Goal: Information Seeking & Learning: Check status

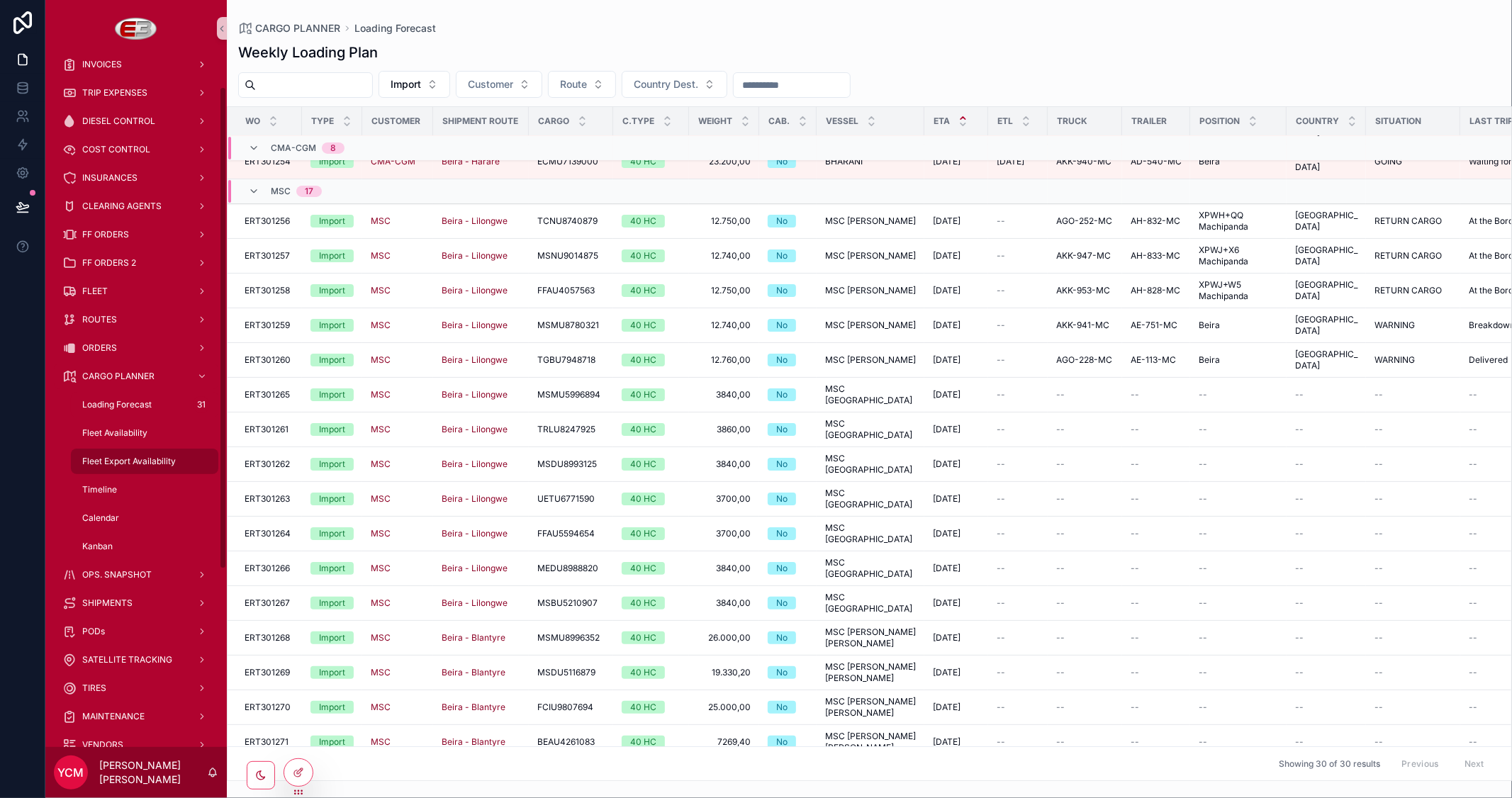
scroll to position [157, 0]
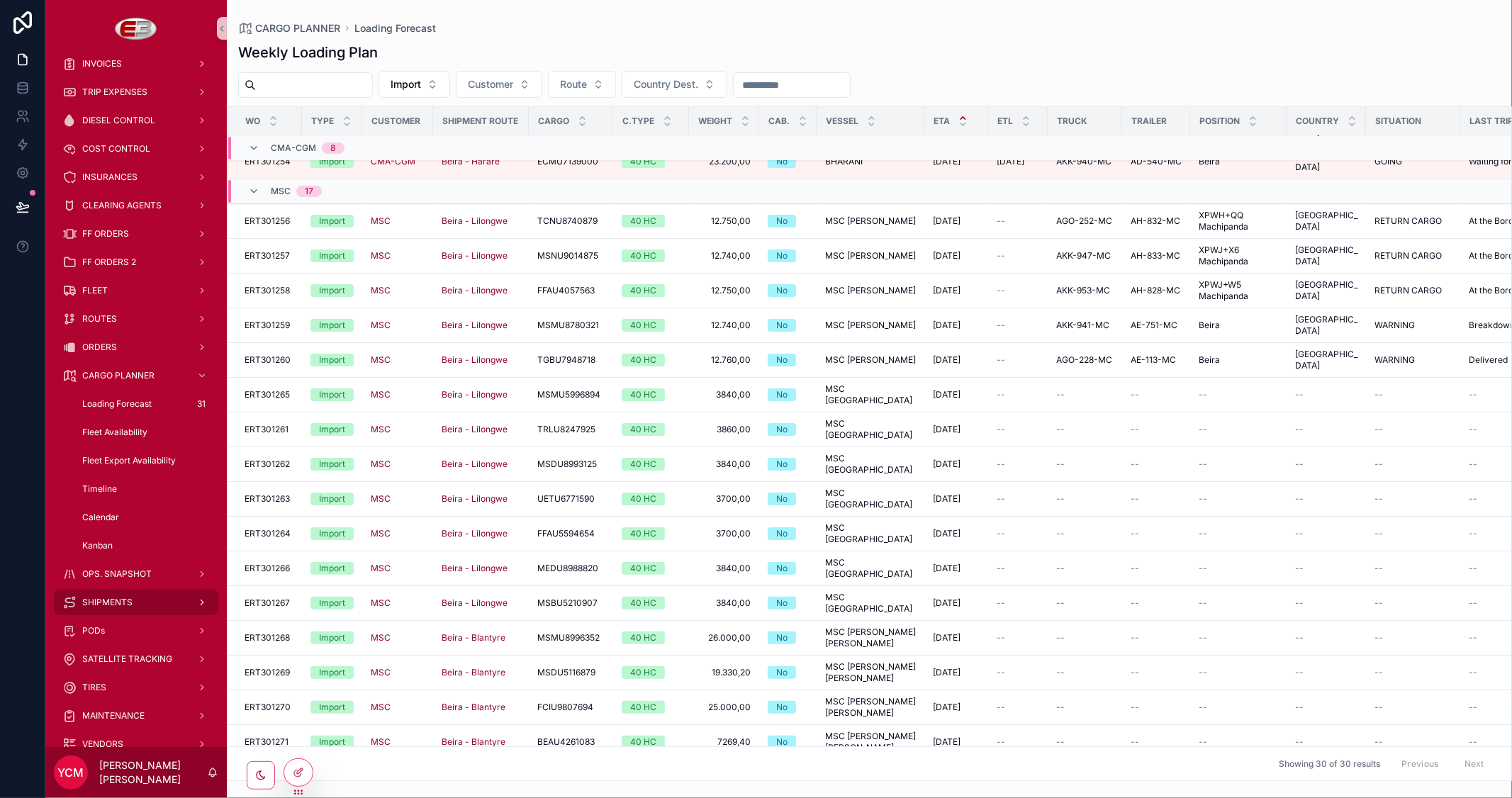
click at [102, 598] on span "SHIPMENTS" at bounding box center [108, 602] width 51 height 11
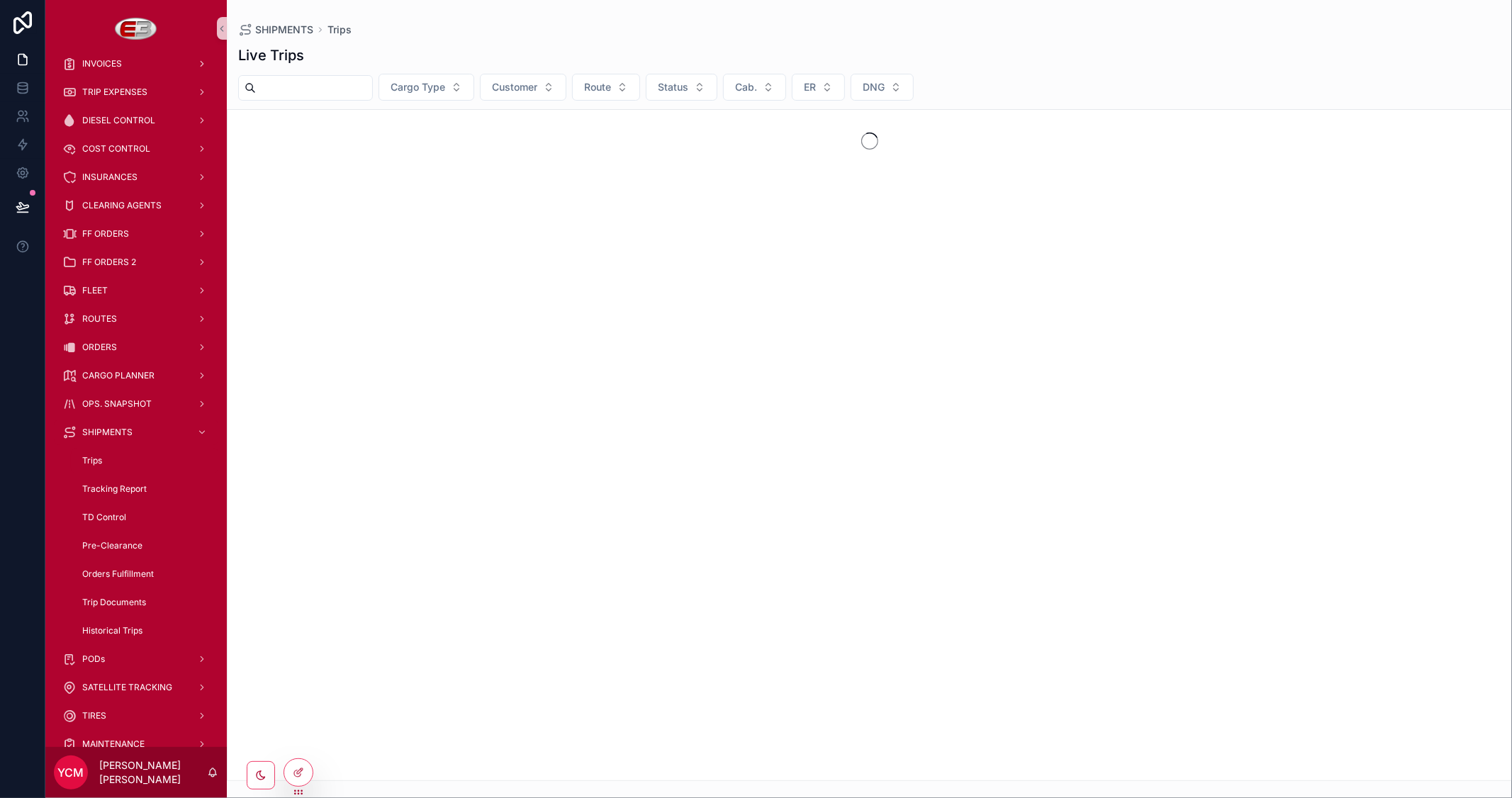
click at [326, 94] on input "scrollable content" at bounding box center [313, 87] width 116 height 20
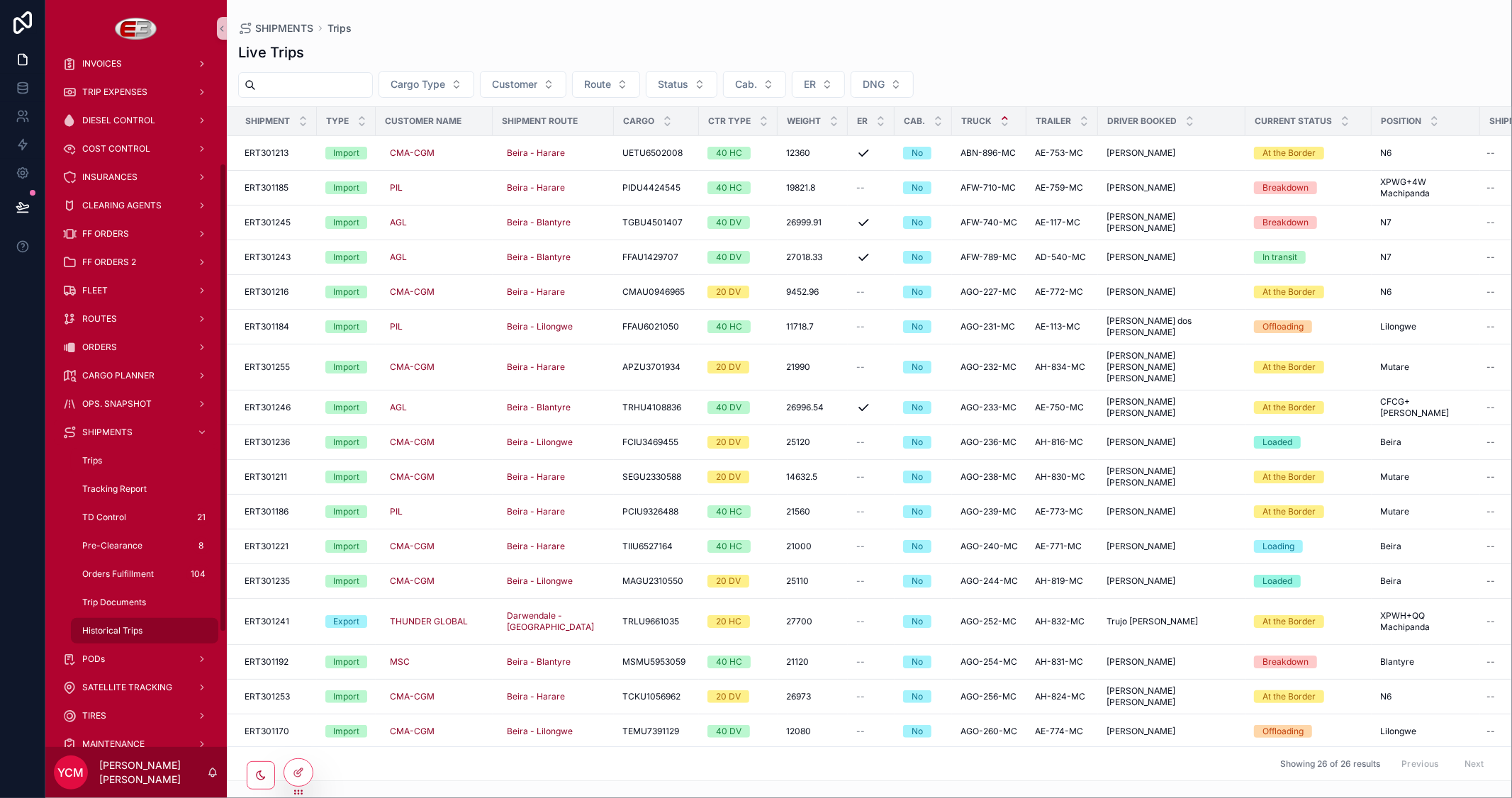
drag, startPoint x: 94, startPoint y: 631, endPoint x: 102, endPoint y: 625, distance: 10.0
click at [94, 631] on span "Historical Trips" at bounding box center [112, 631] width 60 height 11
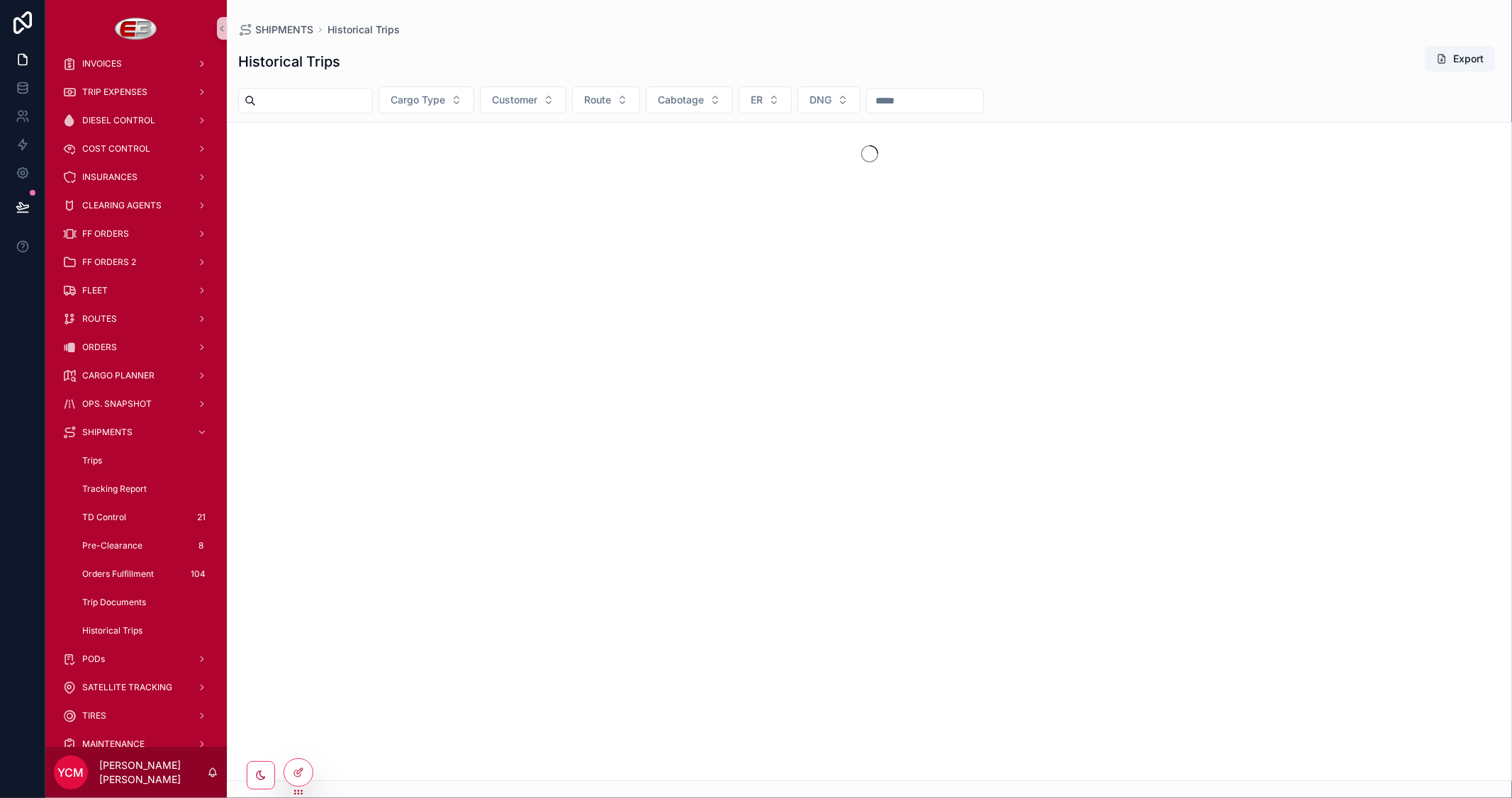
click at [336, 102] on input "scrollable content" at bounding box center [313, 100] width 116 height 20
paste input "**********"
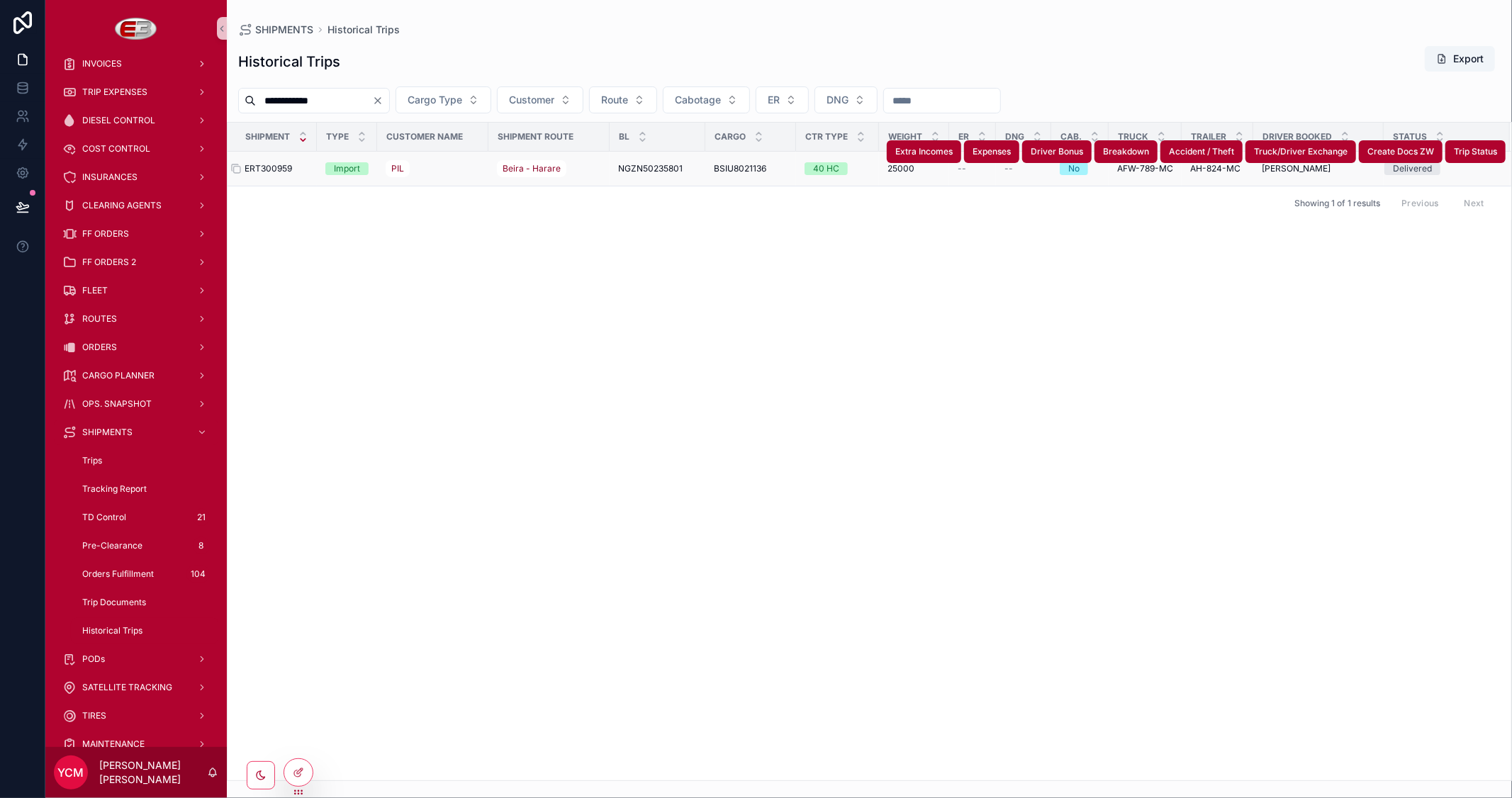
type input "**********"
click at [292, 168] on span "ERT300959" at bounding box center [268, 168] width 48 height 11
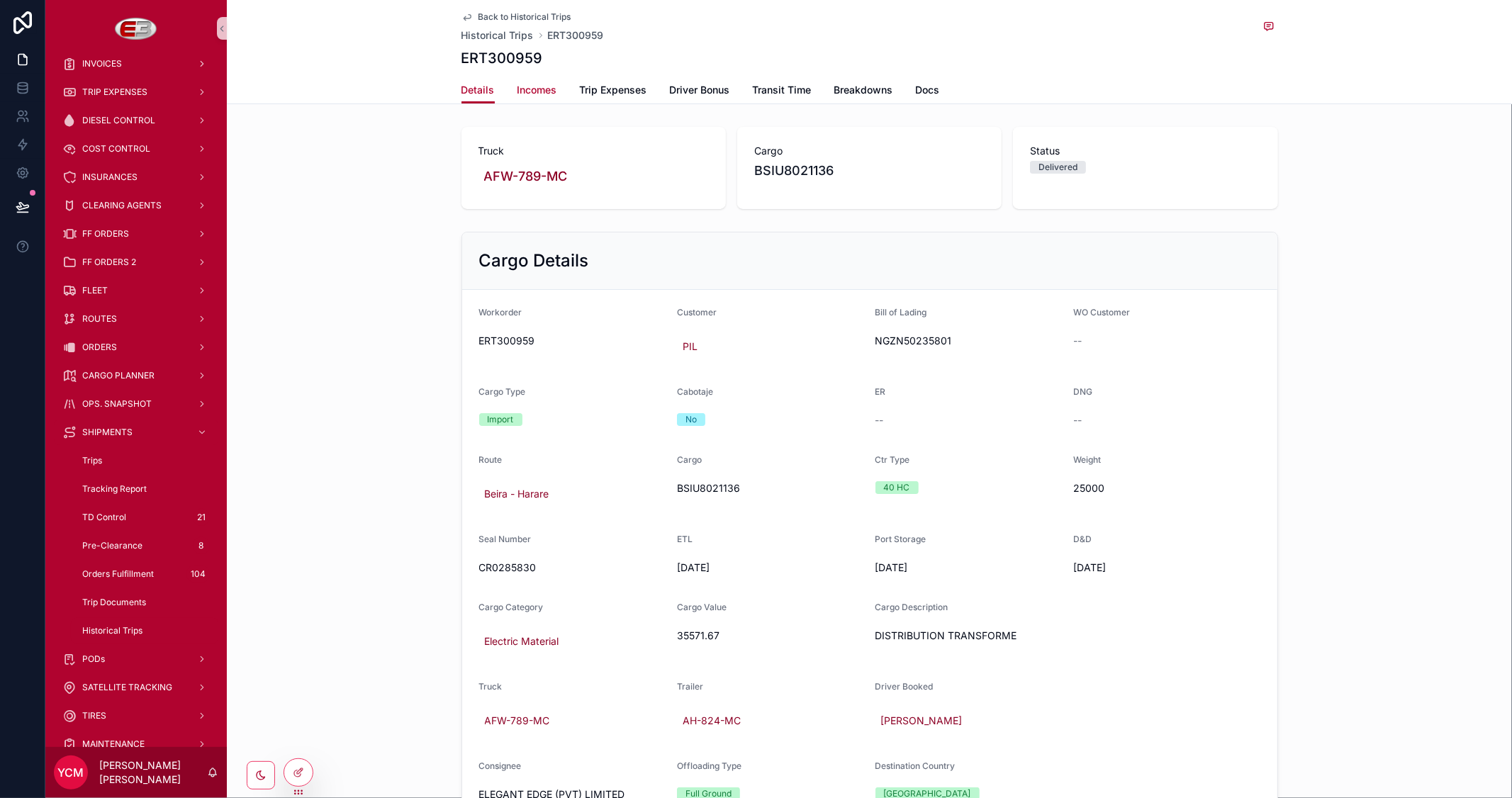
click at [528, 86] on span "Incomes" at bounding box center [537, 90] width 39 height 14
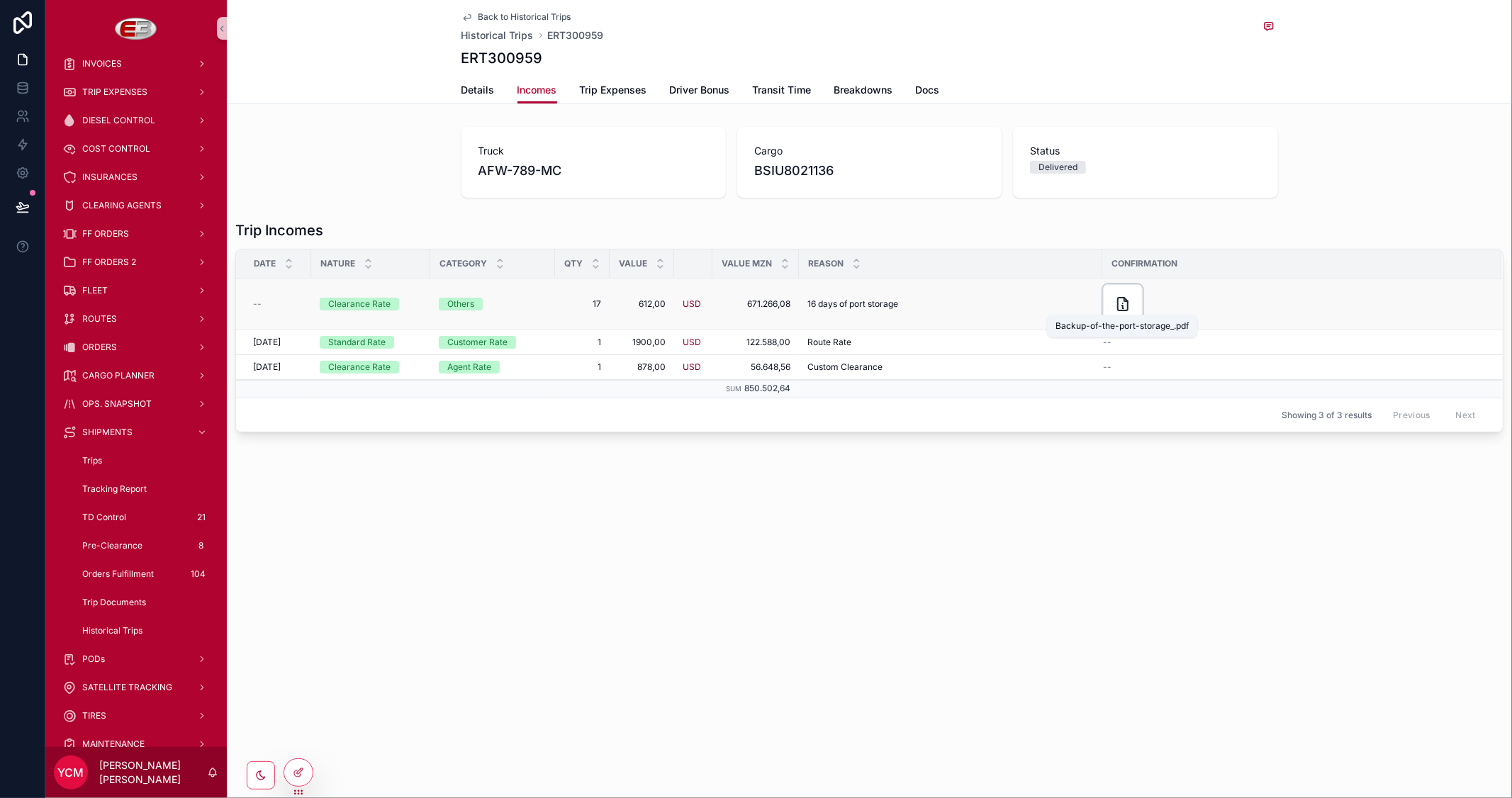
click at [1124, 299] on icon "scrollable content" at bounding box center [1126, 299] width 4 height 4
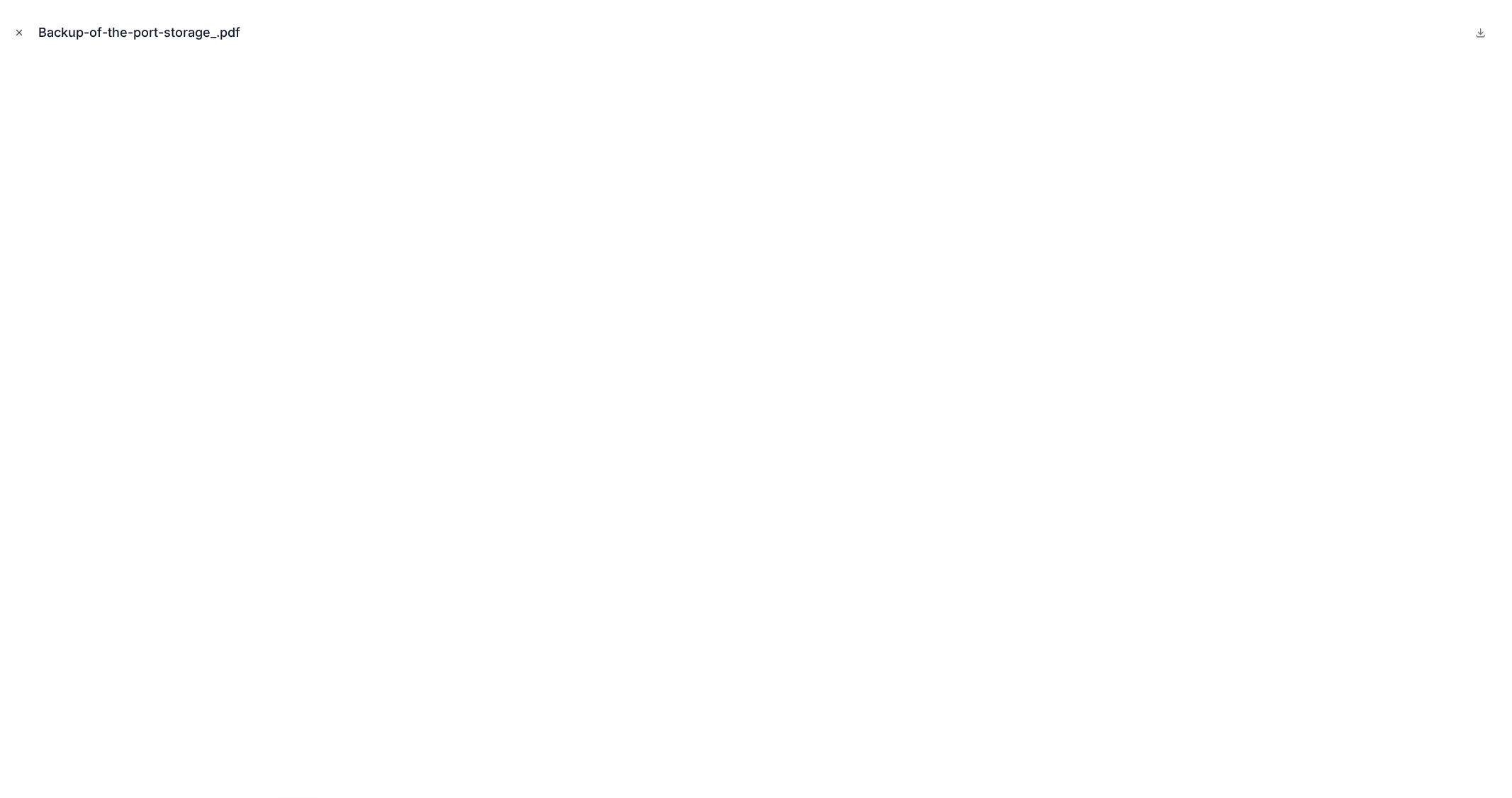
click at [14, 29] on icon "Close modal" at bounding box center [19, 33] width 10 height 10
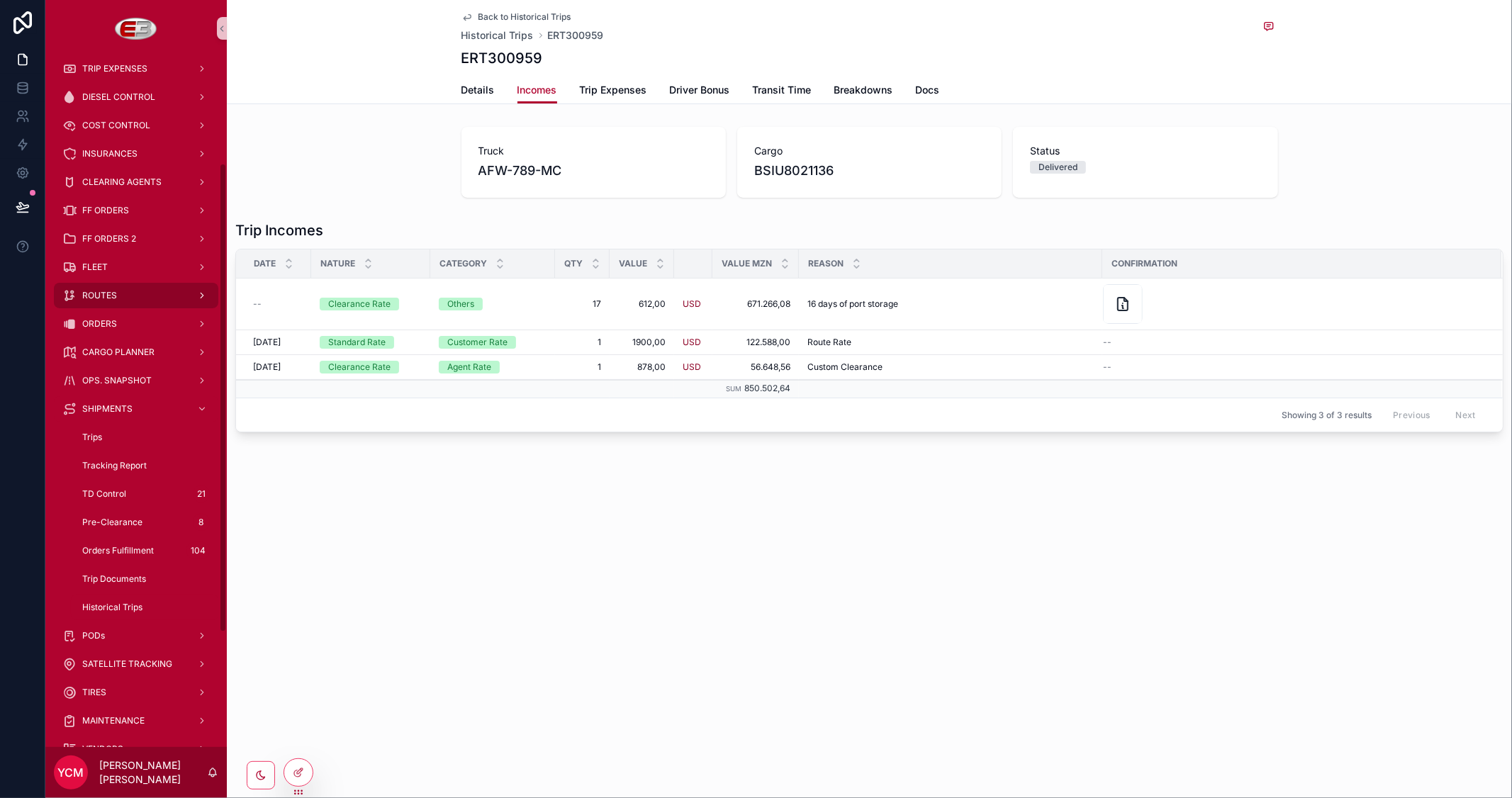
scroll to position [157, 0]
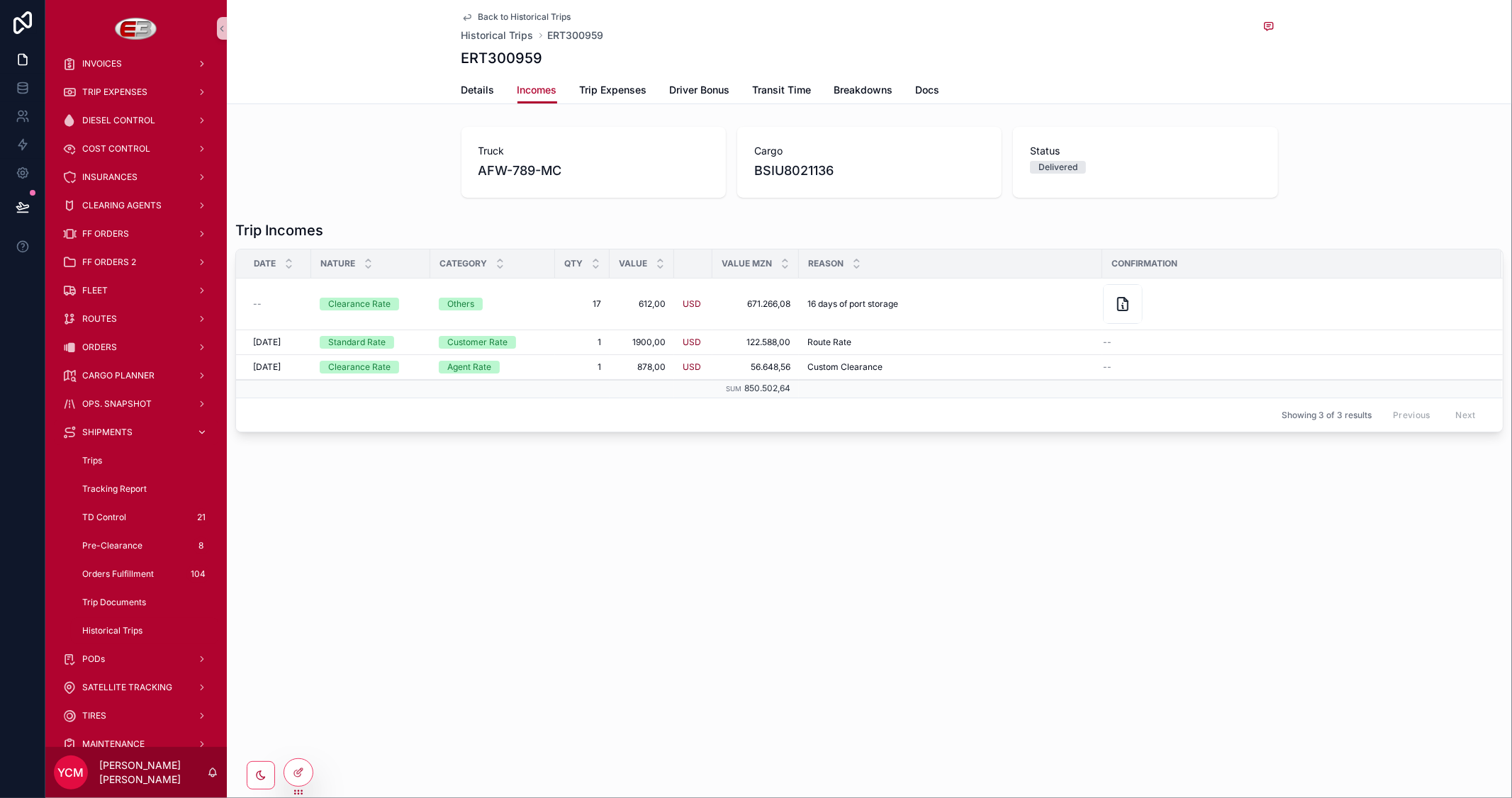
click at [139, 434] on div "SHIPMENTS" at bounding box center [137, 432] width 148 height 22
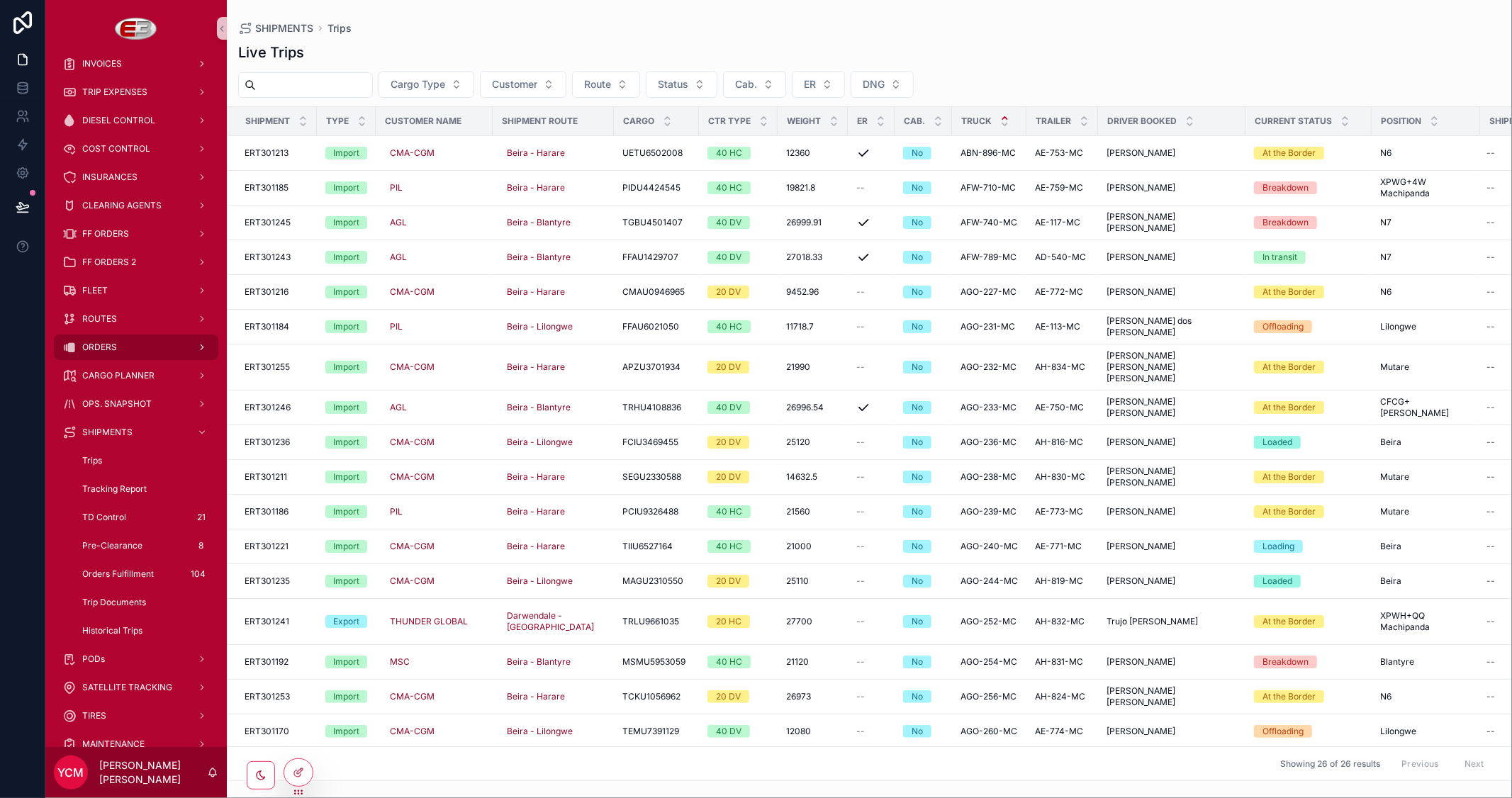
click at [109, 339] on div "ORDERS" at bounding box center [137, 347] width 148 height 22
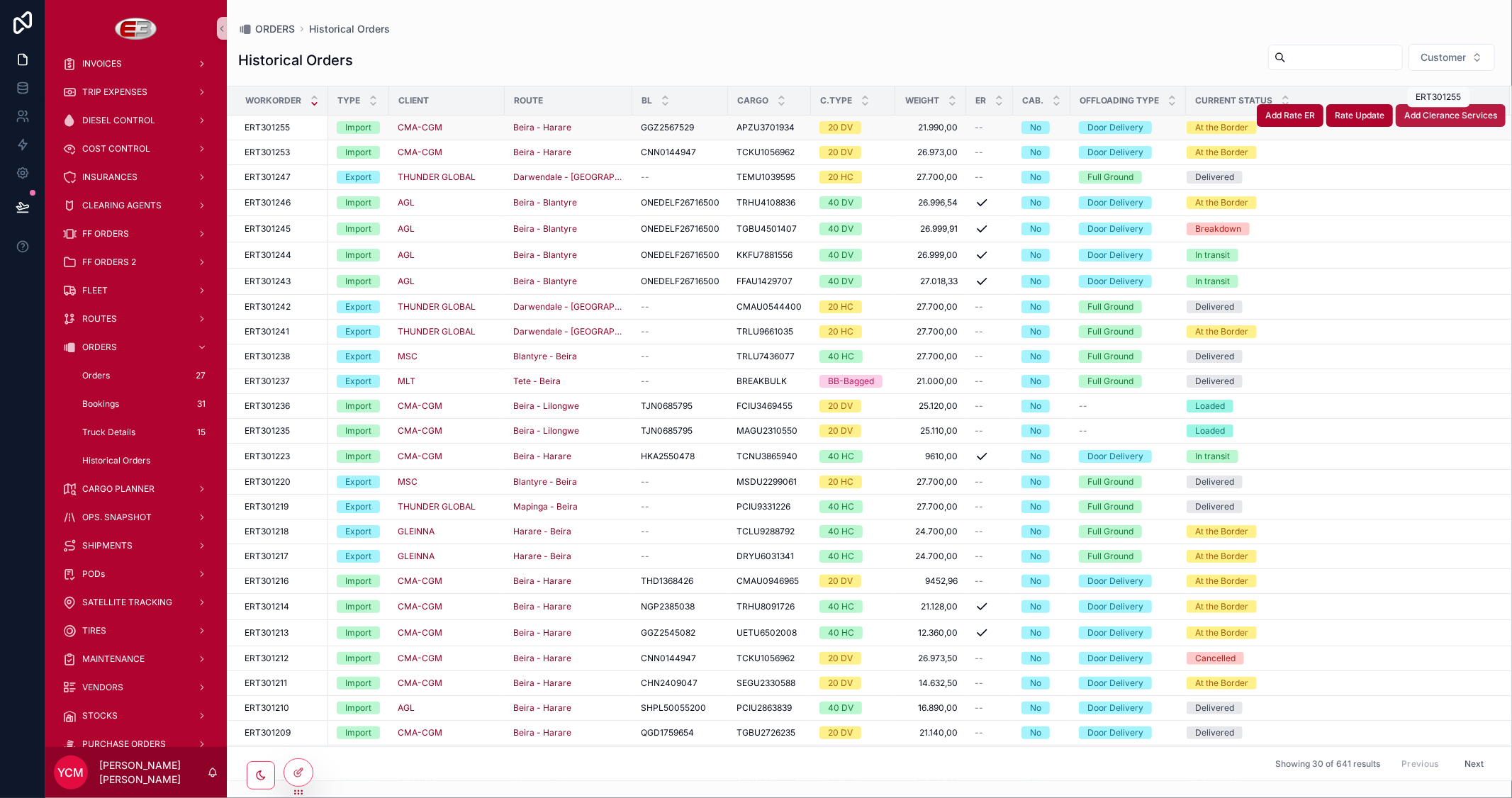
click at [1428, 114] on span "Add Clerance Services" at bounding box center [1450, 115] width 93 height 11
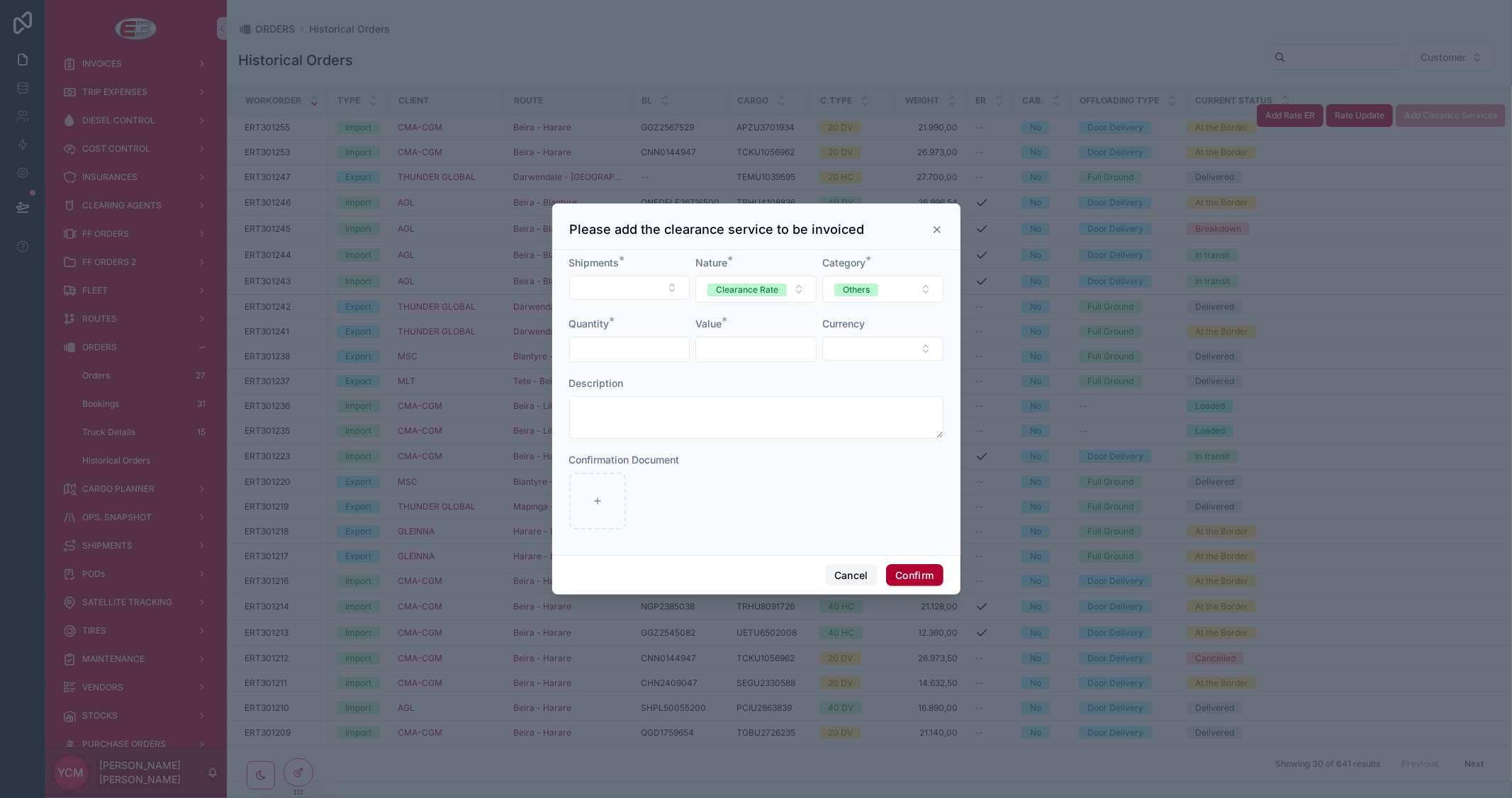
click at [846, 583] on button "Cancel" at bounding box center [851, 575] width 52 height 22
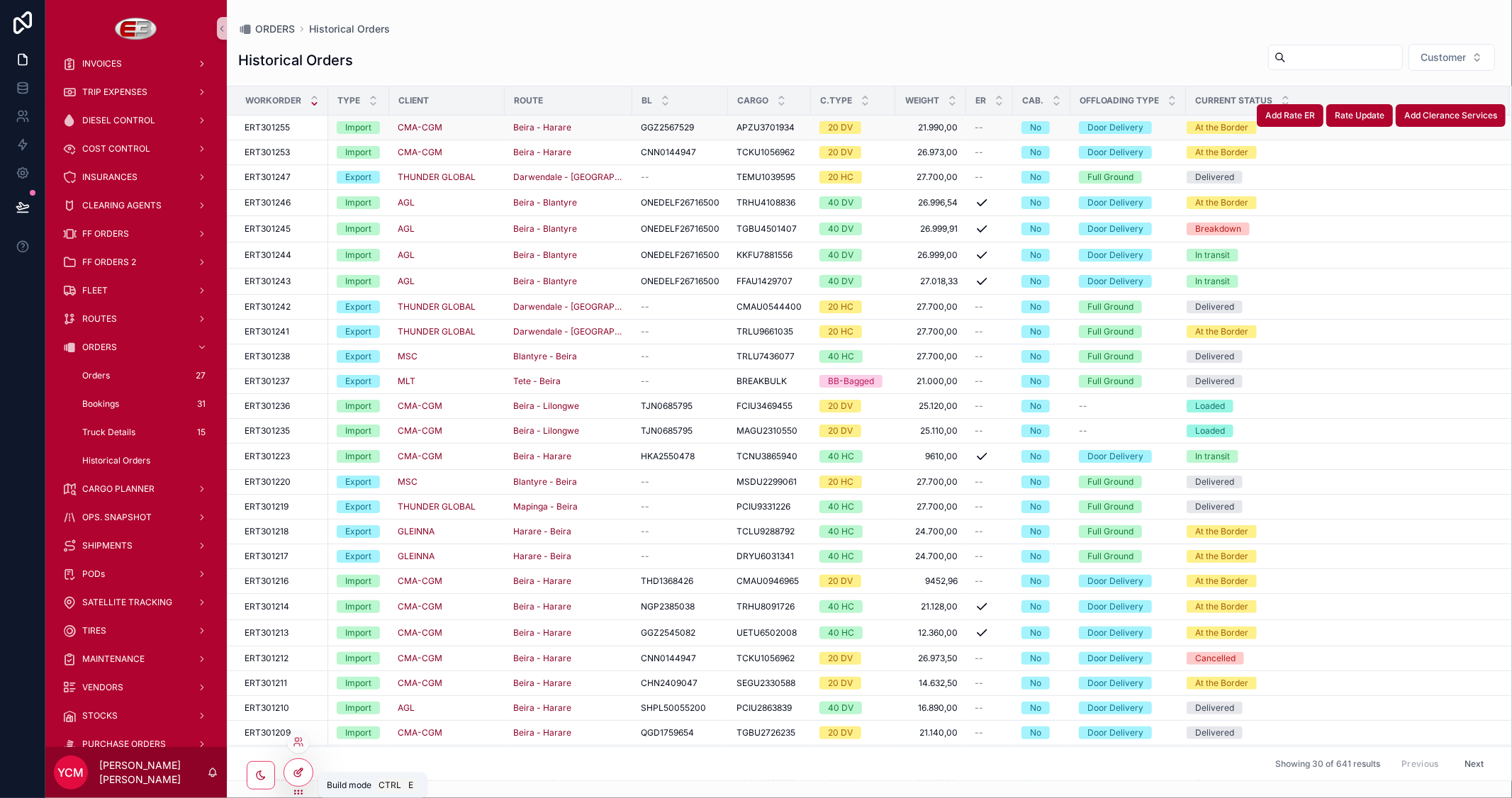
click at [298, 769] on icon at bounding box center [298, 773] width 11 height 11
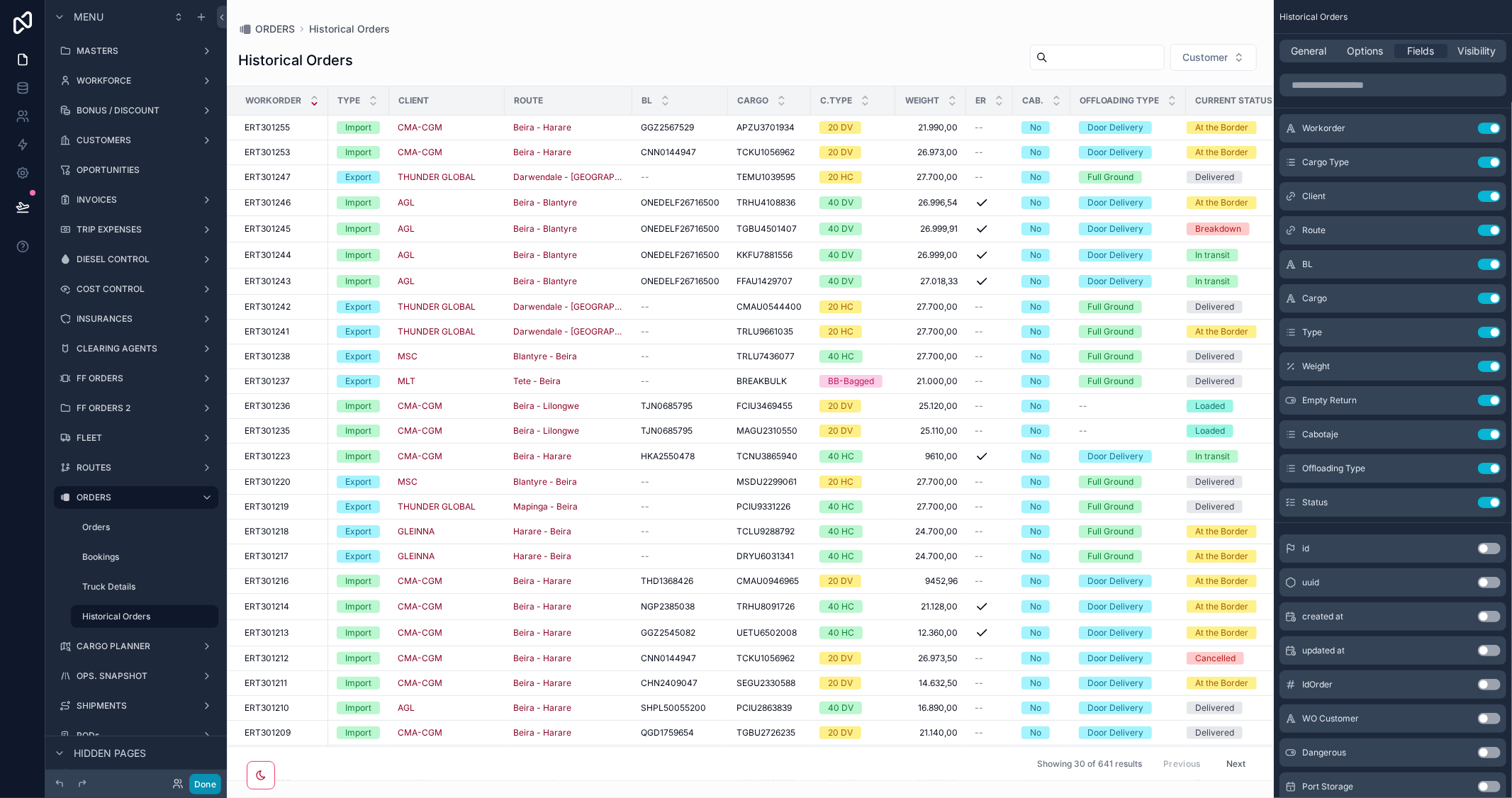
click at [217, 782] on button "Done" at bounding box center [205, 784] width 32 height 21
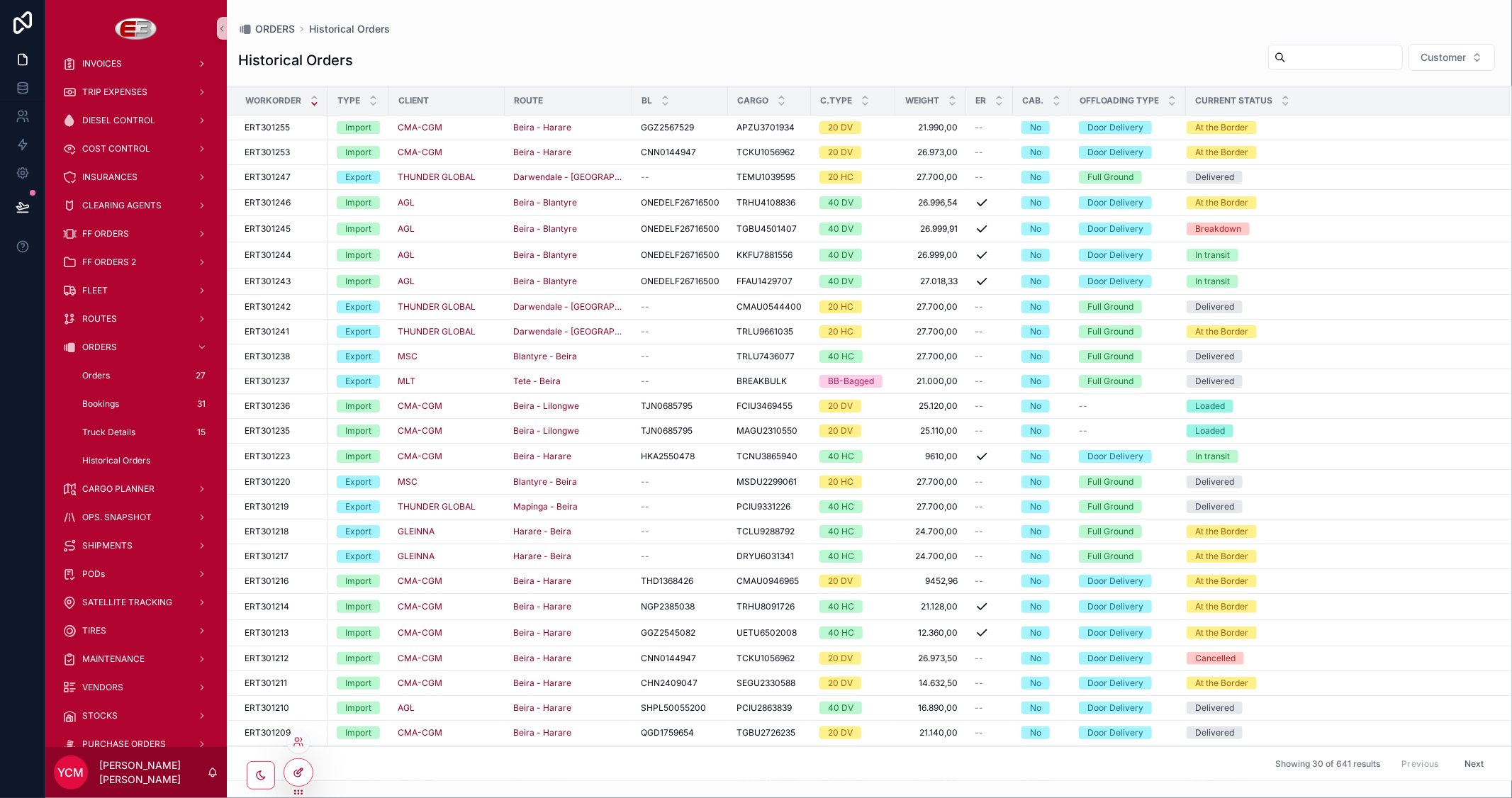
click at [299, 782] on div at bounding box center [298, 772] width 28 height 27
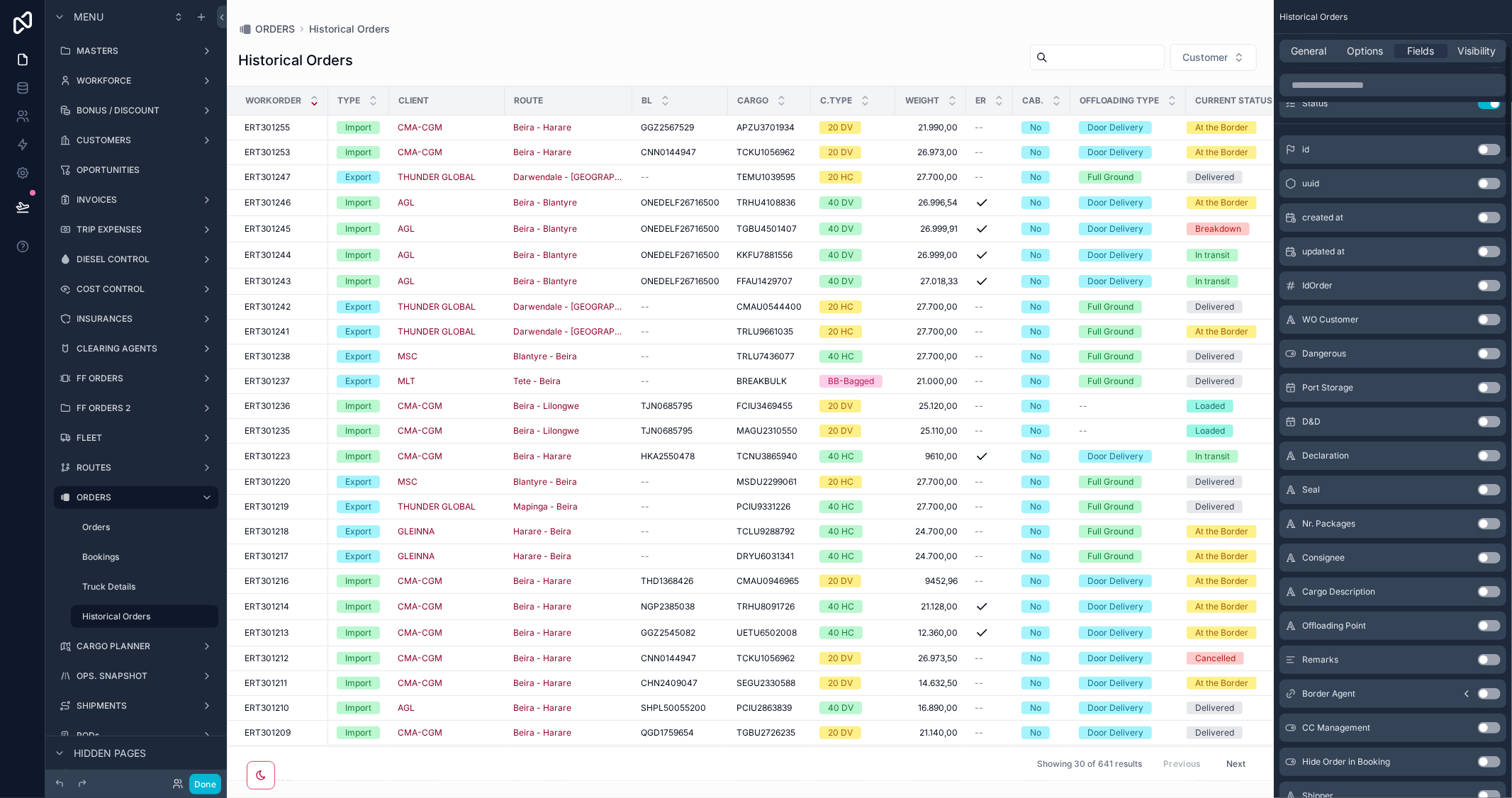
scroll to position [314, 0]
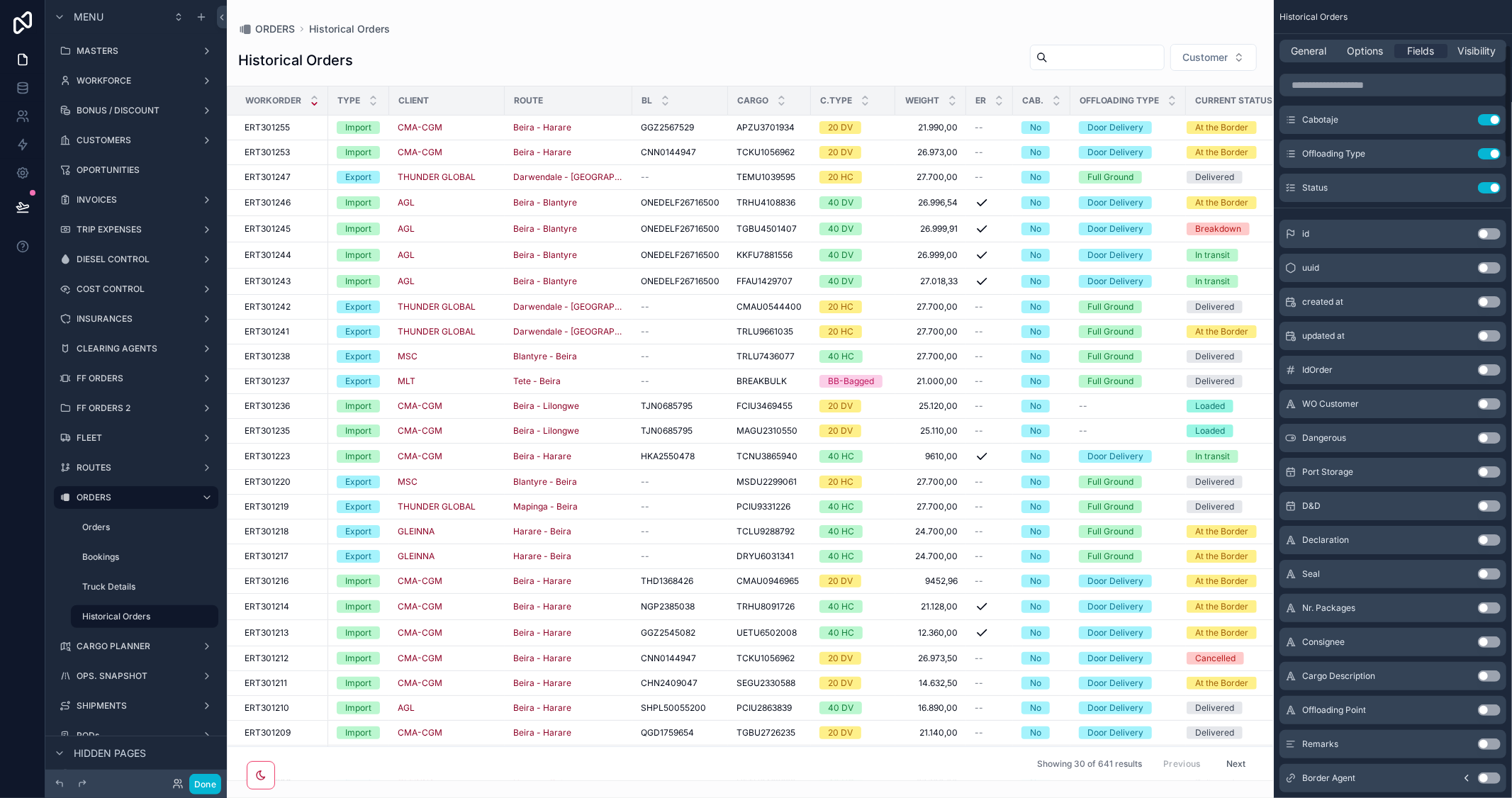
click at [1366, 38] on div "General Options Fields Visibility" at bounding box center [1392, 51] width 239 height 34
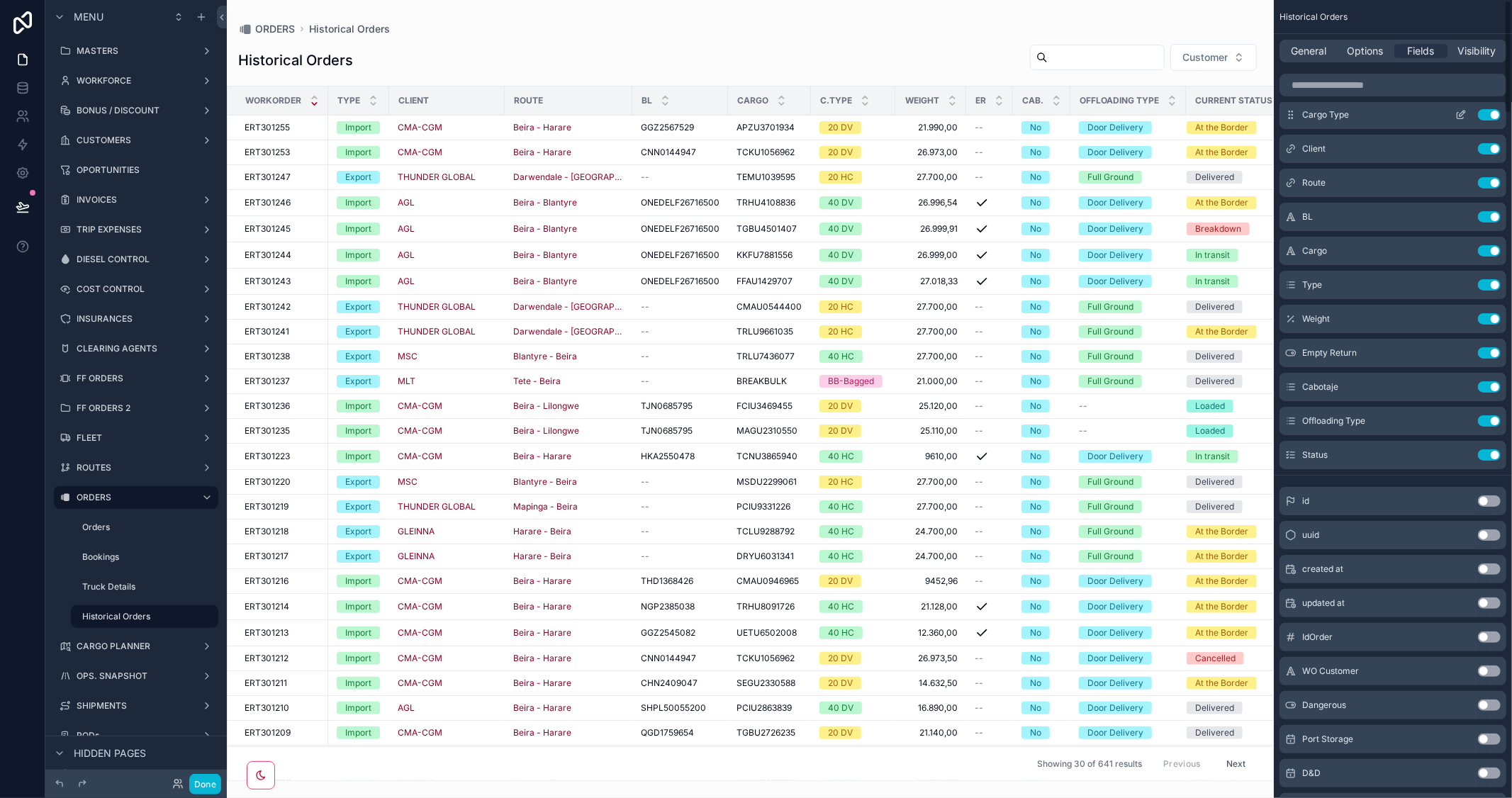
scroll to position [0, 0]
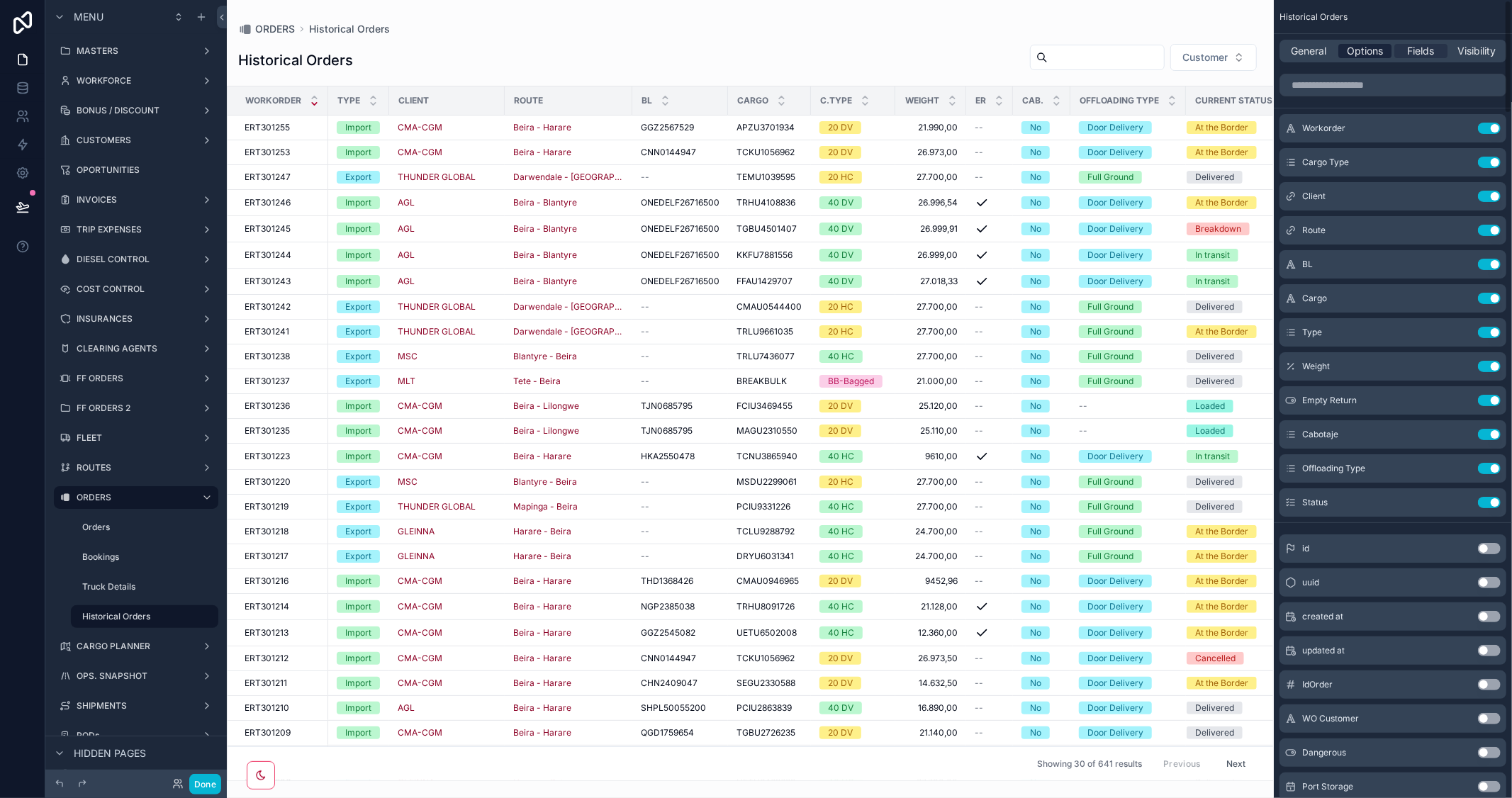
click at [1352, 50] on span "Options" at bounding box center [1364, 51] width 36 height 14
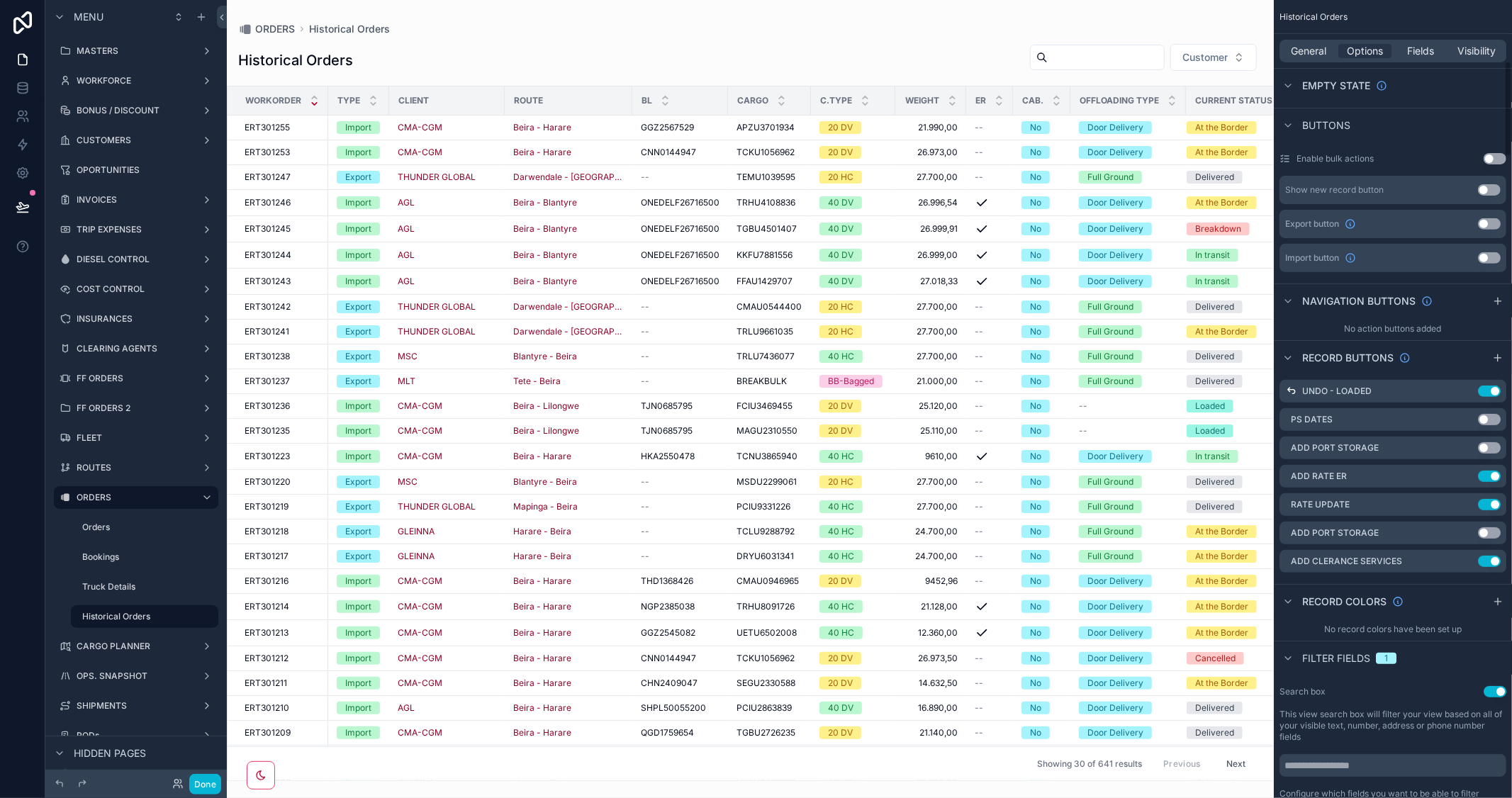
scroll to position [551, 0]
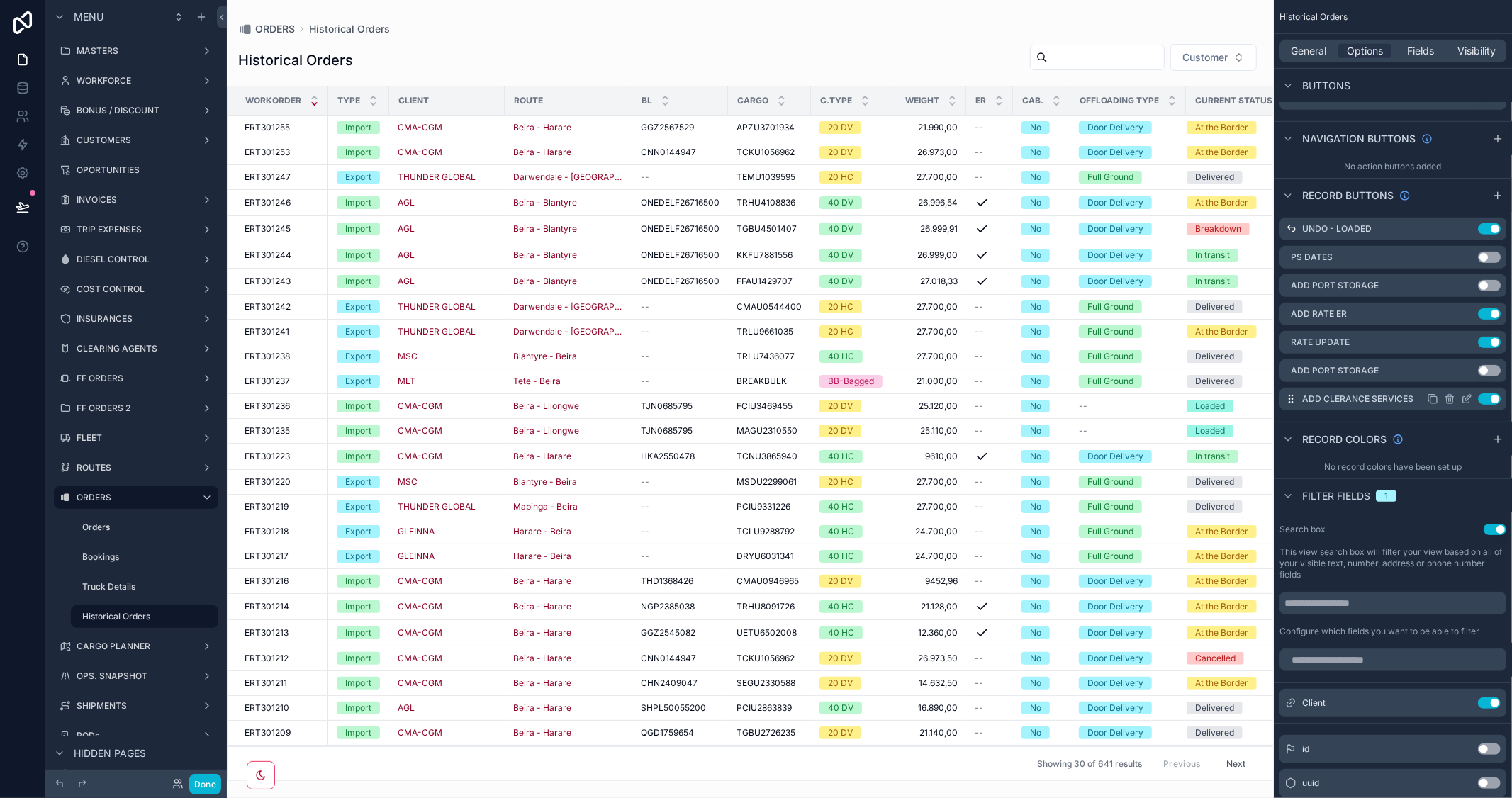
click at [1469, 397] on icon "scrollable content" at bounding box center [1466, 399] width 11 height 11
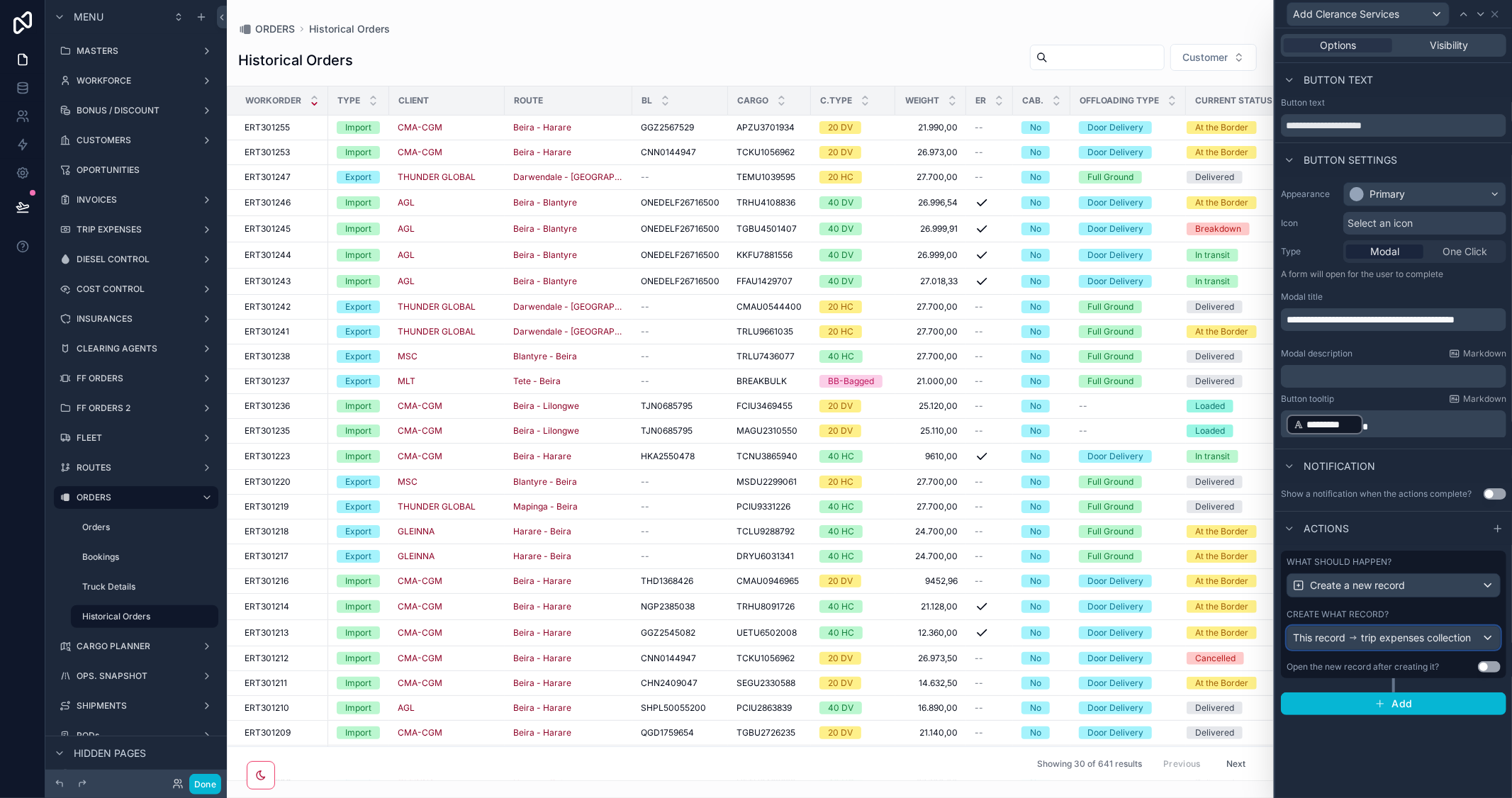
click at [1490, 636] on div "This record trip expenses collection" at bounding box center [1393, 638] width 212 height 22
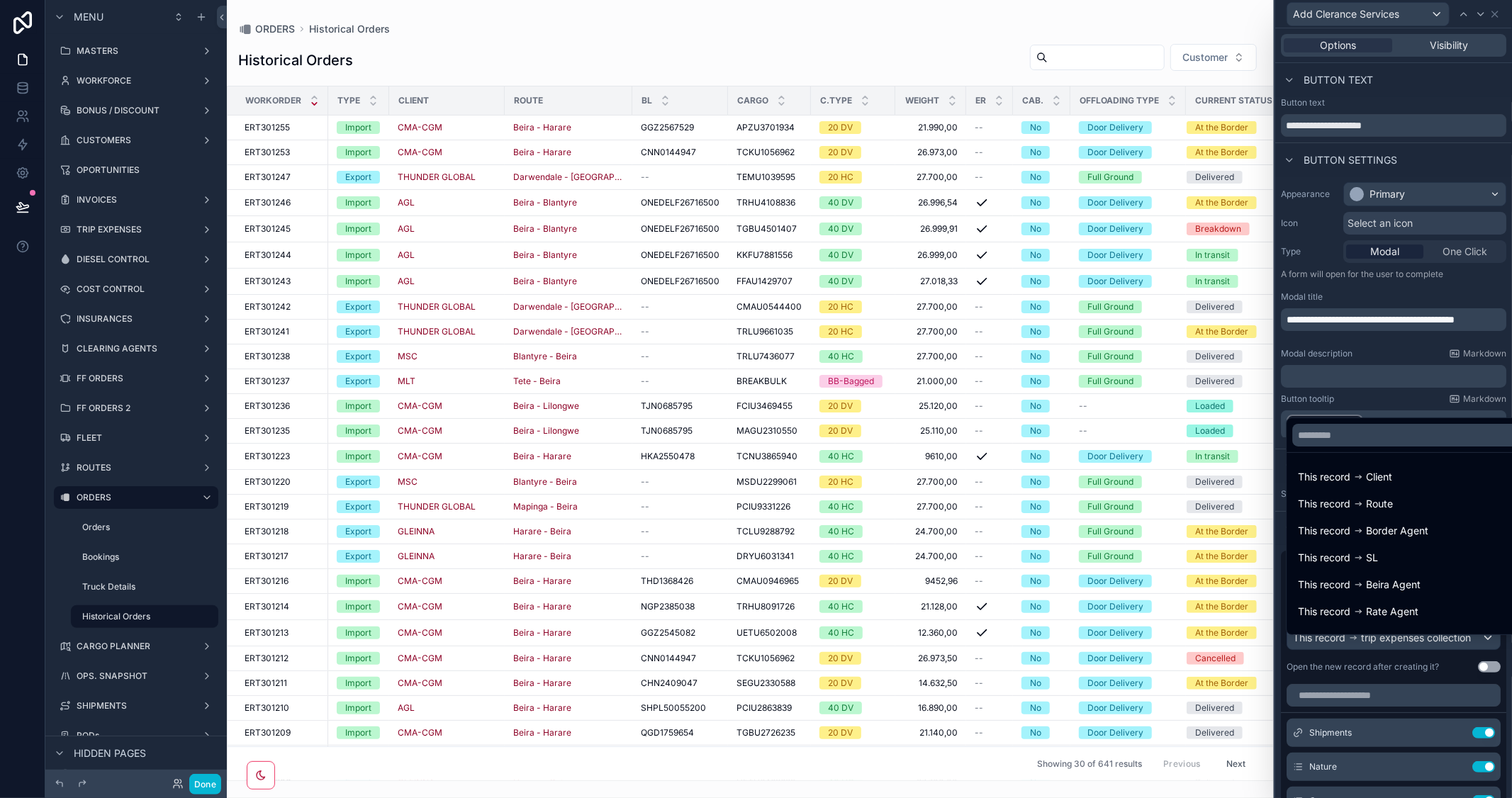
click at [1418, 356] on div at bounding box center [1393, 399] width 237 height 798
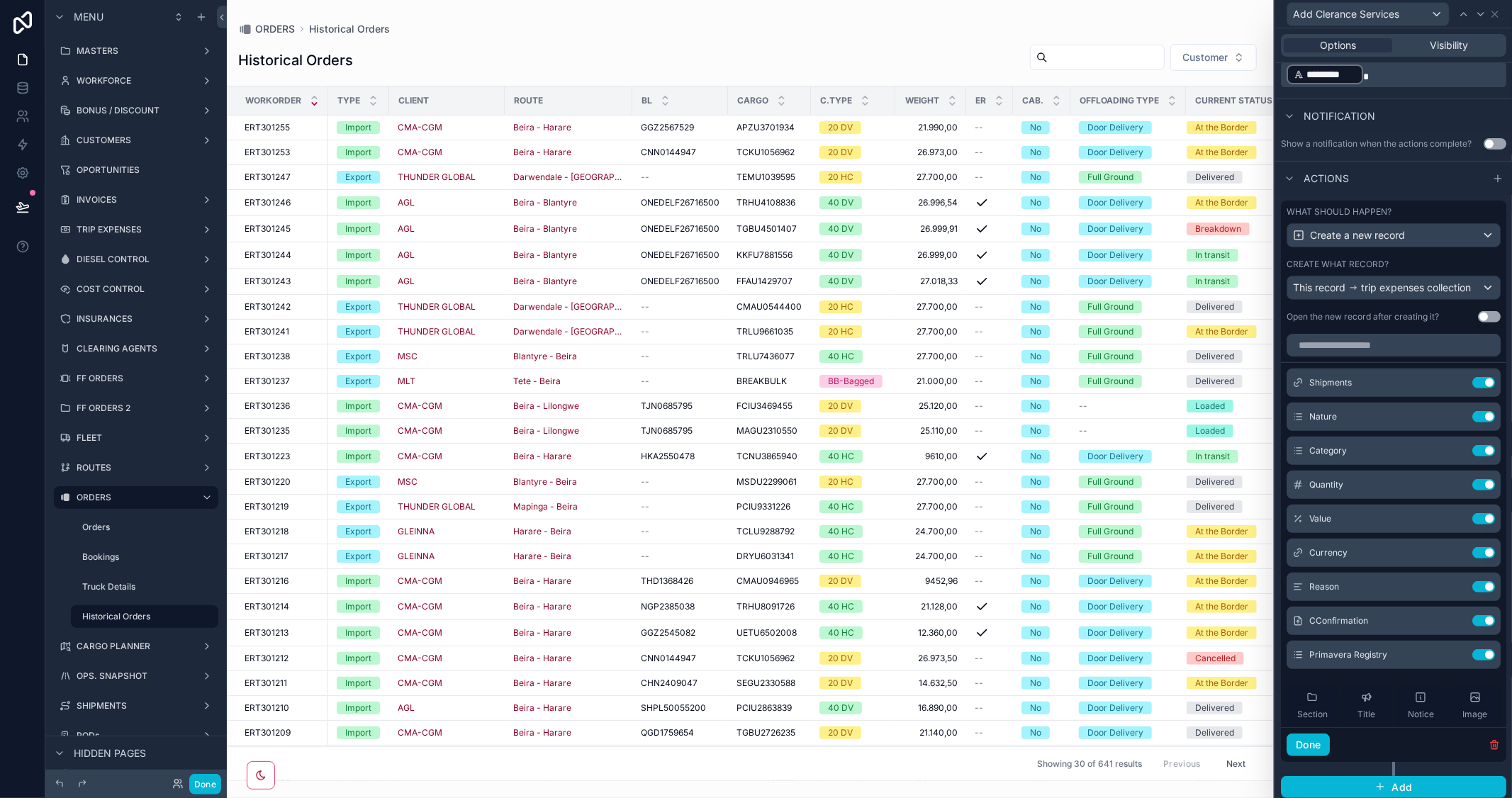
scroll to position [375, 0]
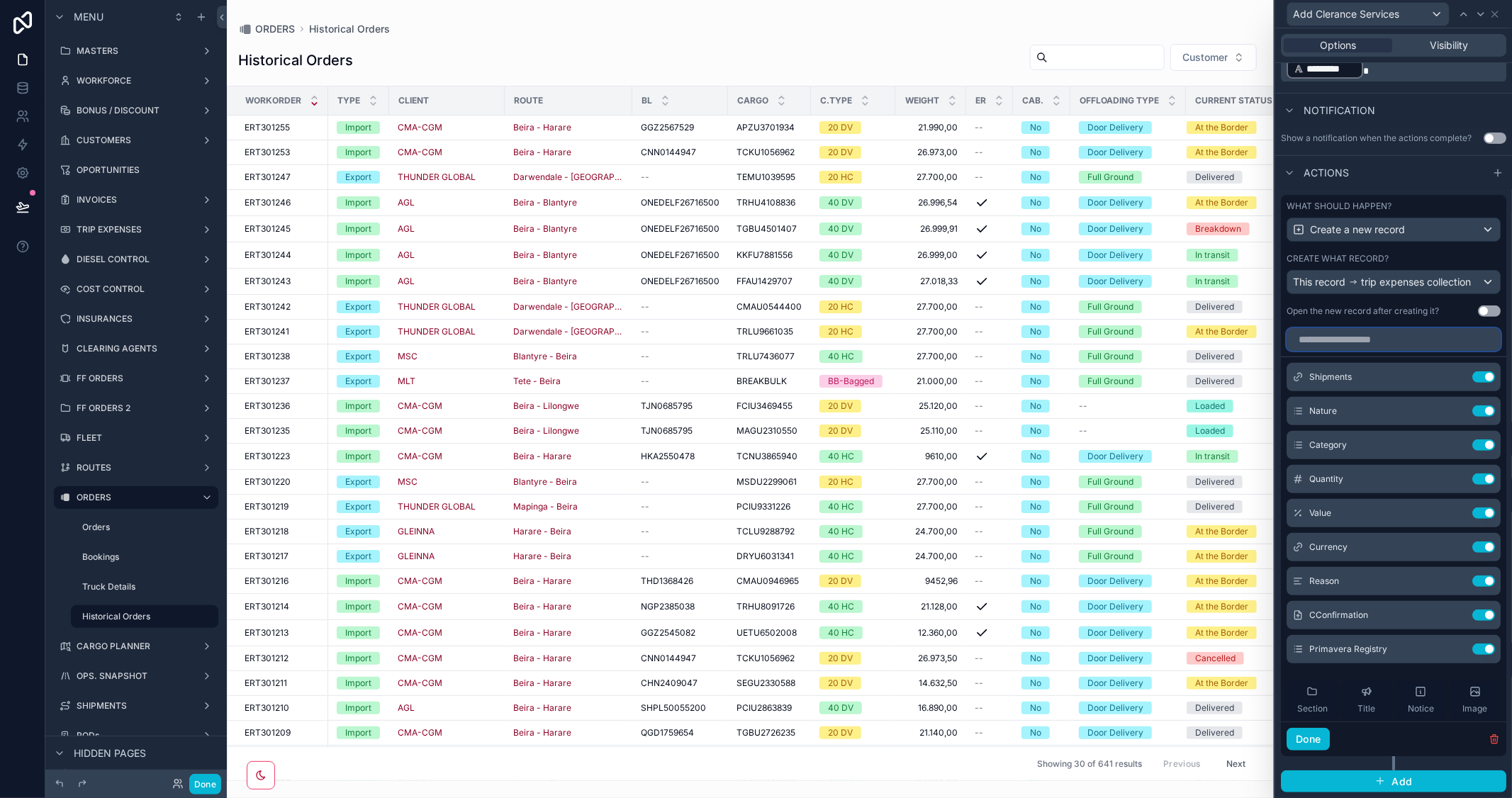
click at [1366, 335] on input "text" at bounding box center [1393, 340] width 214 height 22
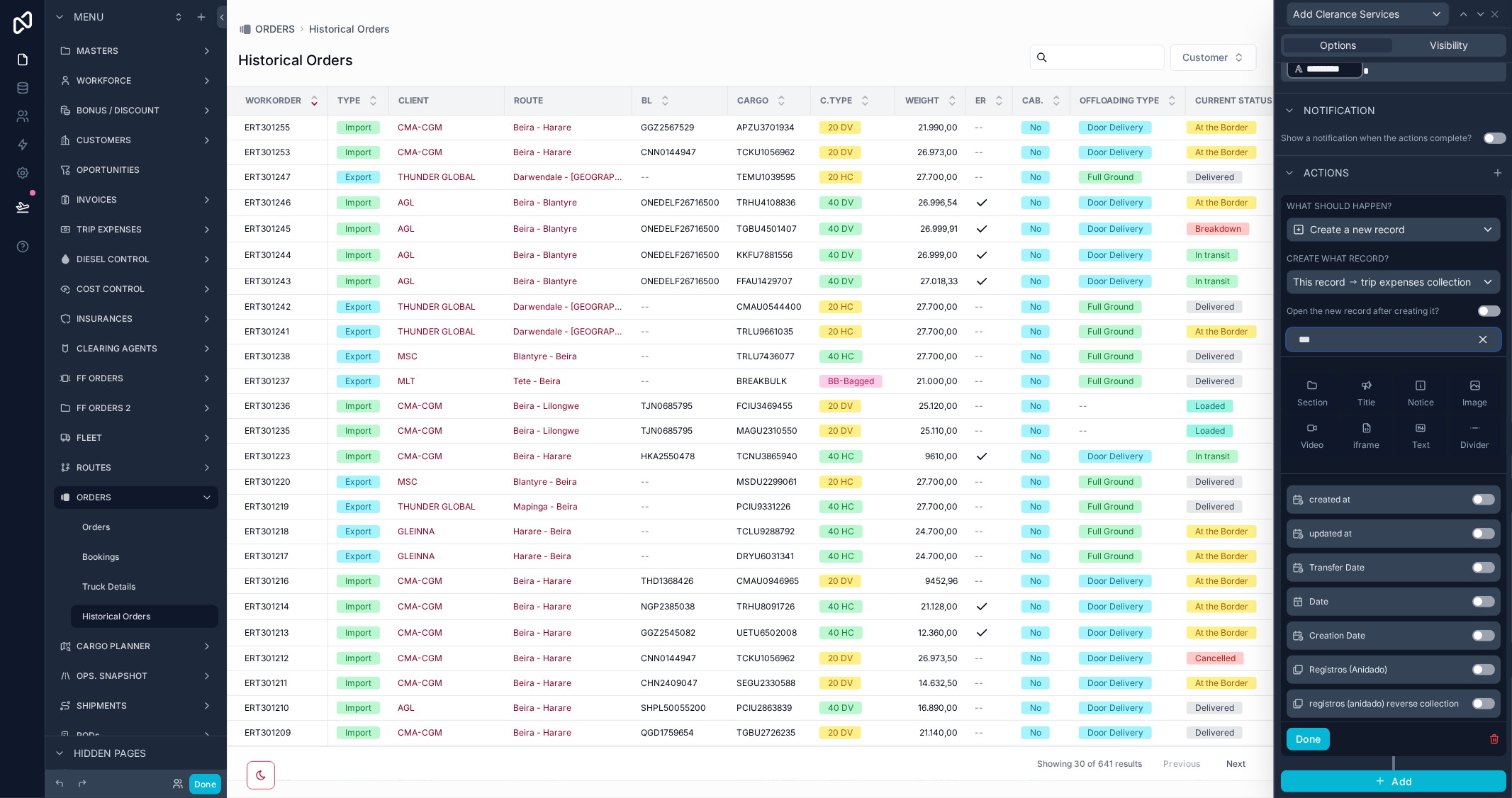
scroll to position [287, 0]
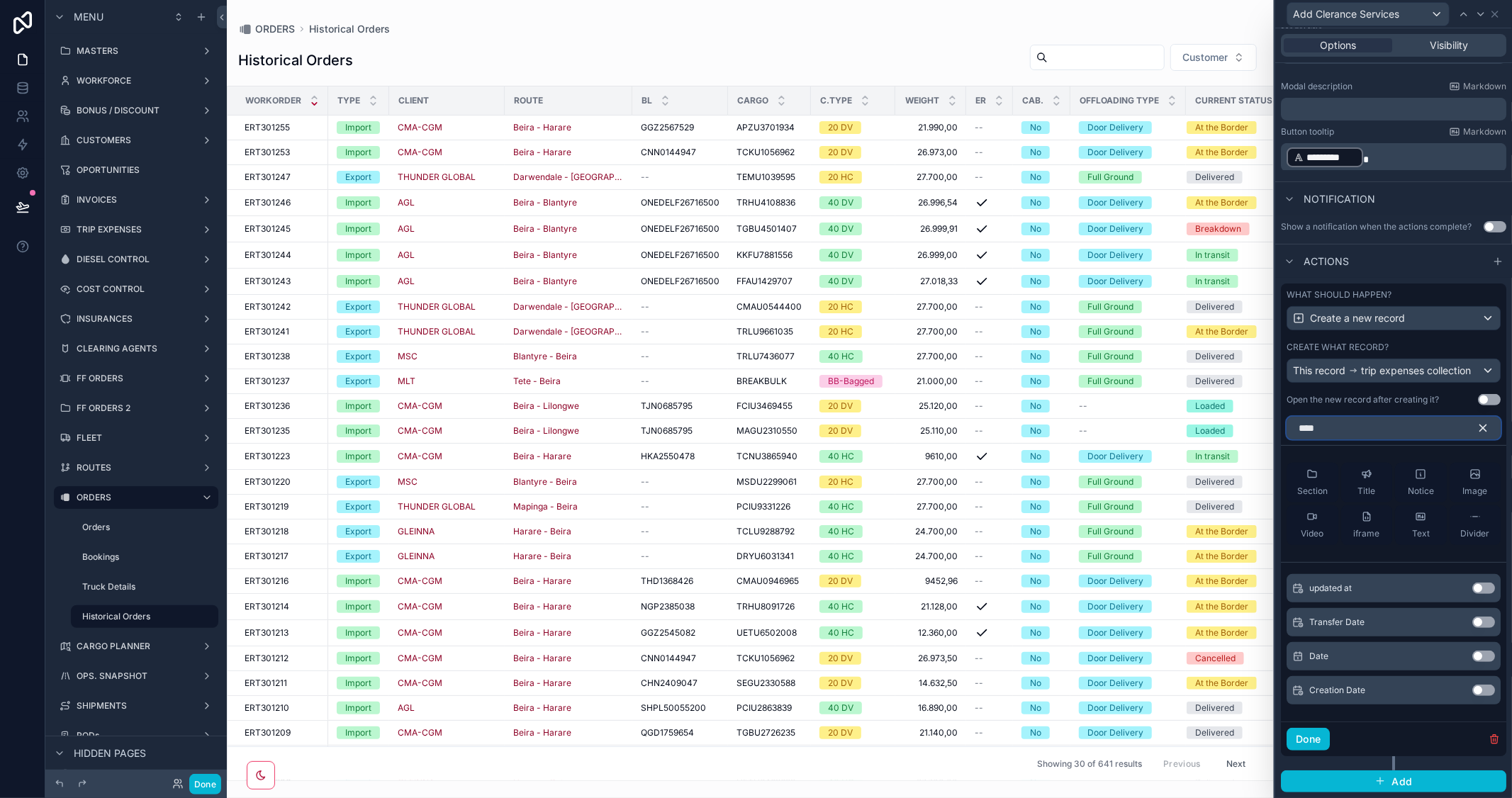
type input "****"
click at [1476, 656] on button "Use setting" at bounding box center [1483, 656] width 22 height 11
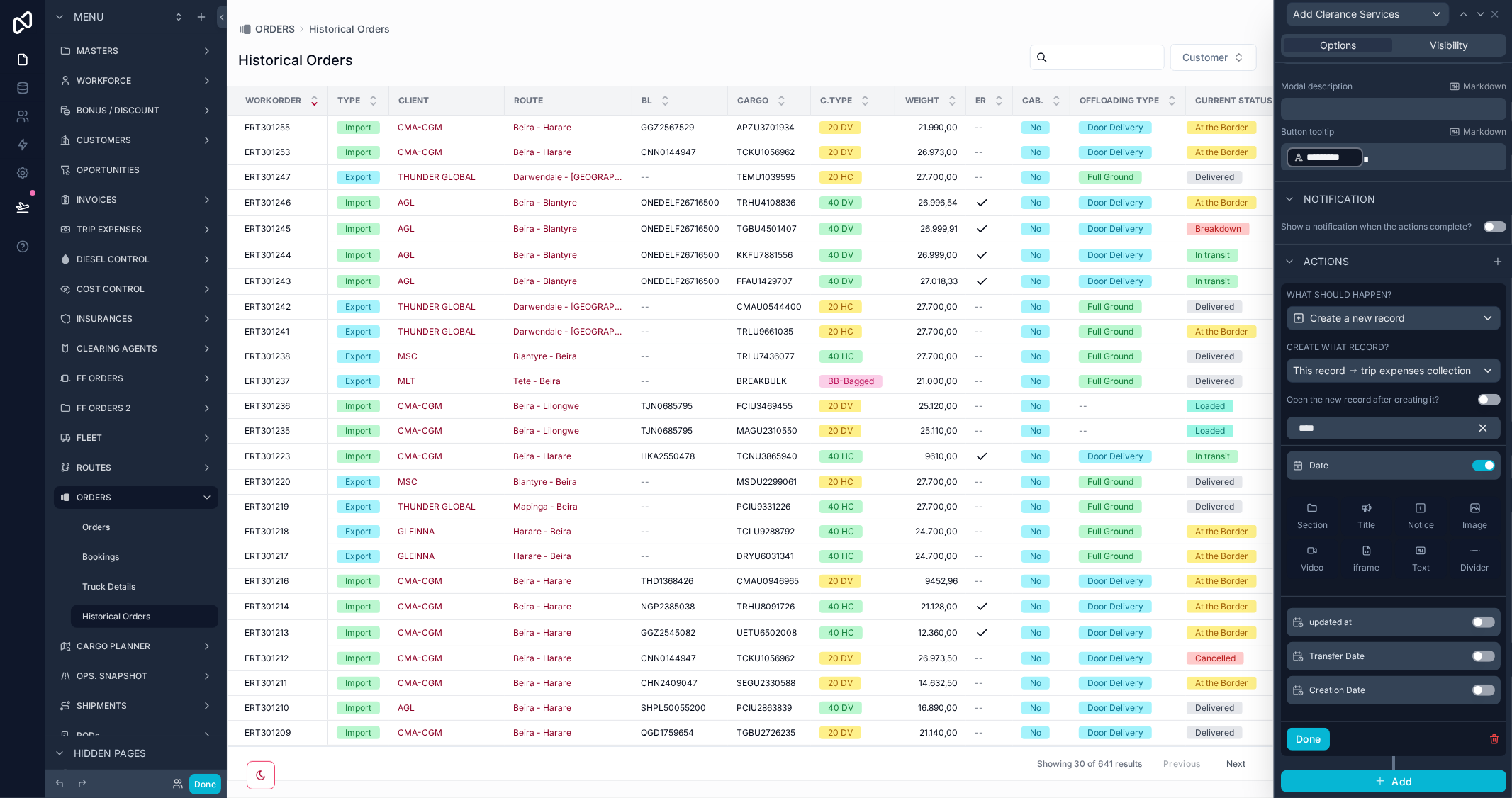
click at [1476, 425] on icon "button" at bounding box center [1483, 428] width 13 height 13
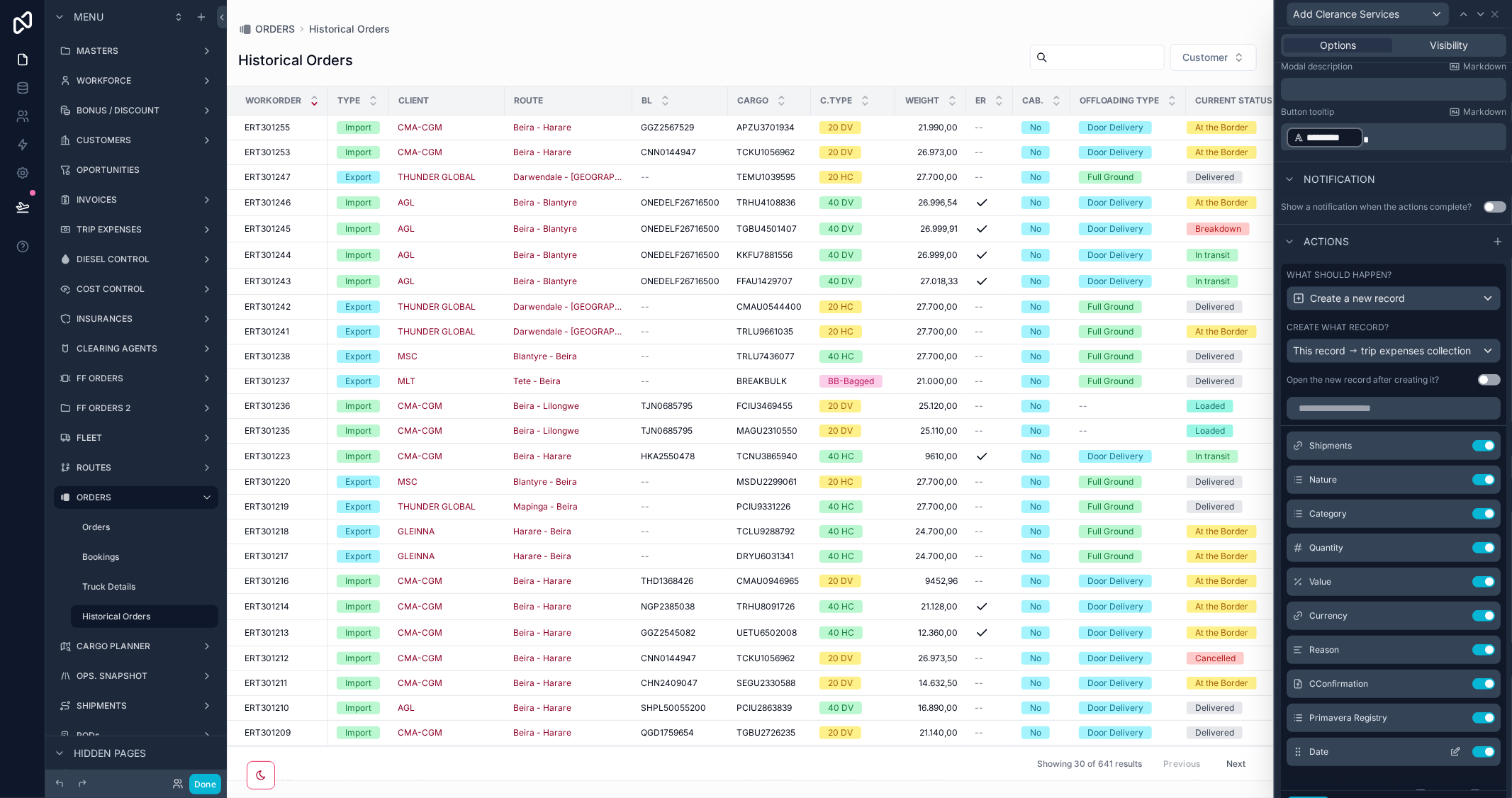
click at [1449, 758] on icon at bounding box center [1455, 752] width 11 height 11
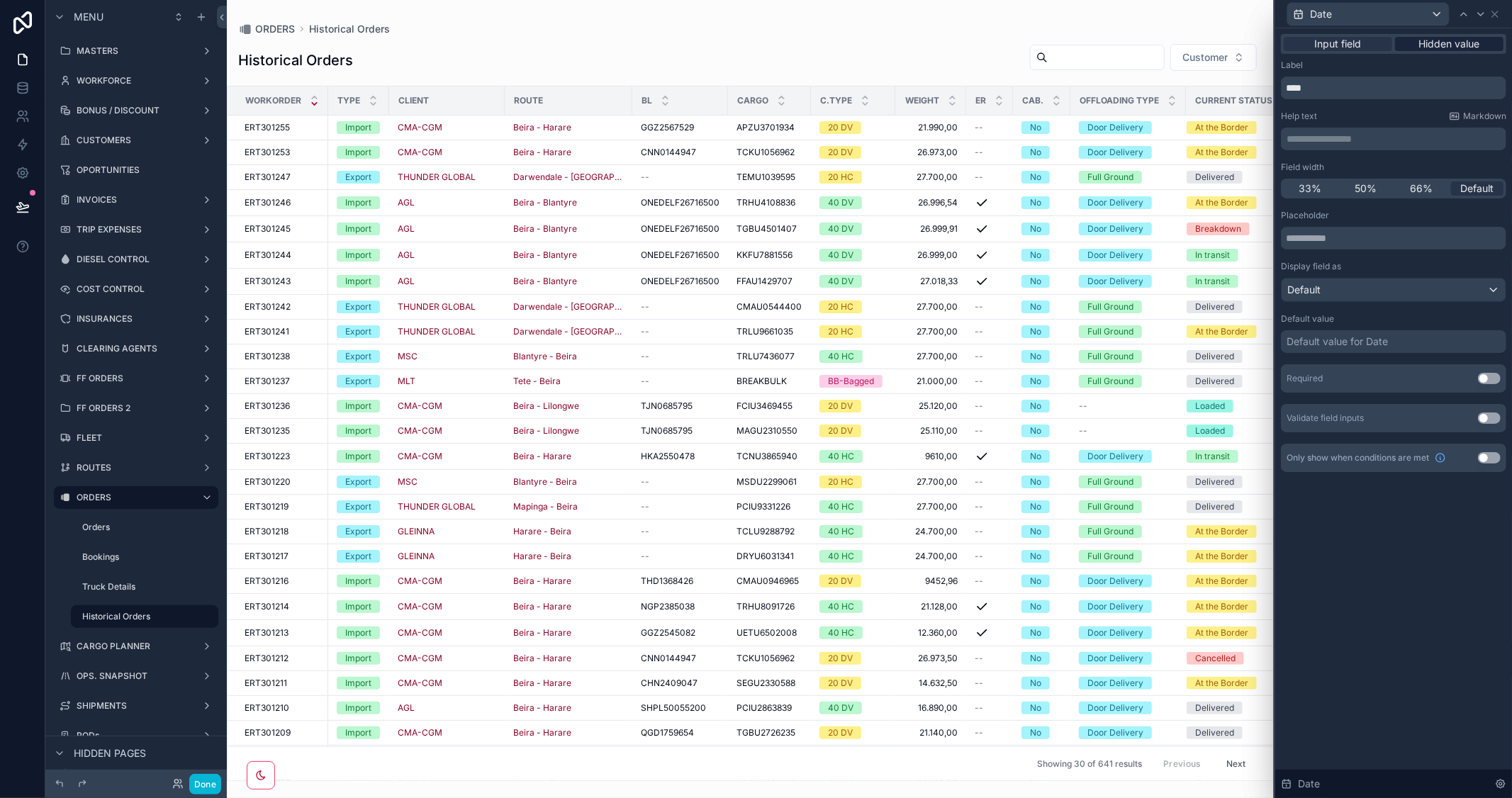
click at [1453, 50] on span "Hidden value" at bounding box center [1448, 43] width 61 height 14
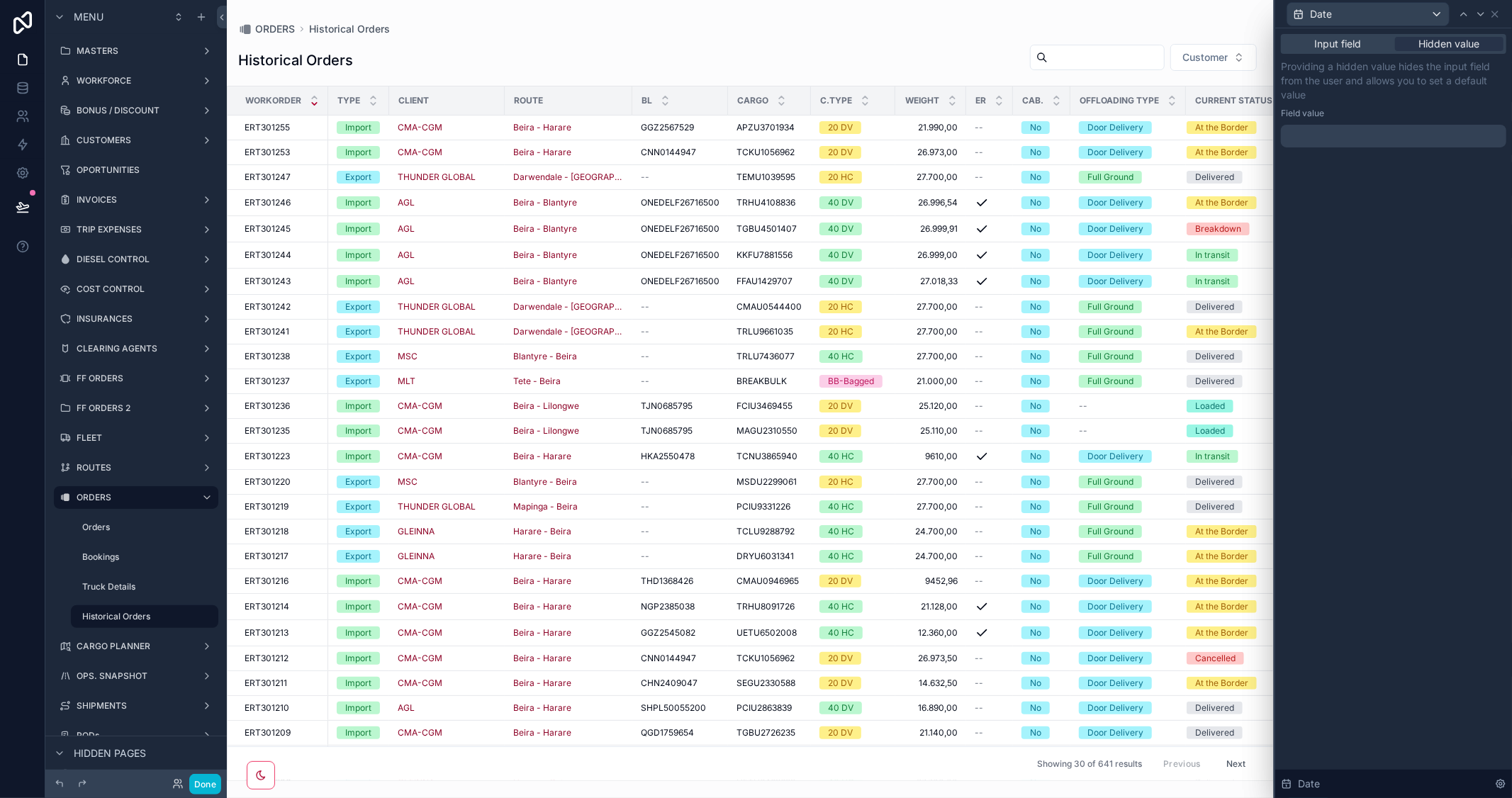
click at [1340, 143] on div at bounding box center [1393, 136] width 225 height 22
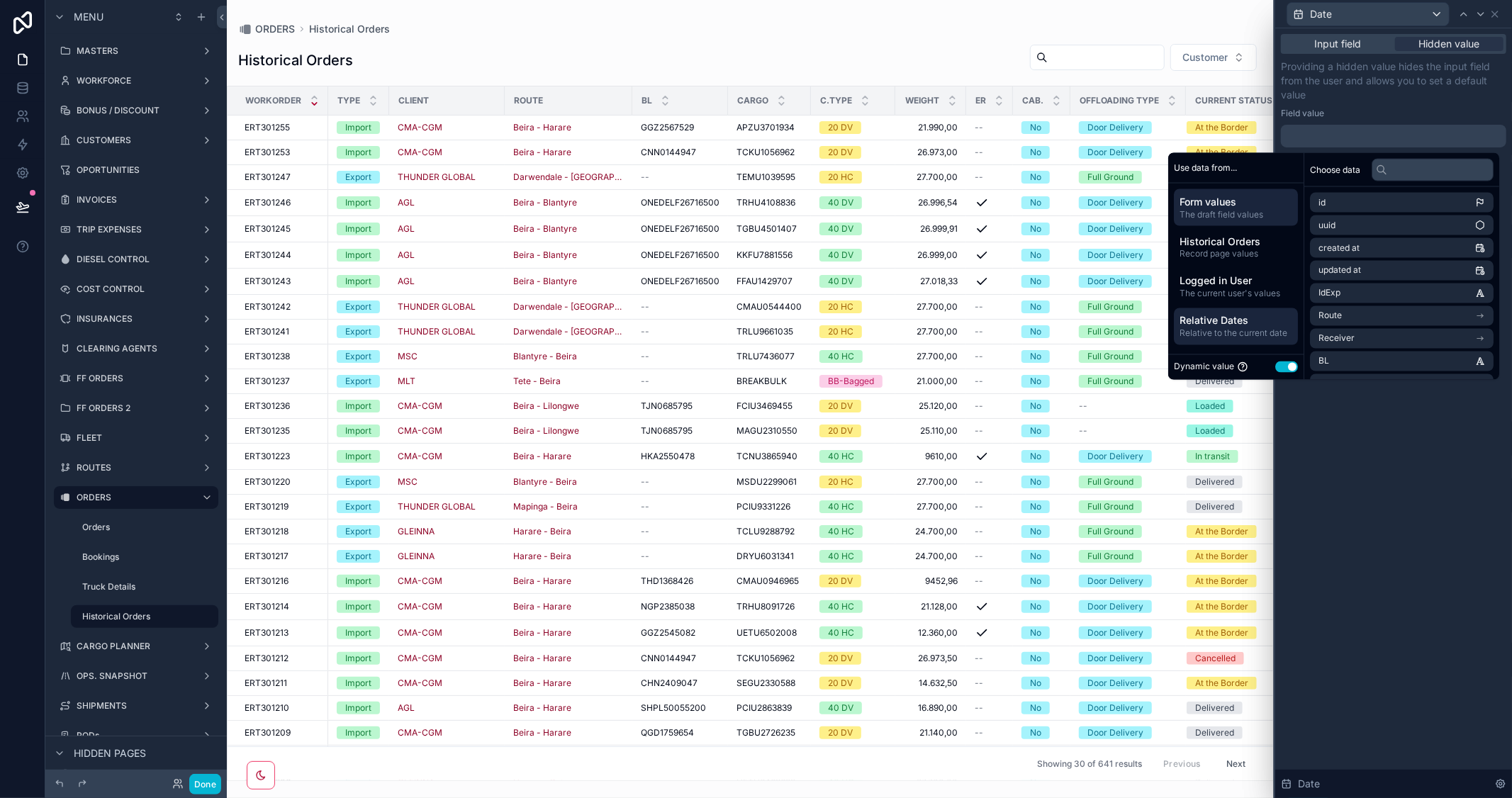
click at [1256, 323] on span "Relative Dates" at bounding box center [1235, 320] width 112 height 14
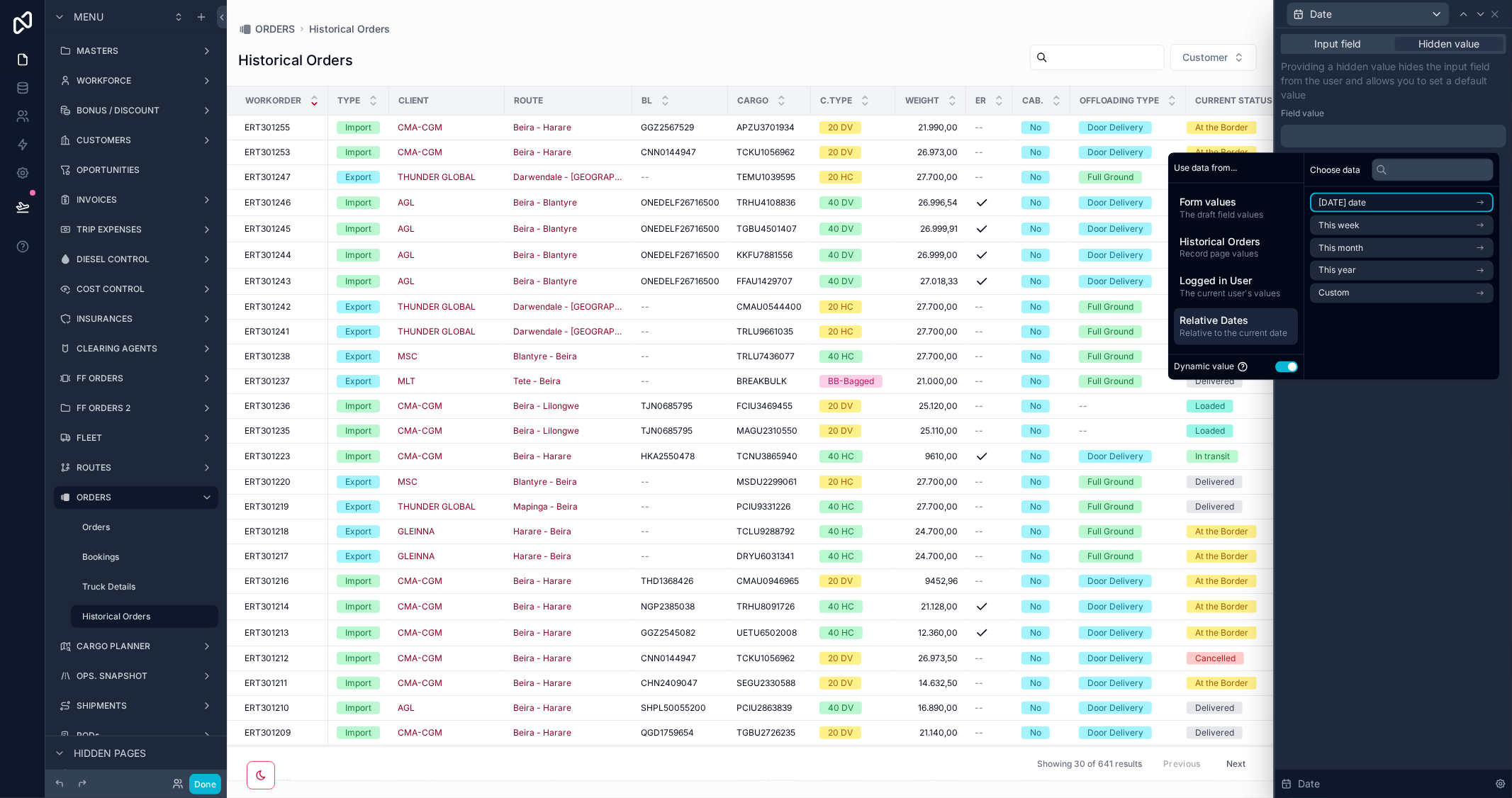
click at [1401, 203] on li "[DATE] date" at bounding box center [1402, 202] width 183 height 20
click at [1340, 247] on span "Start of day" at bounding box center [1342, 251] width 47 height 11
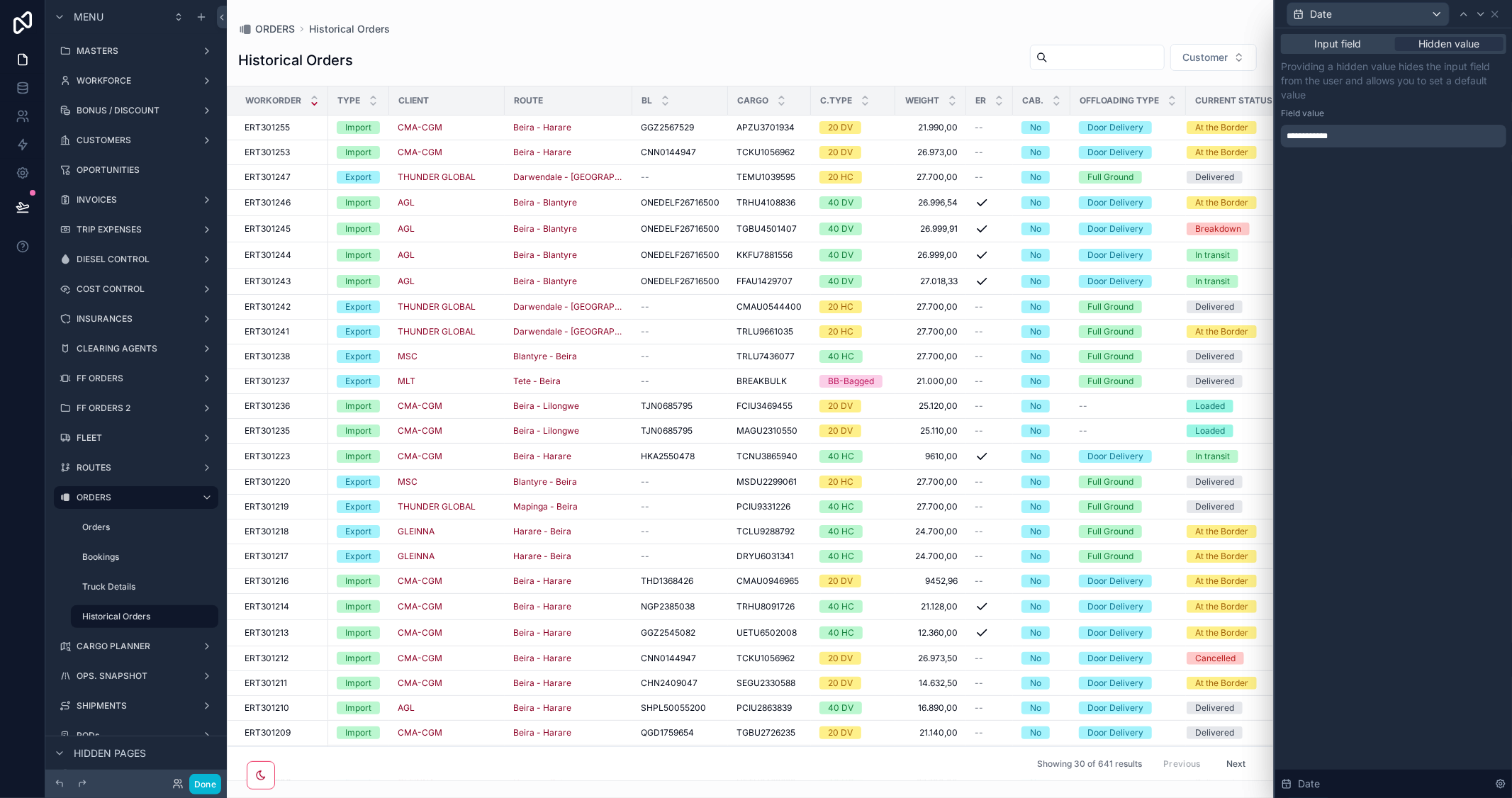
click at [1404, 468] on div "**********" at bounding box center [1393, 413] width 237 height 770
click at [1493, 14] on icon at bounding box center [1494, 14] width 11 height 11
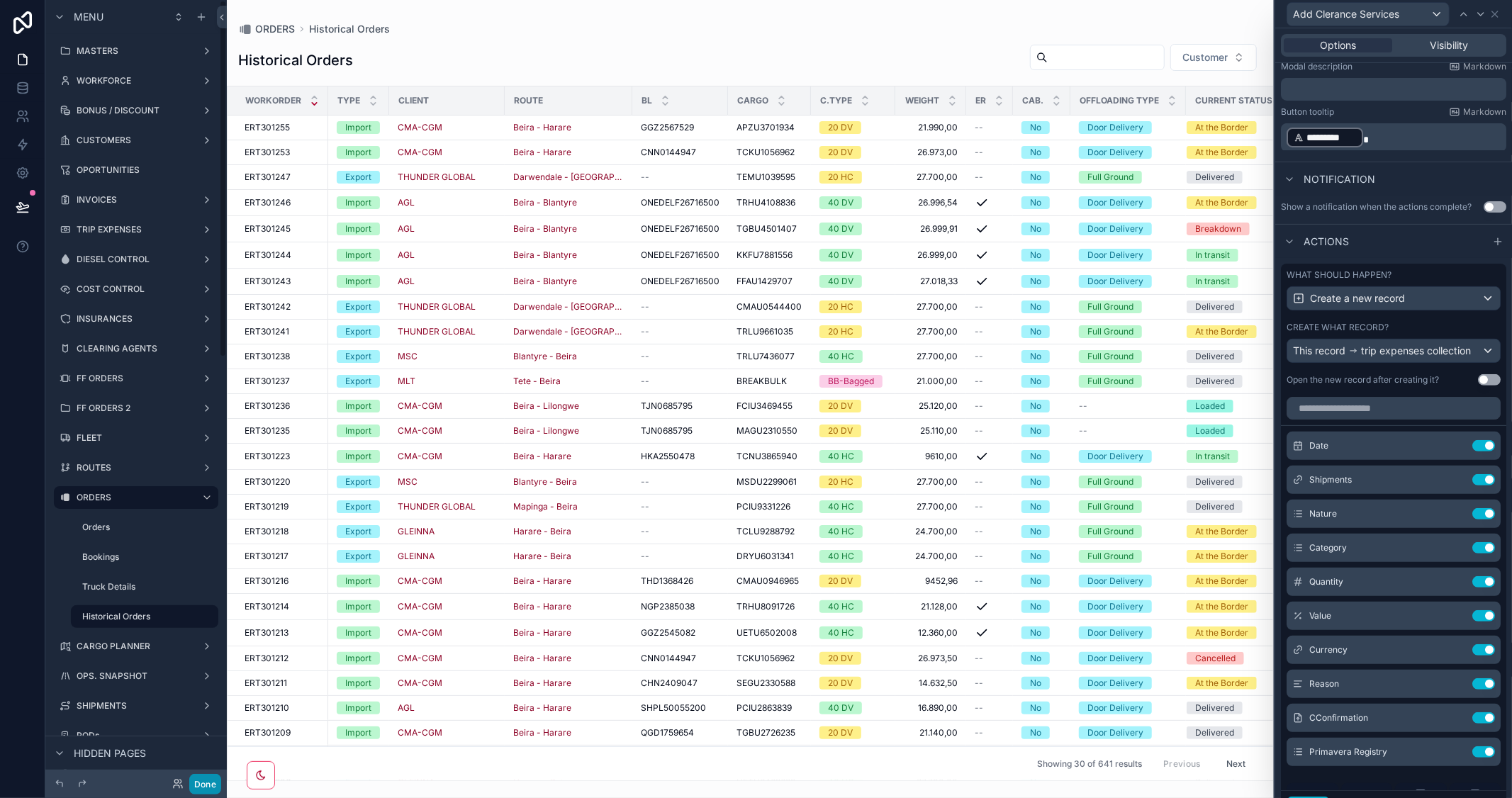
click at [198, 785] on button "Done" at bounding box center [205, 784] width 32 height 21
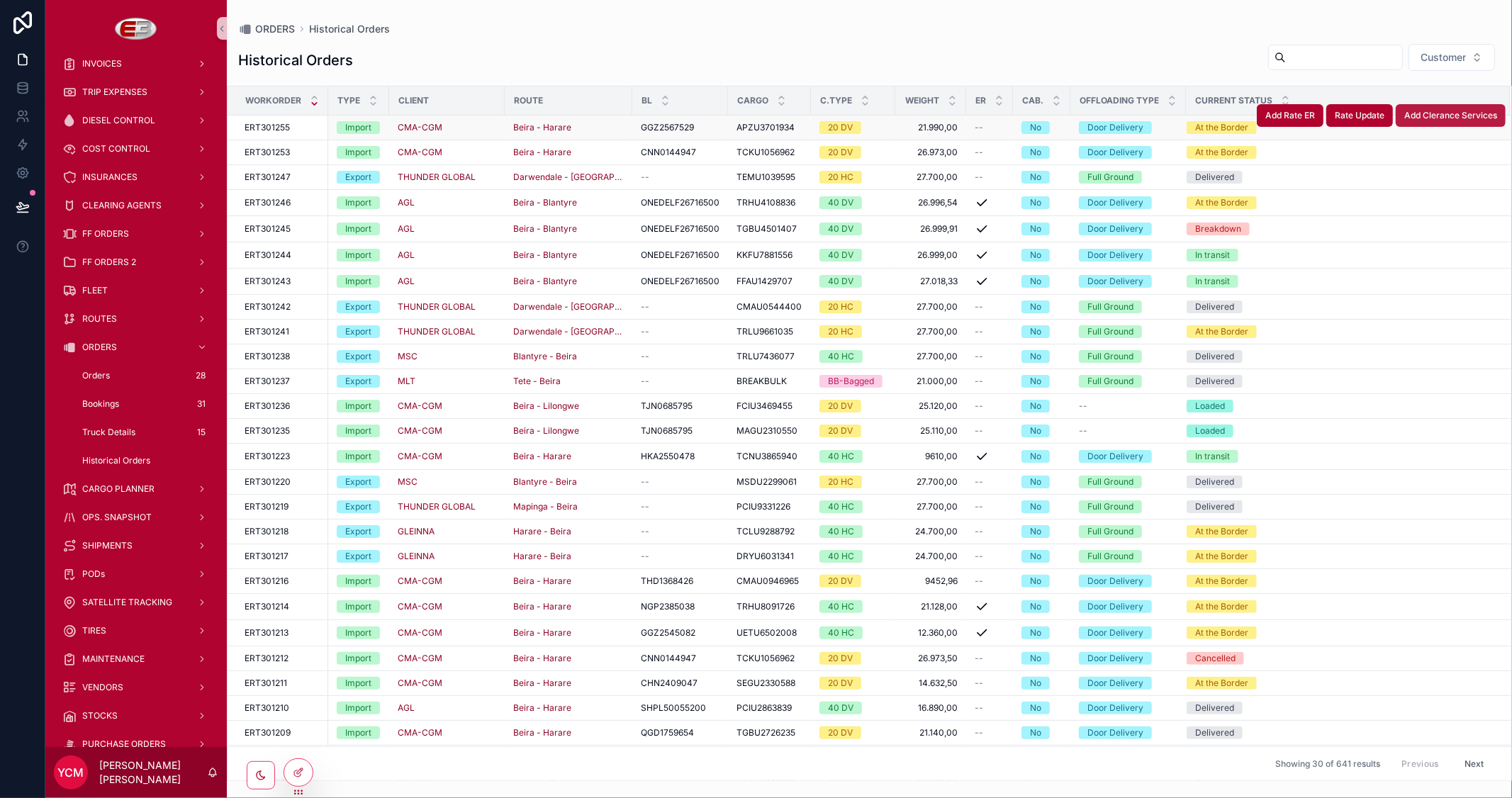
click at [1457, 119] on span "Add Clerance Services" at bounding box center [1450, 115] width 93 height 11
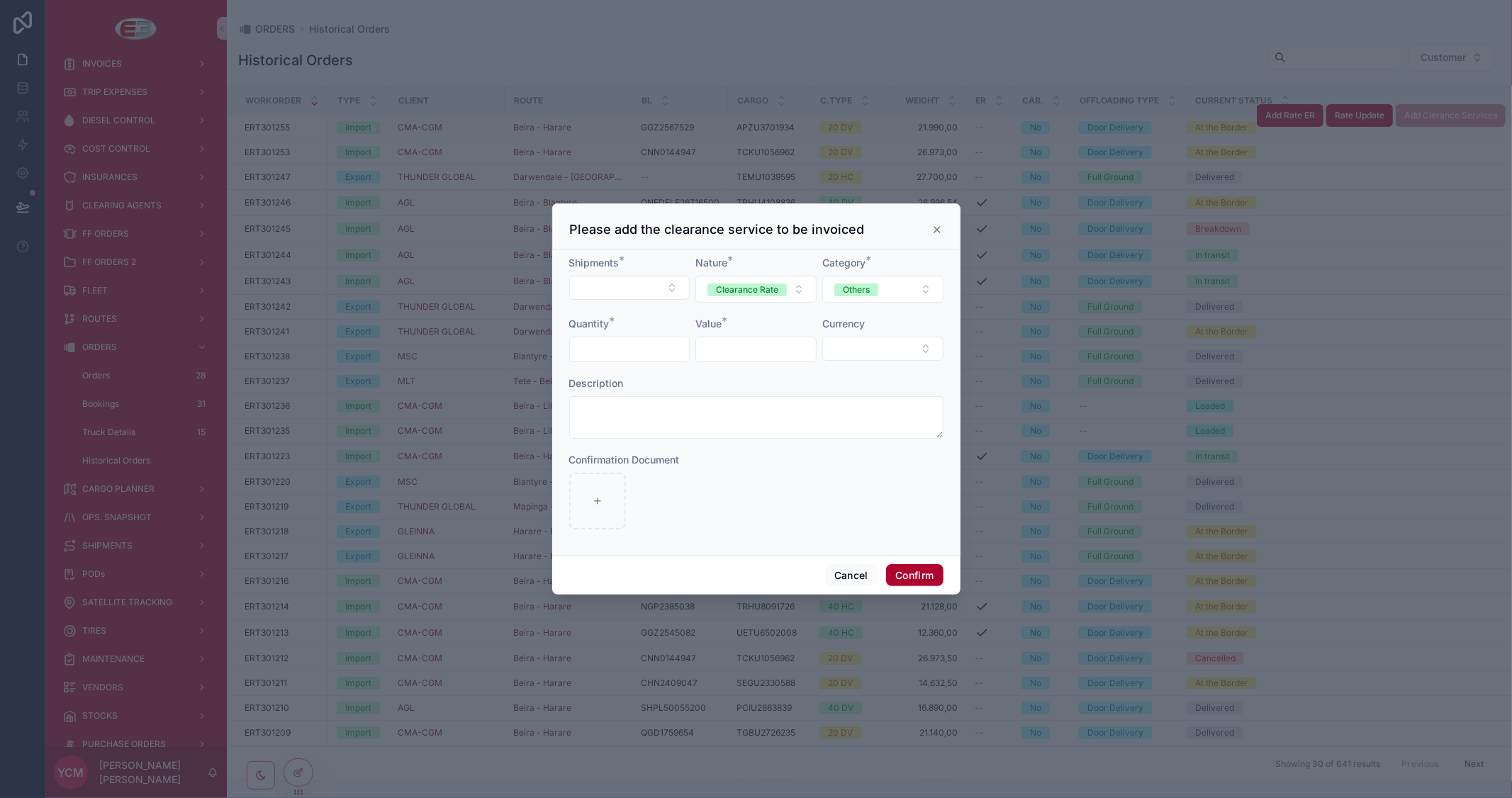
click at [938, 228] on icon at bounding box center [937, 229] width 11 height 11
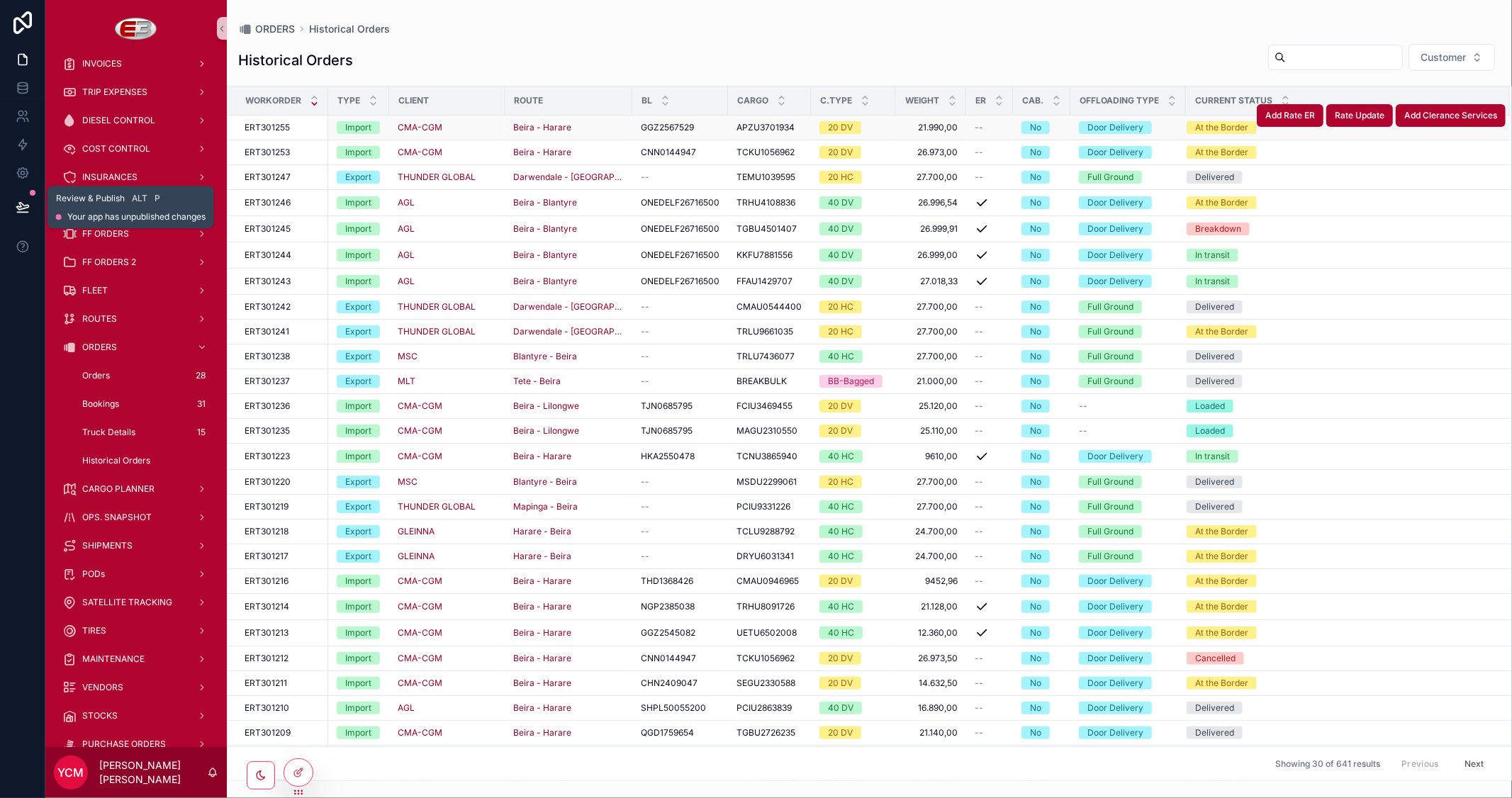
click at [23, 203] on icon at bounding box center [22, 207] width 14 height 14
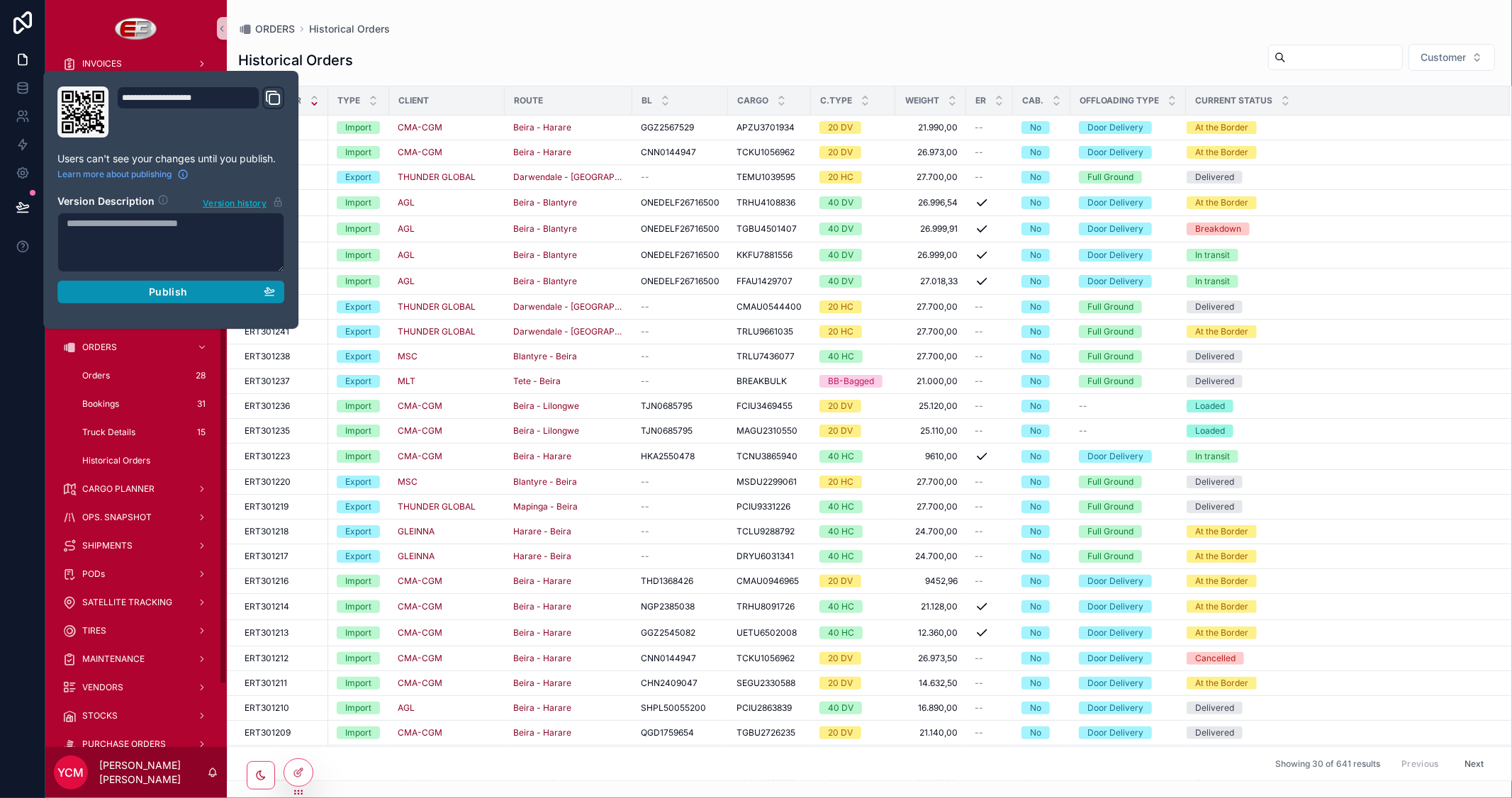
click at [156, 289] on span "Publish" at bounding box center [167, 292] width 38 height 13
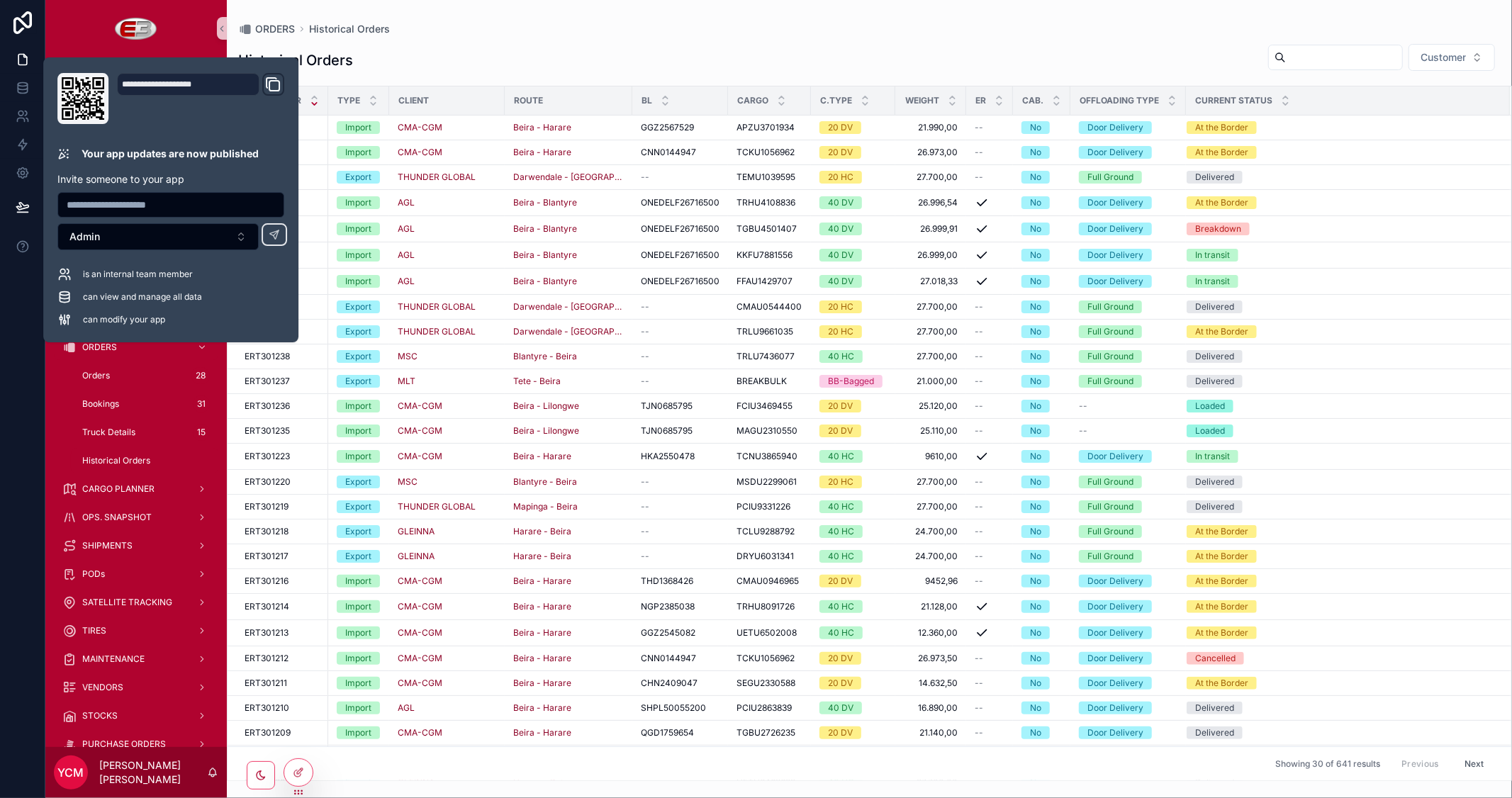
click at [437, 31] on div "ORDERS Historical Orders" at bounding box center [869, 28] width 1262 height 12
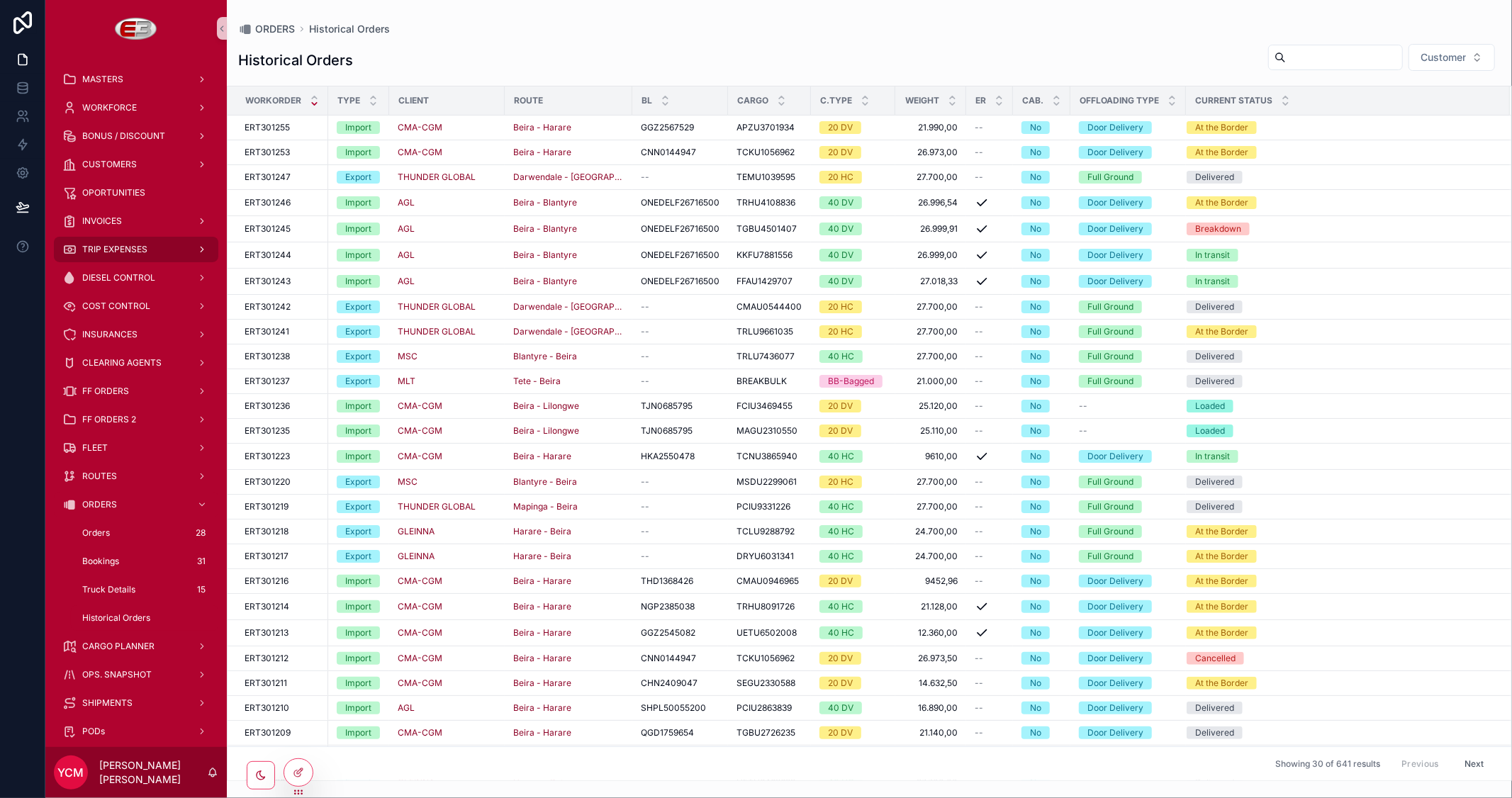
click at [124, 248] on span "TRIP EXPENSES" at bounding box center [115, 250] width 65 height 11
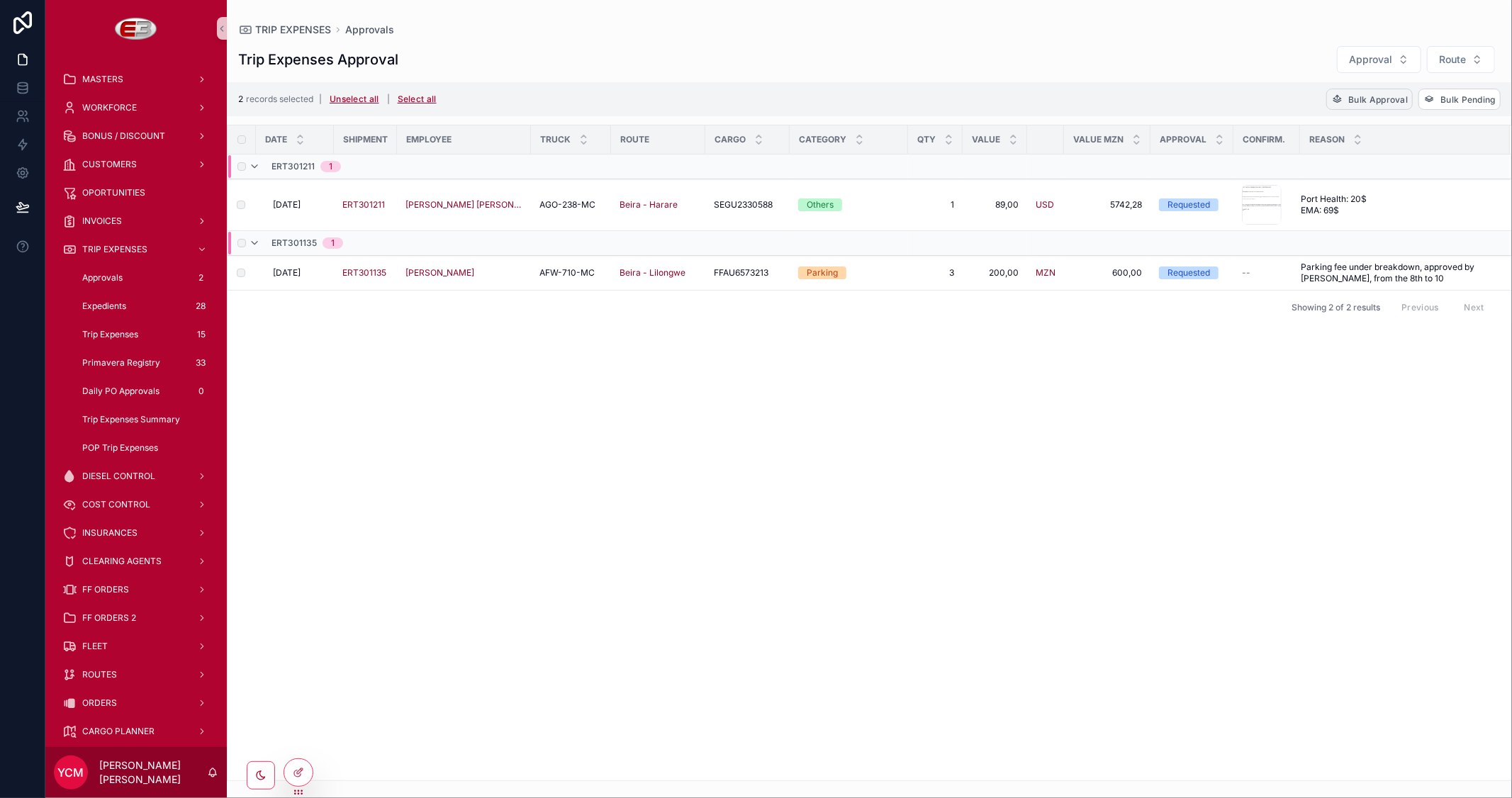
click at [1377, 103] on span "Bulk Approval" at bounding box center [1378, 99] width 60 height 10
click at [1436, 68] on icon "scrollable content" at bounding box center [1438, 71] width 11 height 11
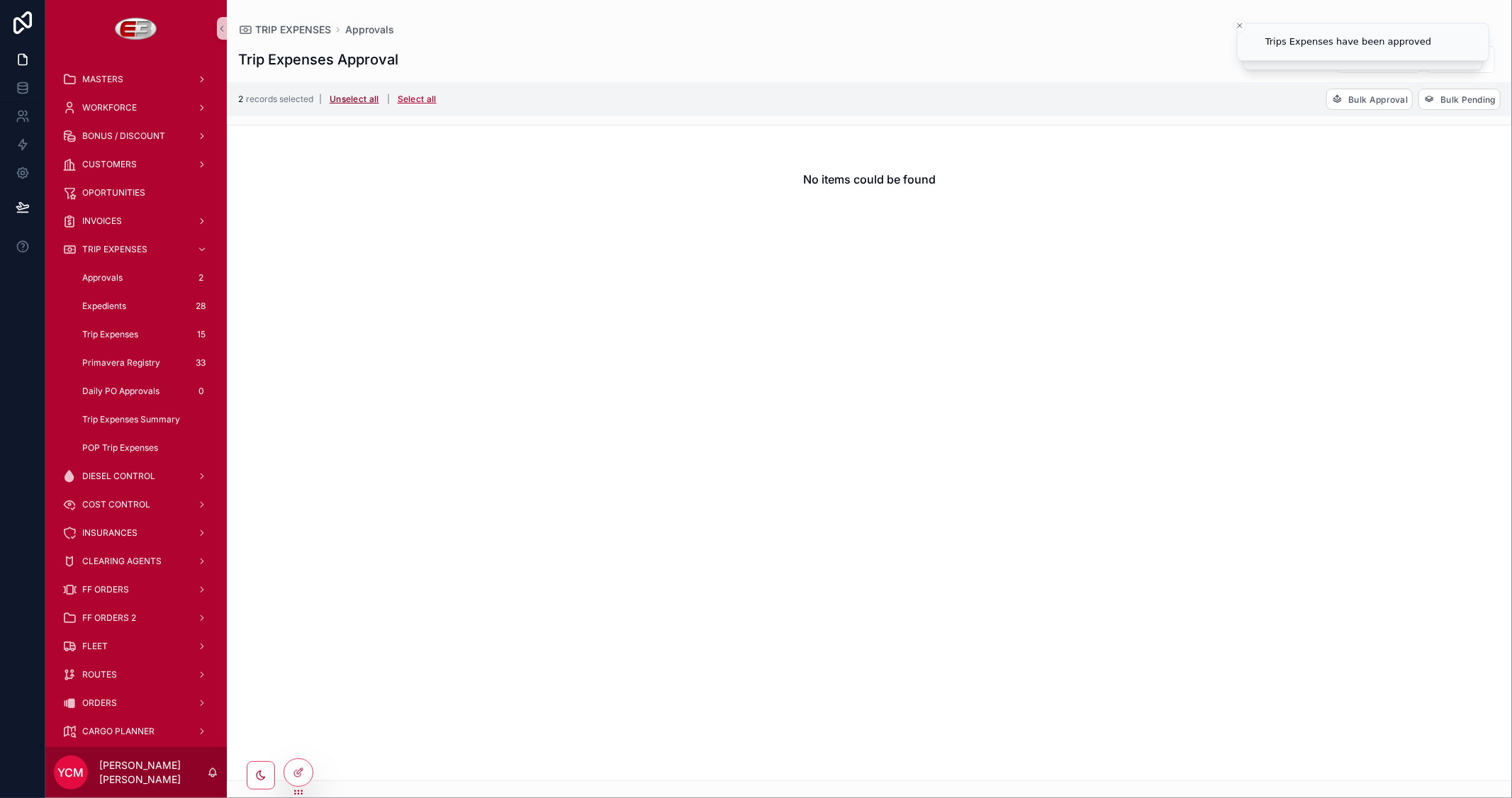
click at [372, 94] on button "Unselect all" at bounding box center [355, 99] width 60 height 22
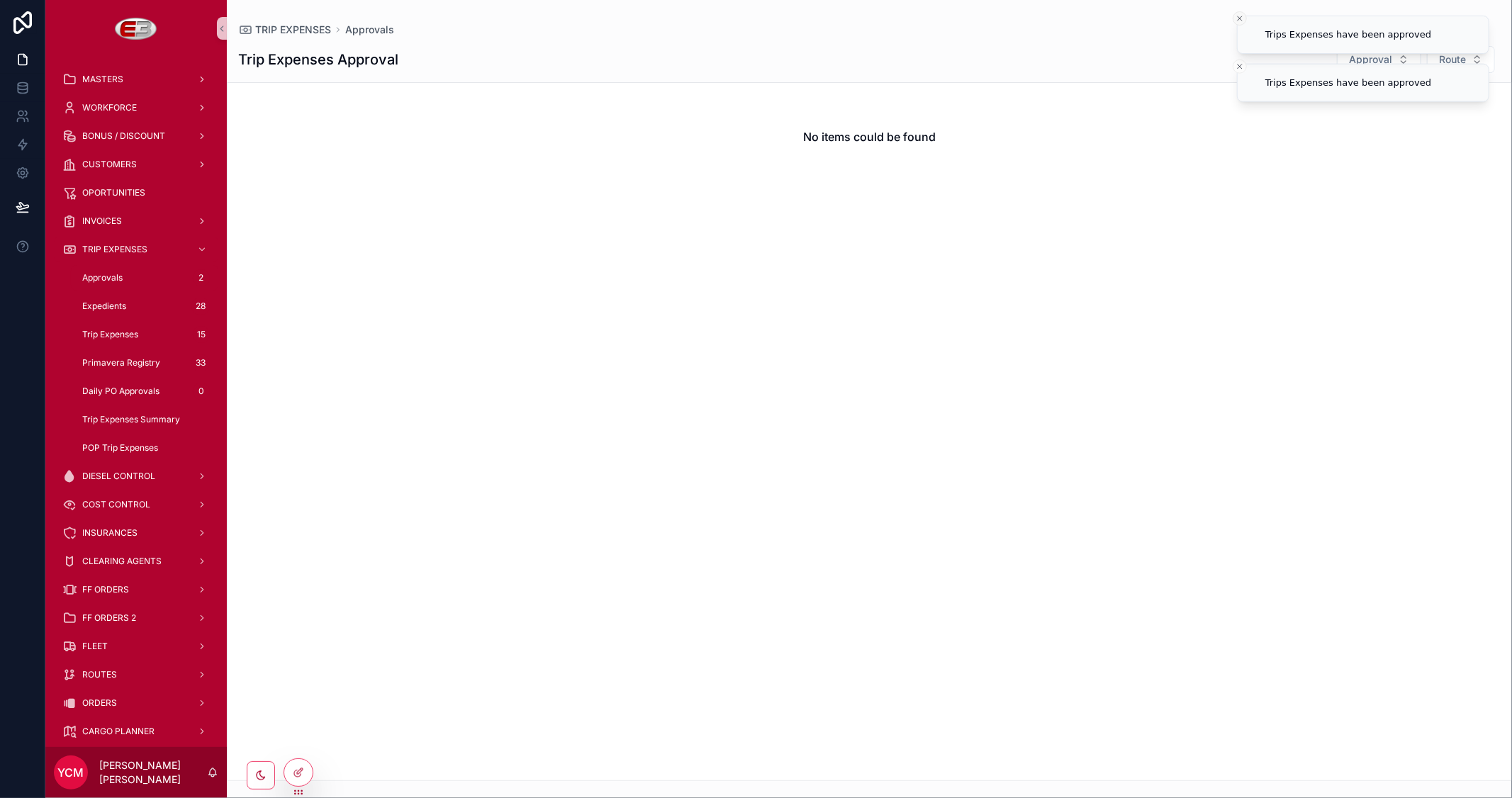
click at [1239, 22] on icon "Close toast" at bounding box center [1239, 18] width 8 height 8
click at [1239, 22] on icon "Close toast" at bounding box center [1239, 25] width 8 height 8
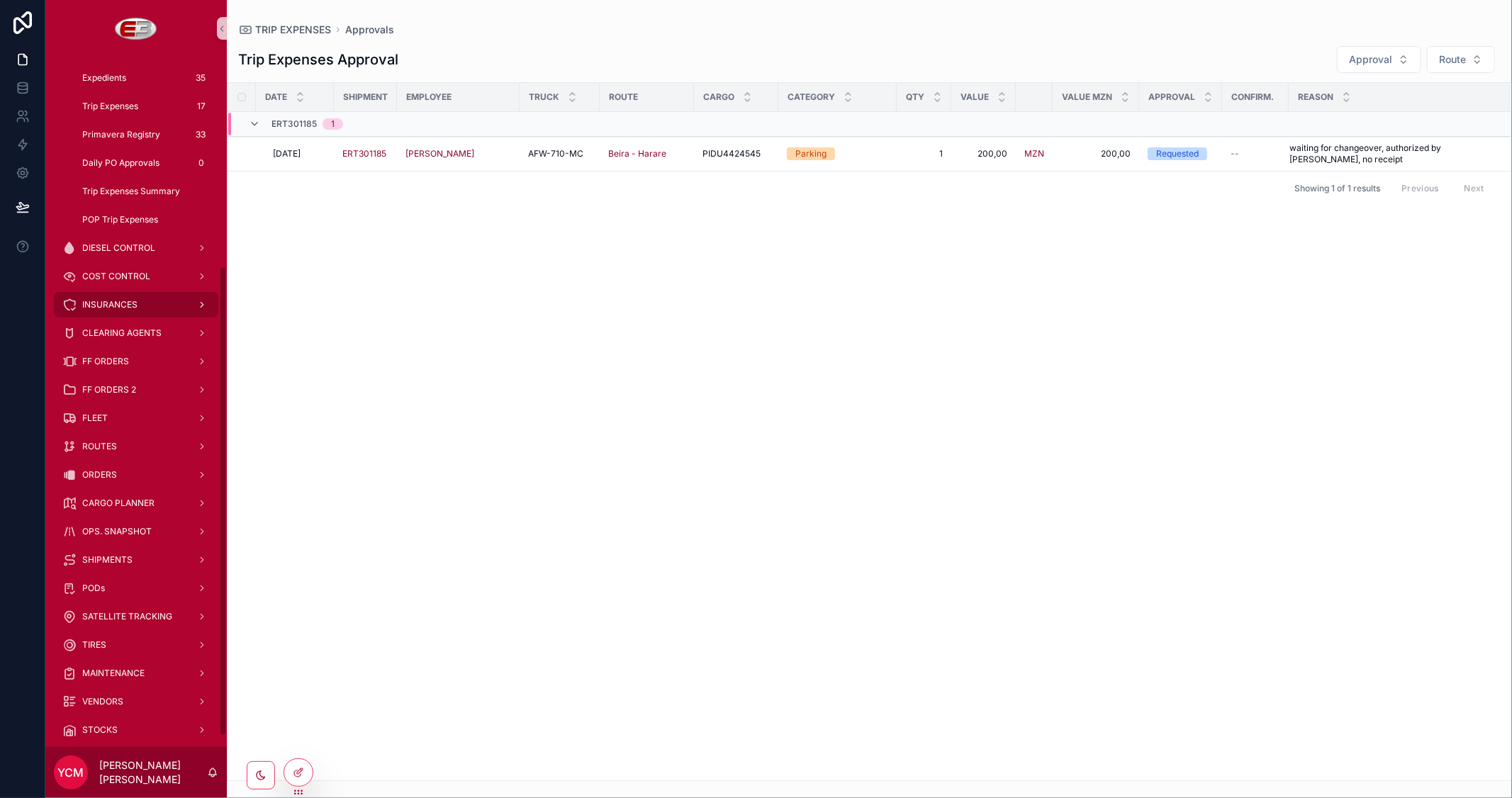
scroll to position [314, 0]
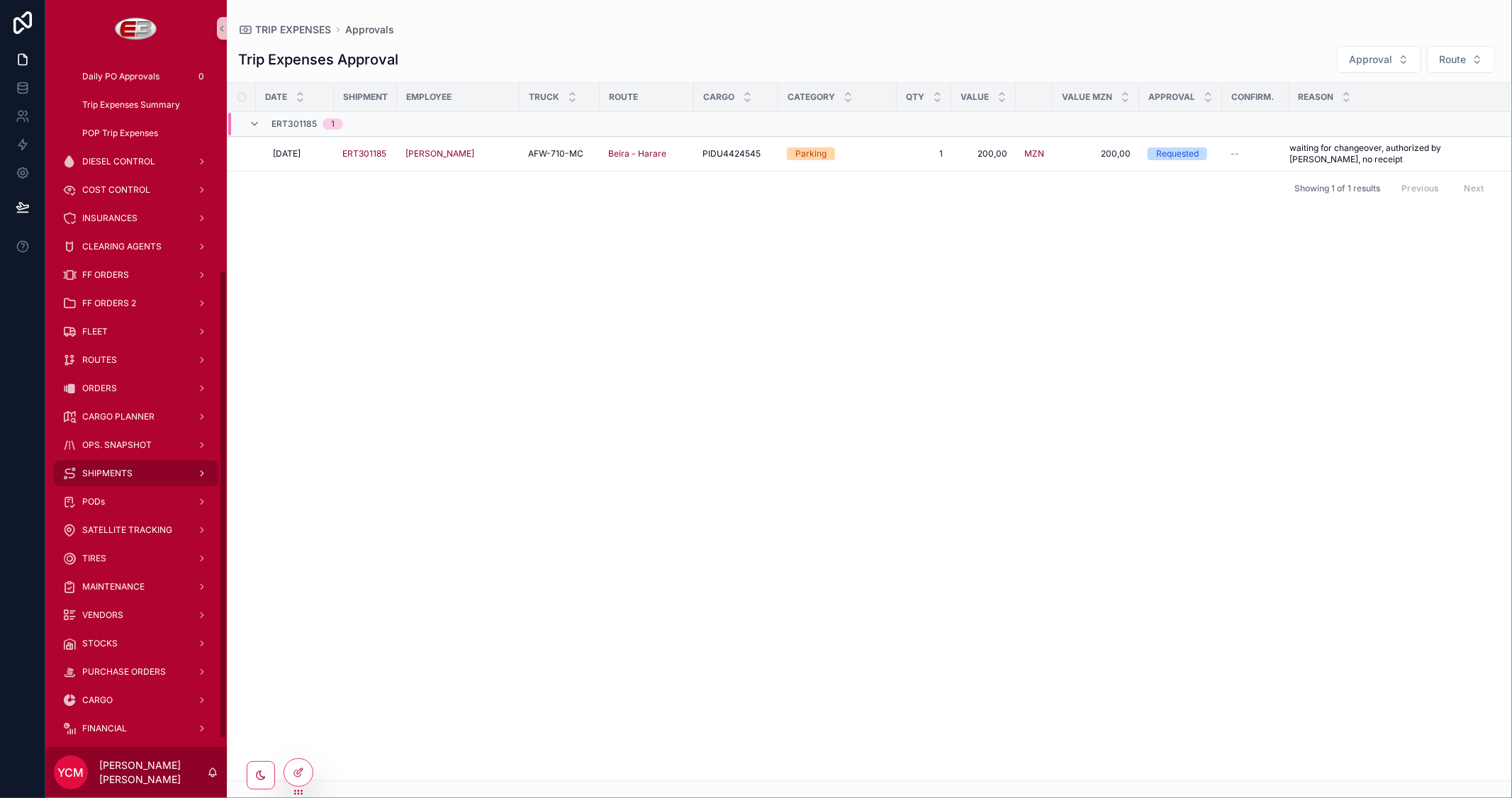
click at [119, 471] on span "SHIPMENTS" at bounding box center [108, 473] width 51 height 11
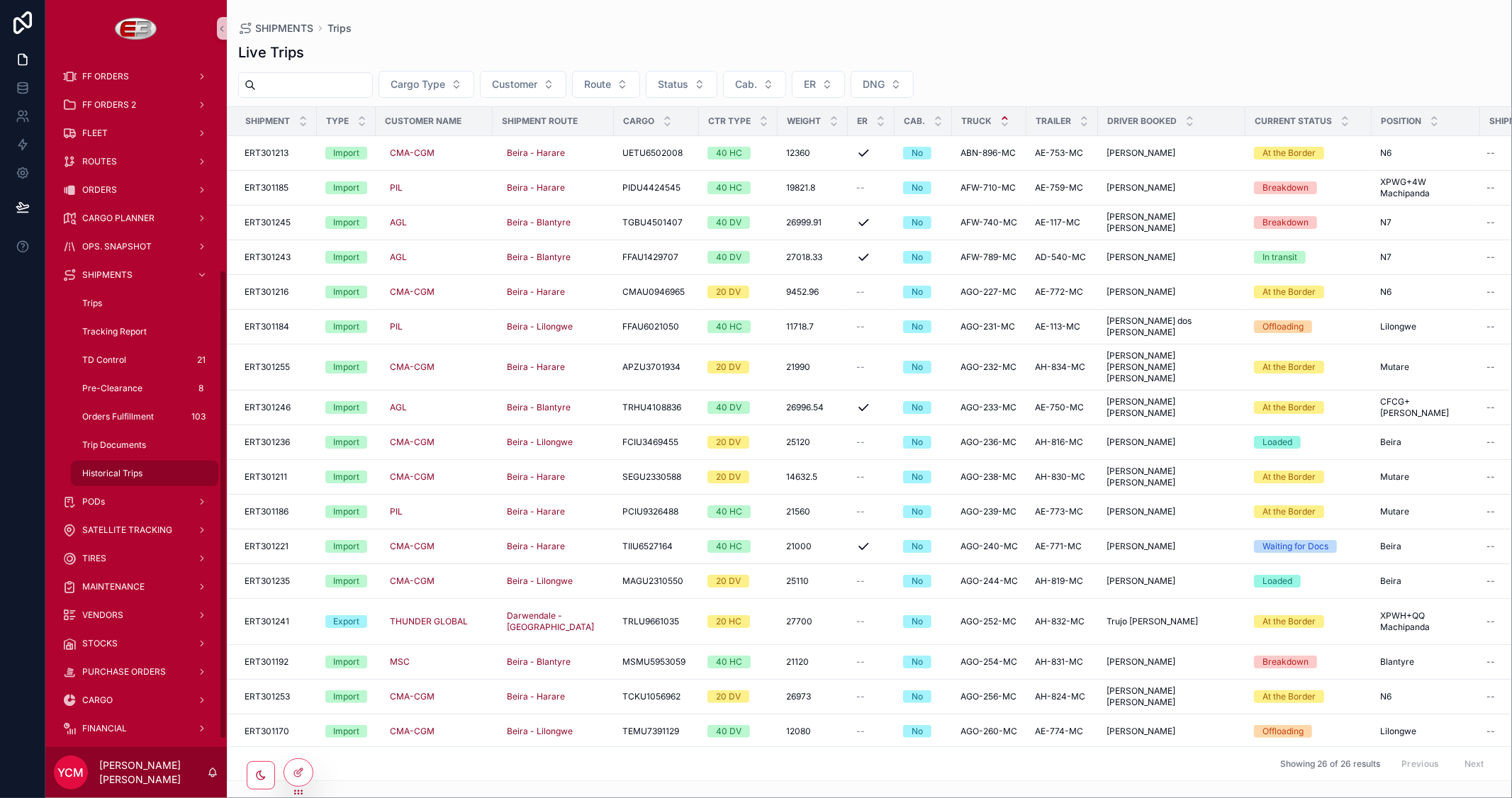
click at [136, 469] on span "Historical Trips" at bounding box center [112, 473] width 60 height 11
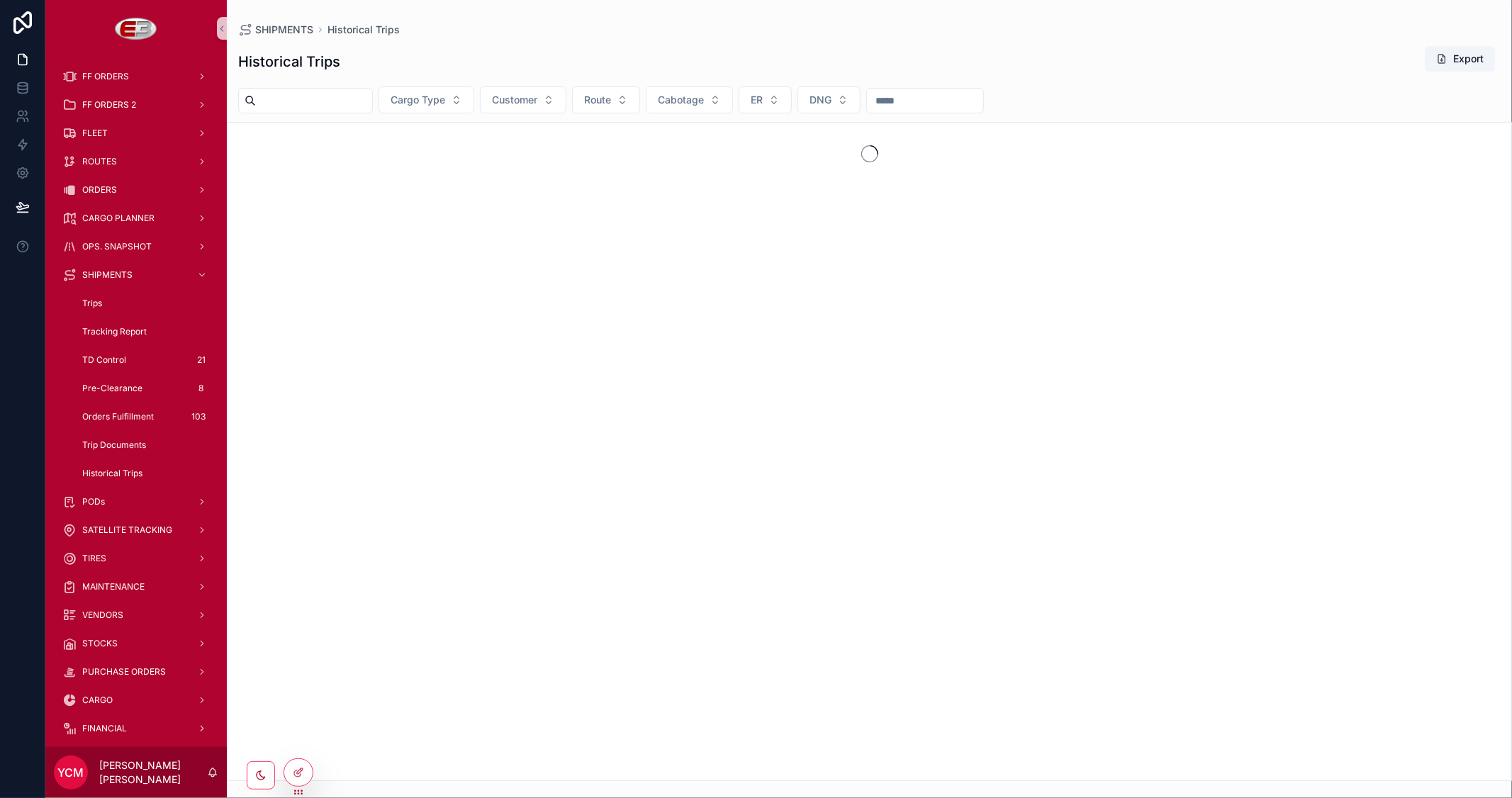
drag, startPoint x: 353, startPoint y: 97, endPoint x: 409, endPoint y: 74, distance: 60.5
click at [353, 97] on input "scrollable content" at bounding box center [313, 100] width 116 height 20
paste input "**********"
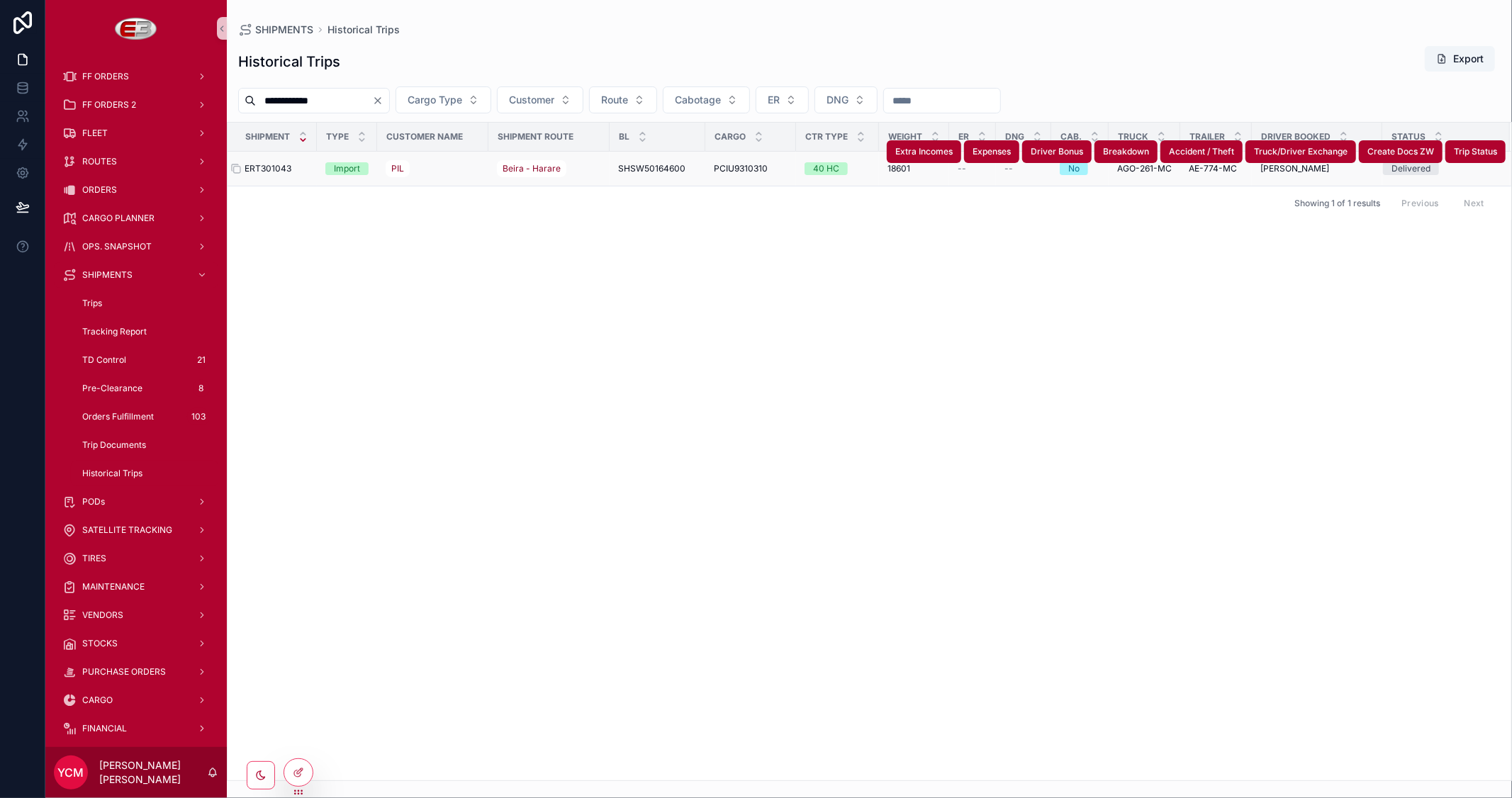
type input "**********"
click at [281, 170] on span "ERT301043" at bounding box center [268, 168] width 47 height 11
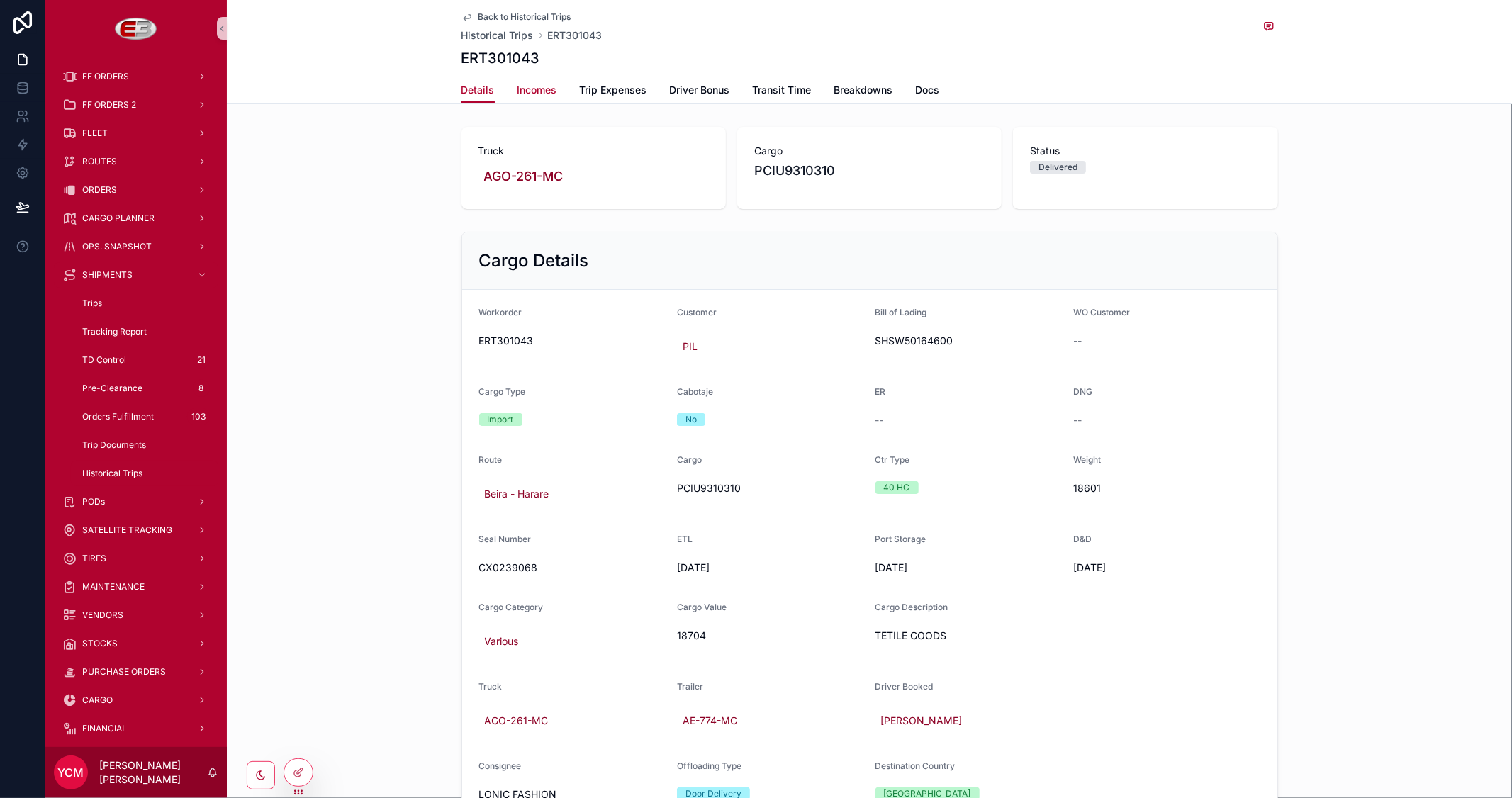
click at [534, 89] on span "Incomes" at bounding box center [537, 90] width 39 height 14
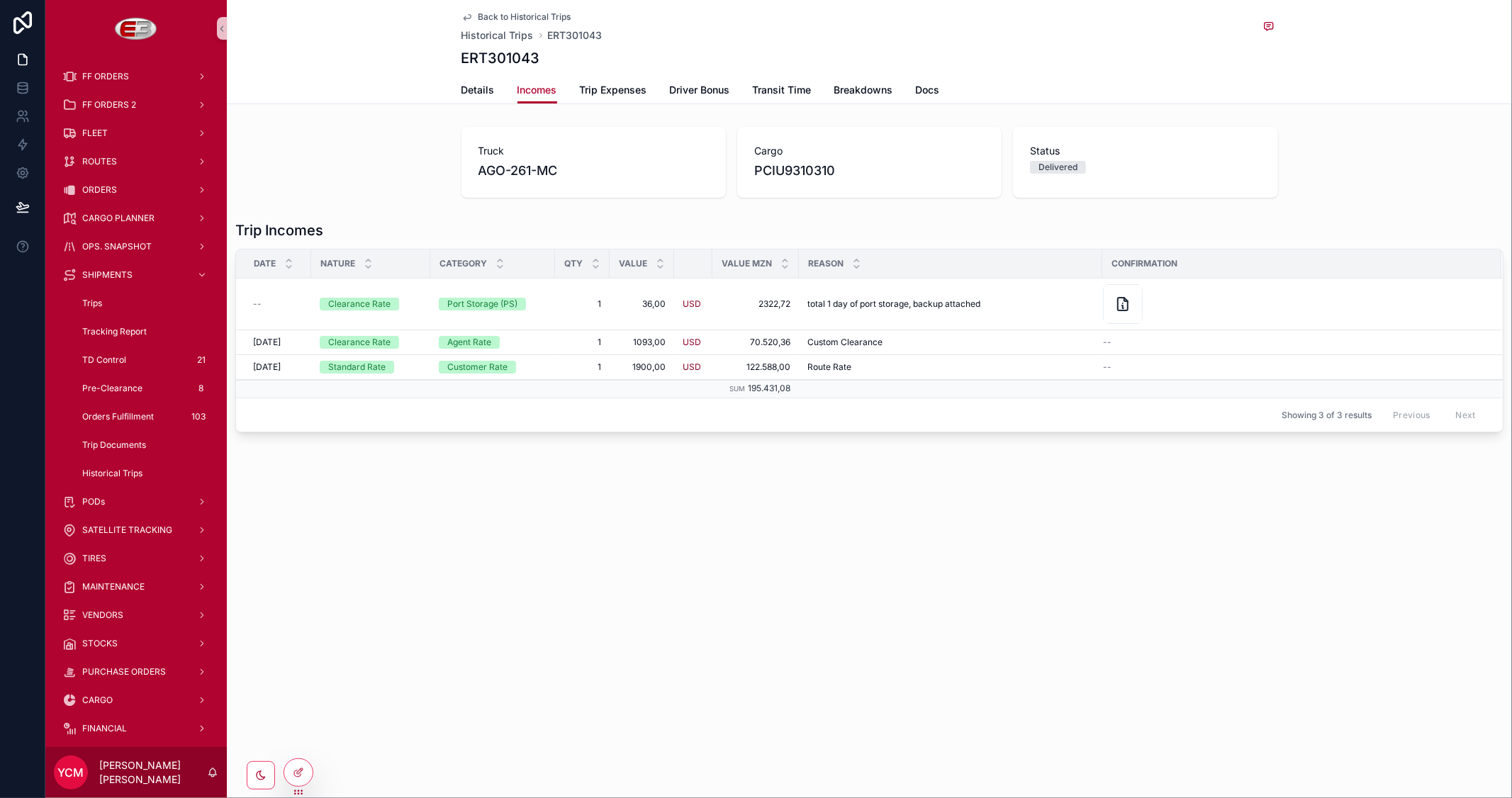
click at [696, 550] on div "Back to Historical Trips Historical Trips ERT301043 ERT301043 Incomes Details I…" at bounding box center [868, 399] width 1285 height 798
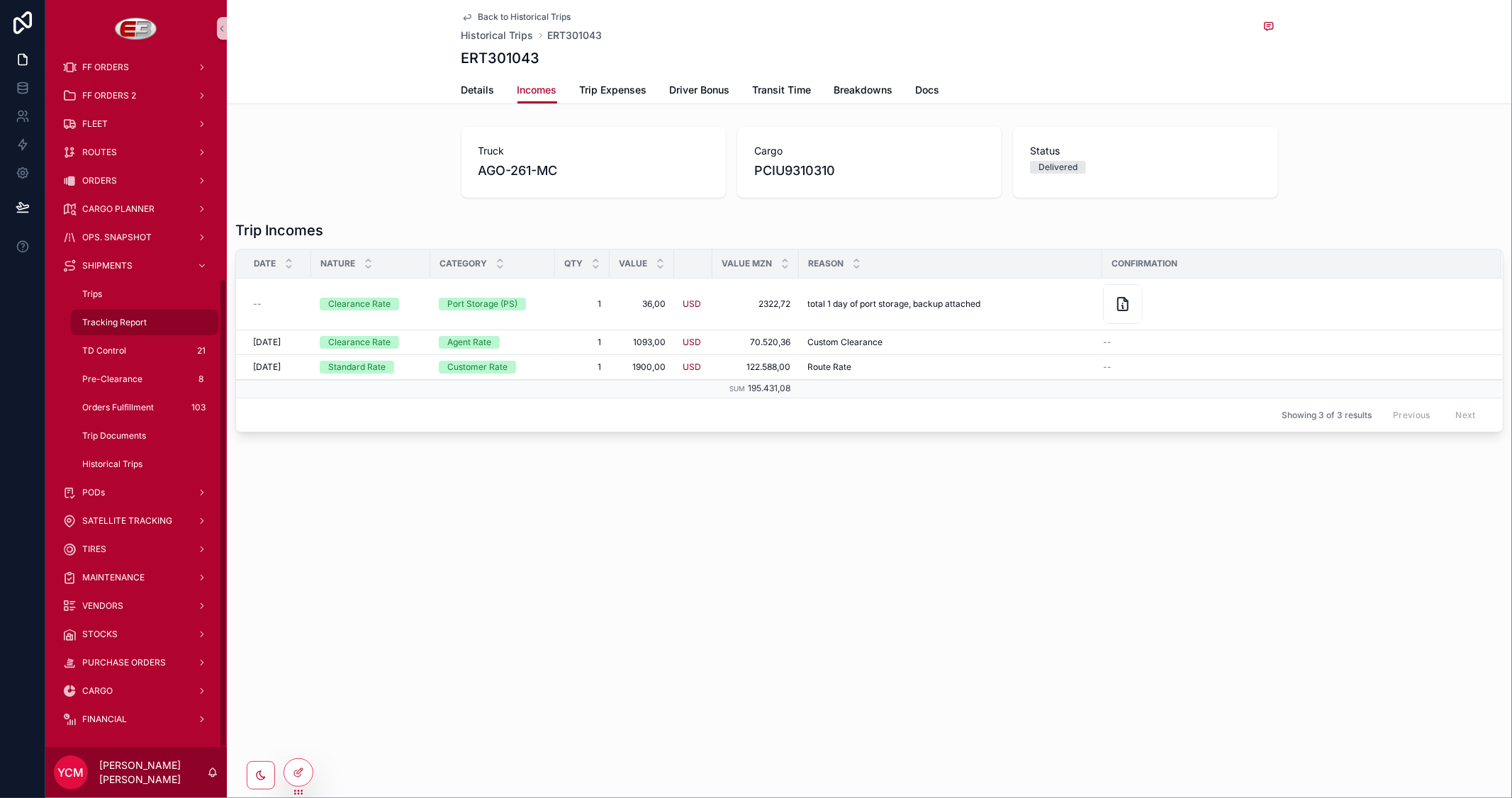
scroll to position [326, 0]
click at [124, 267] on span "SHIPMENTS" at bounding box center [108, 263] width 51 height 11
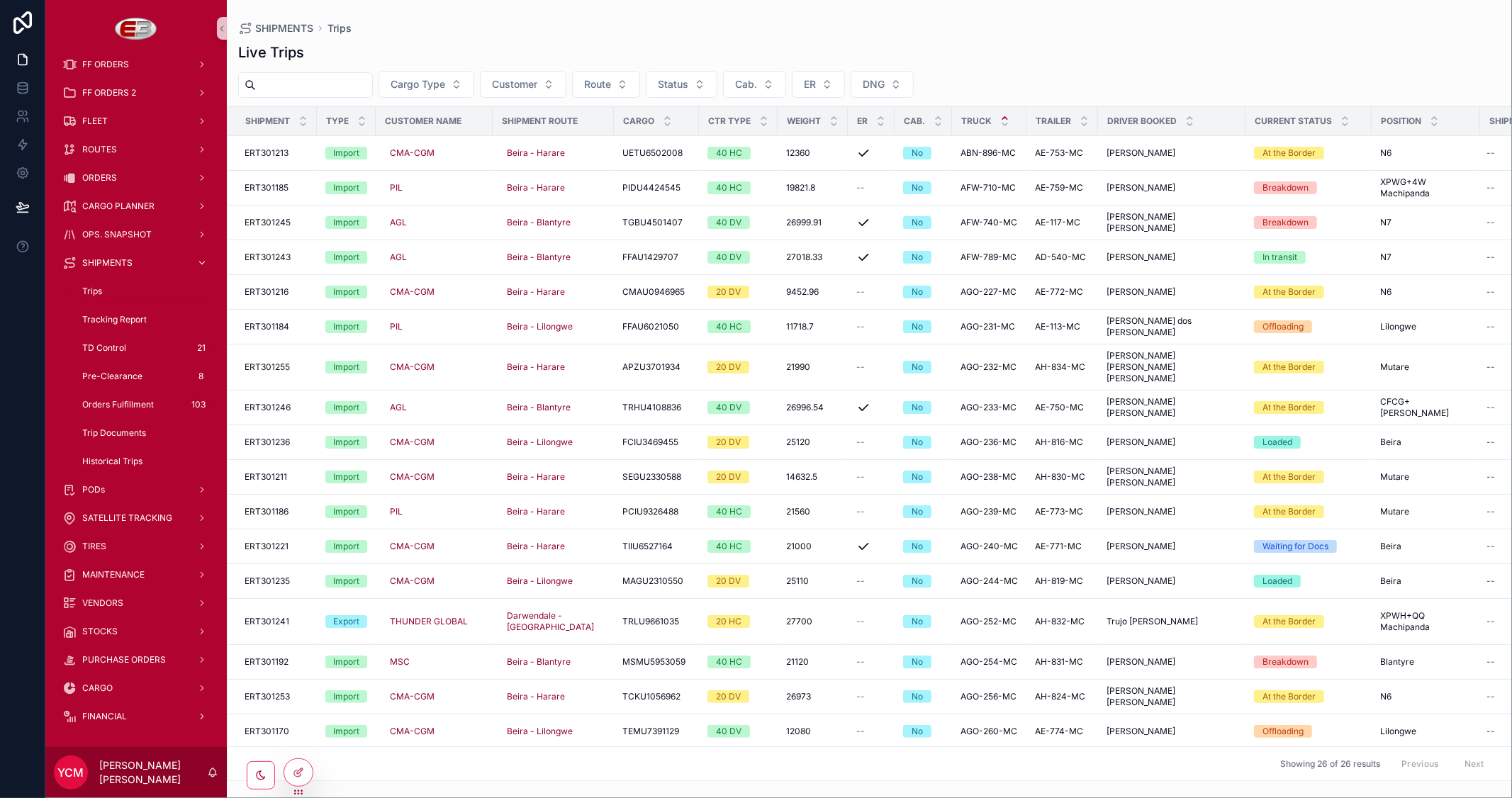
click at [107, 257] on span "SHIPMENTS" at bounding box center [108, 263] width 51 height 11
click at [116, 181] on div "ORDERS" at bounding box center [137, 178] width 148 height 22
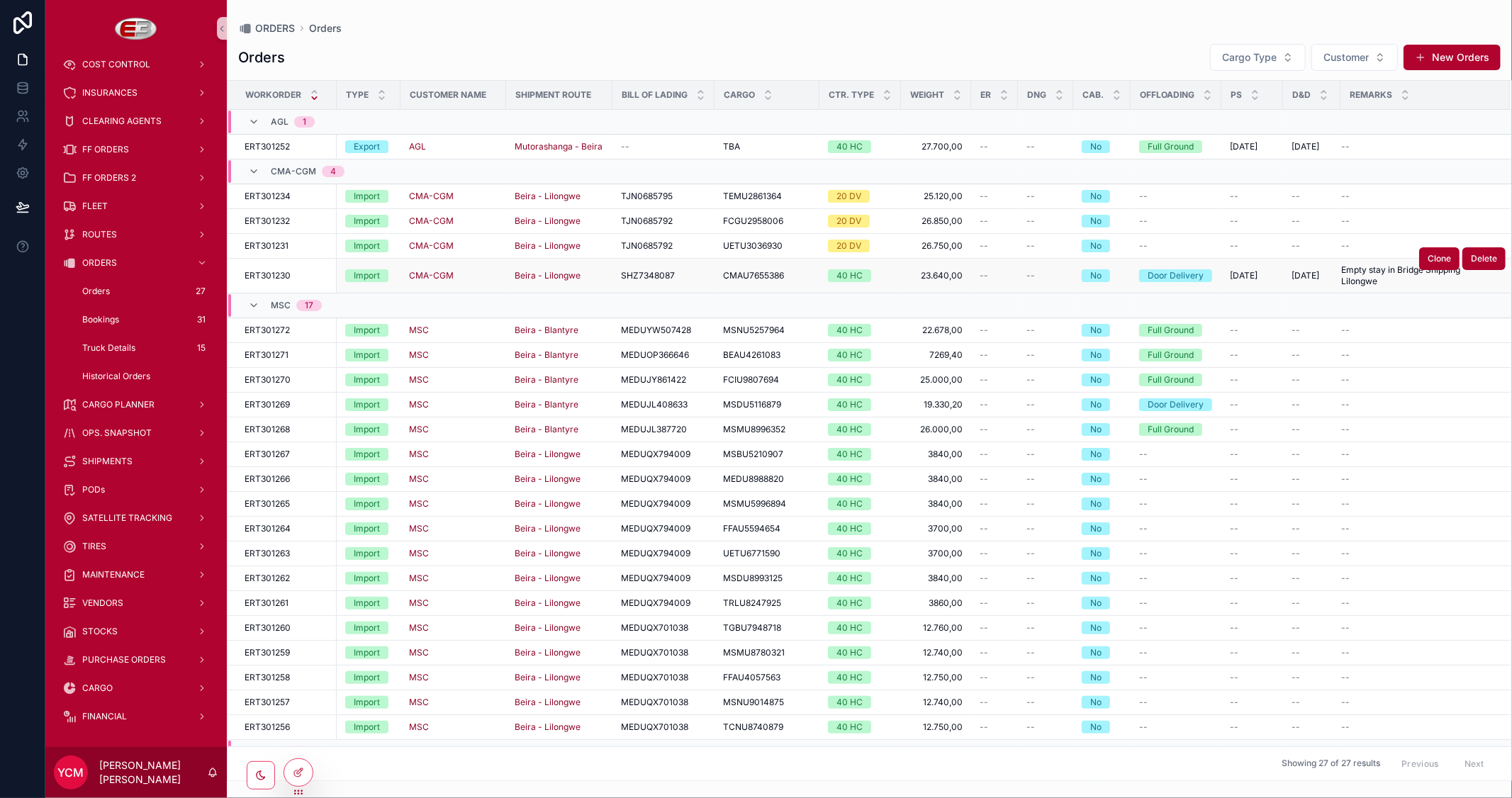
scroll to position [141, 0]
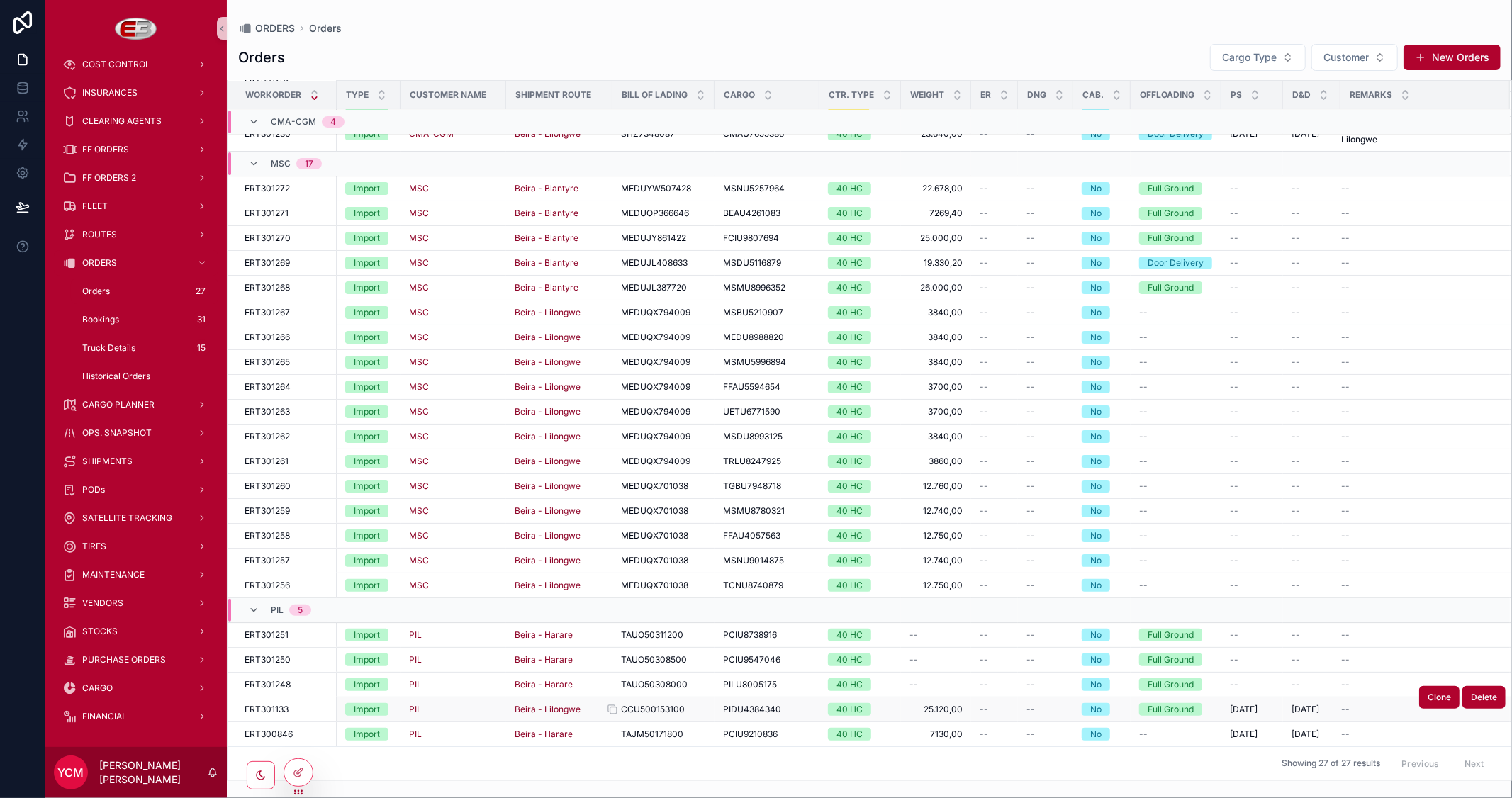
click at [662, 714] on span "CCU500153100" at bounding box center [653, 709] width 64 height 11
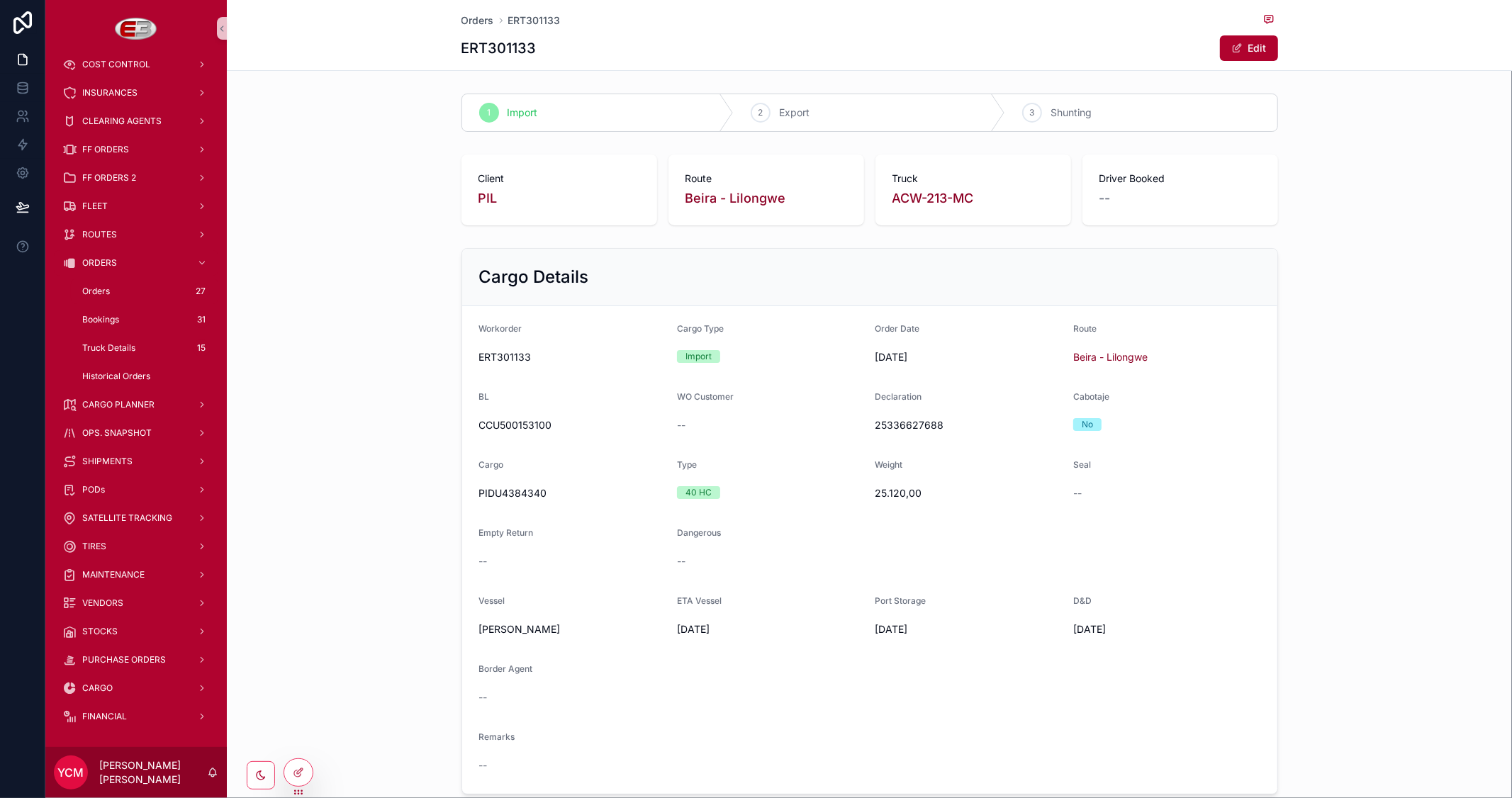
click at [95, 289] on span "Orders" at bounding box center [96, 291] width 28 height 11
